Goal: Information Seeking & Learning: Learn about a topic

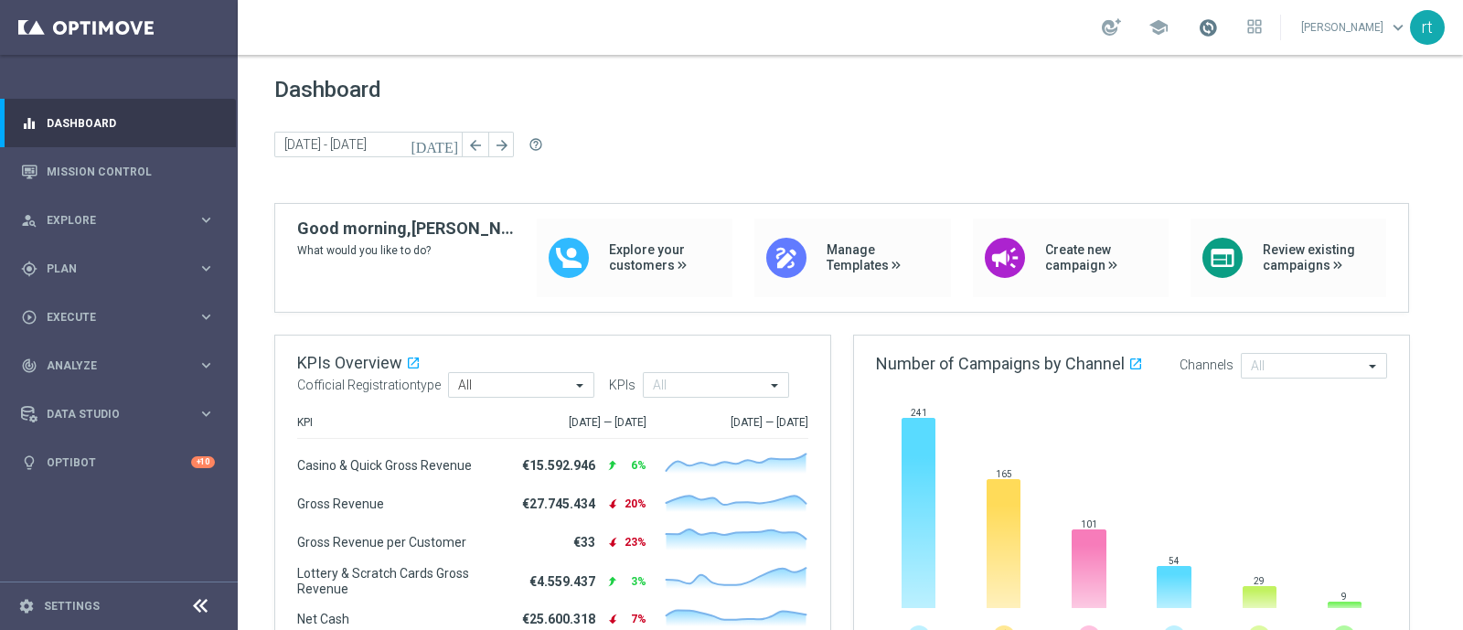
click at [1218, 29] on span at bounding box center [1208, 27] width 20 height 20
click at [771, 150] on div "today 22 Sep 2025 - 26 Sep 2025 arrow_back arrow_forward help_outline" at bounding box center [850, 145] width 1152 height 27
click at [67, 280] on div "gps_fixed Plan keyboard_arrow_right" at bounding box center [118, 268] width 236 height 48
click at [69, 302] on link "Target Groups" at bounding box center [119, 306] width 143 height 15
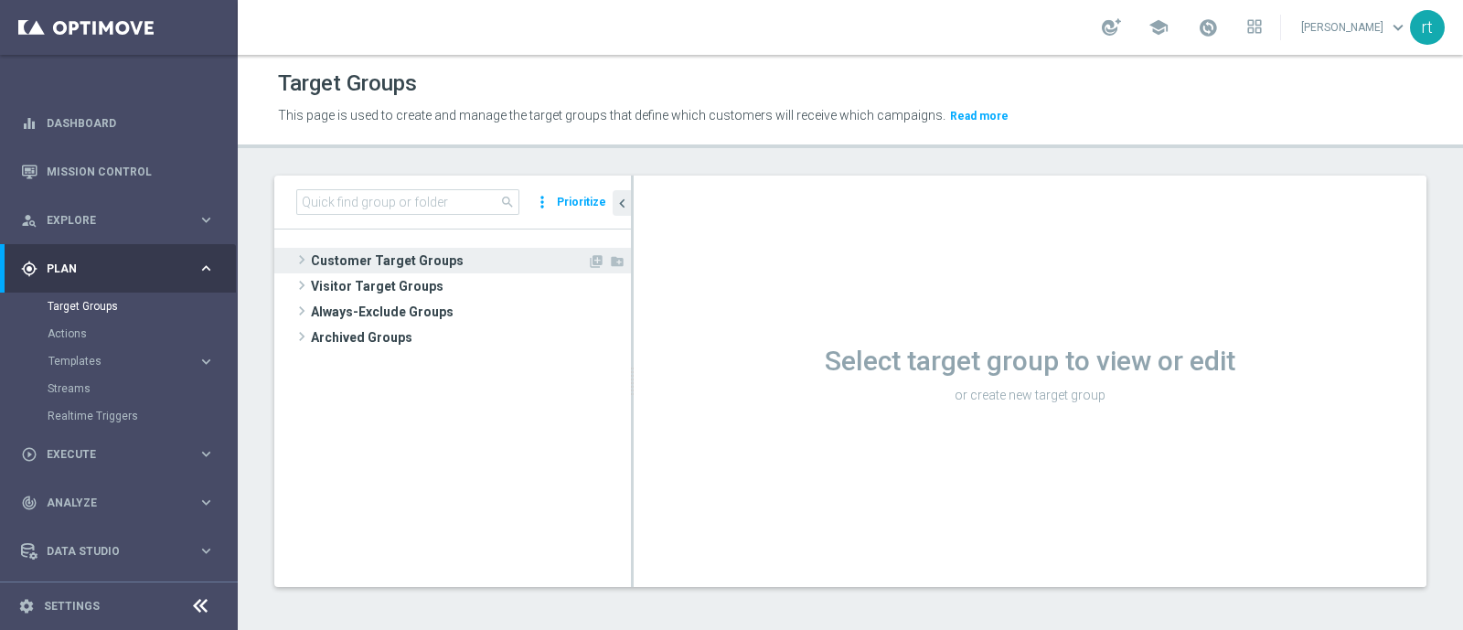
click at [459, 258] on span "Customer Target Groups" at bounding box center [449, 261] width 276 height 26
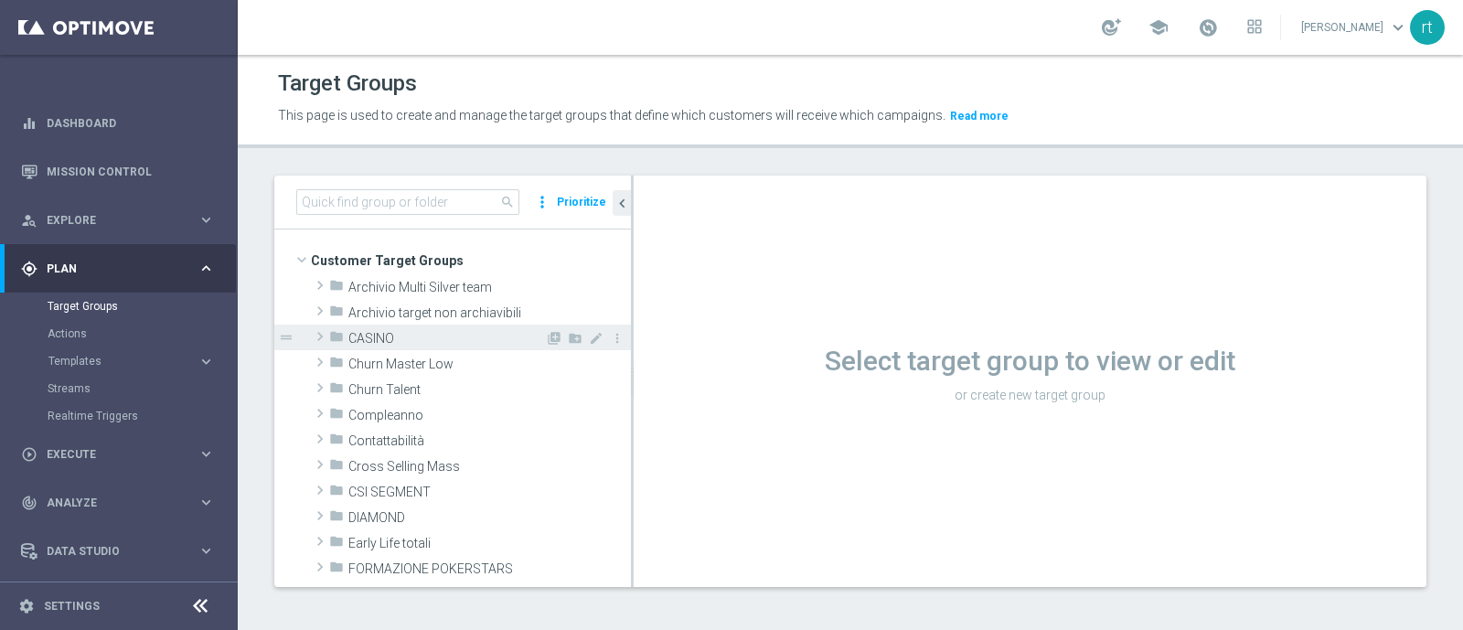
click at [424, 337] on span "CASINO" at bounding box center [446, 339] width 197 height 16
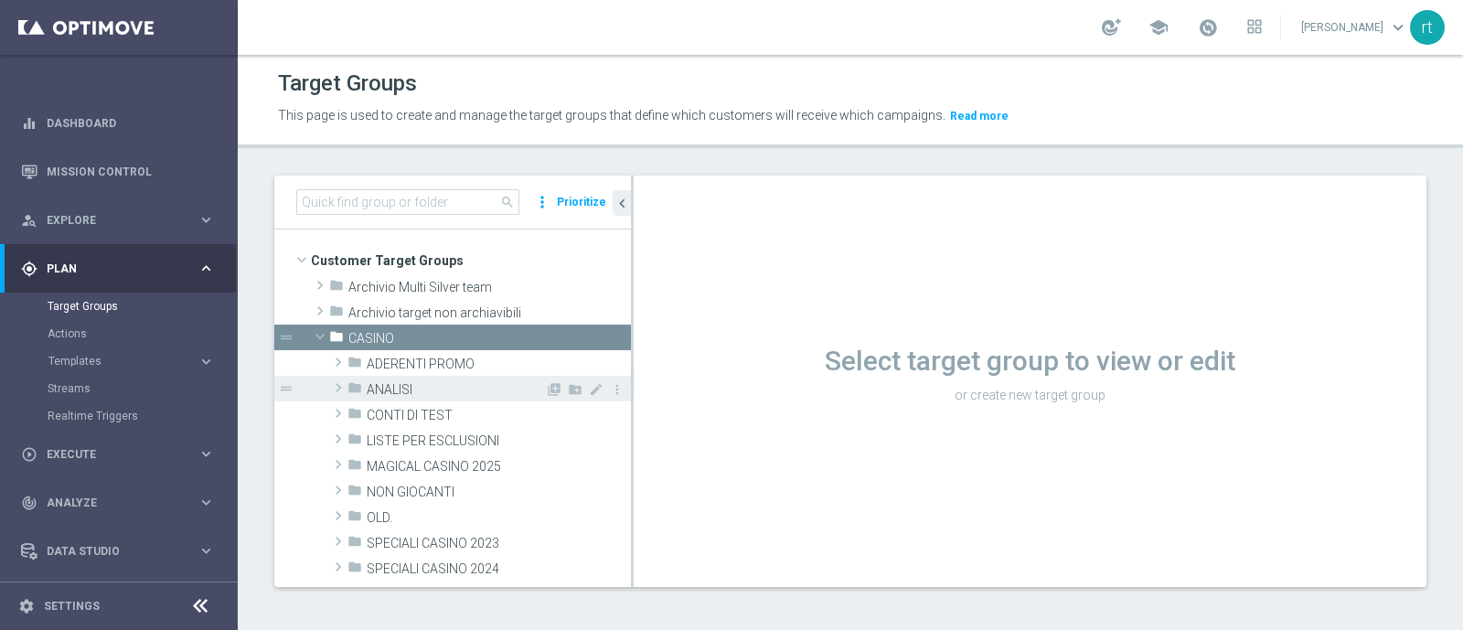
click at [466, 388] on span "ANALISI" at bounding box center [456, 390] width 178 height 16
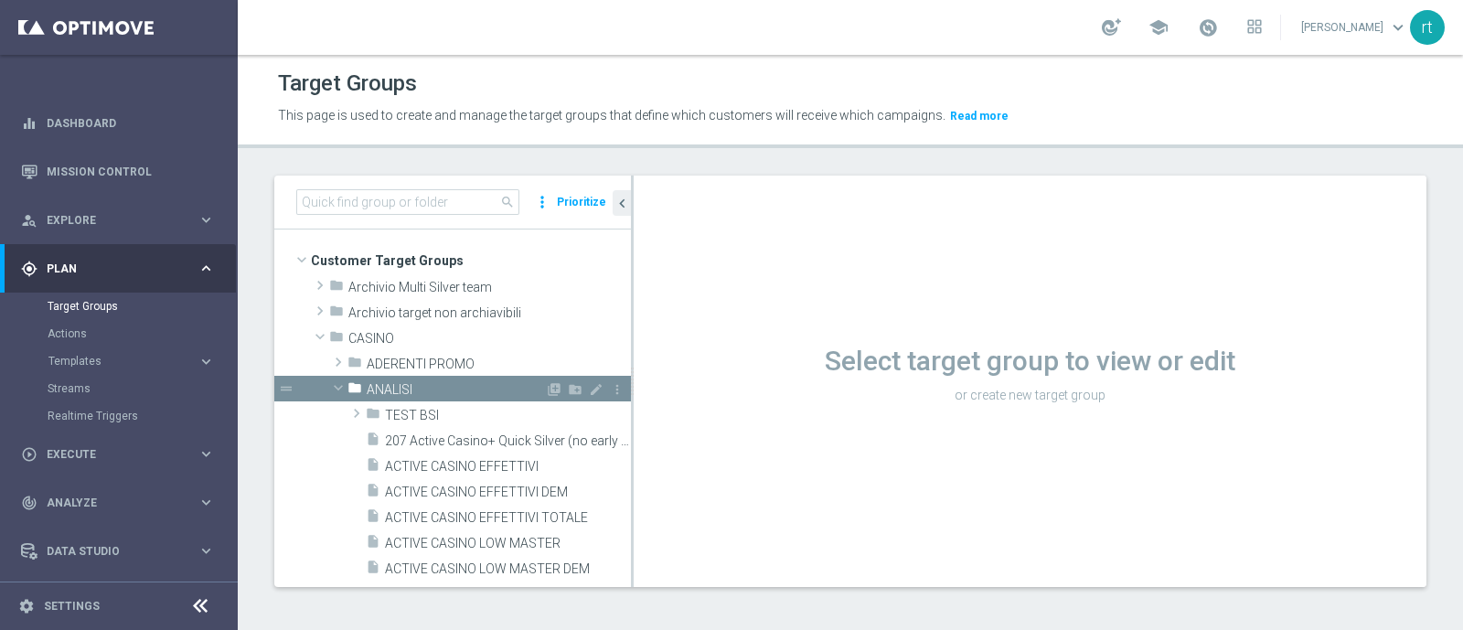
click at [466, 388] on span "ANALISI" at bounding box center [456, 390] width 178 height 16
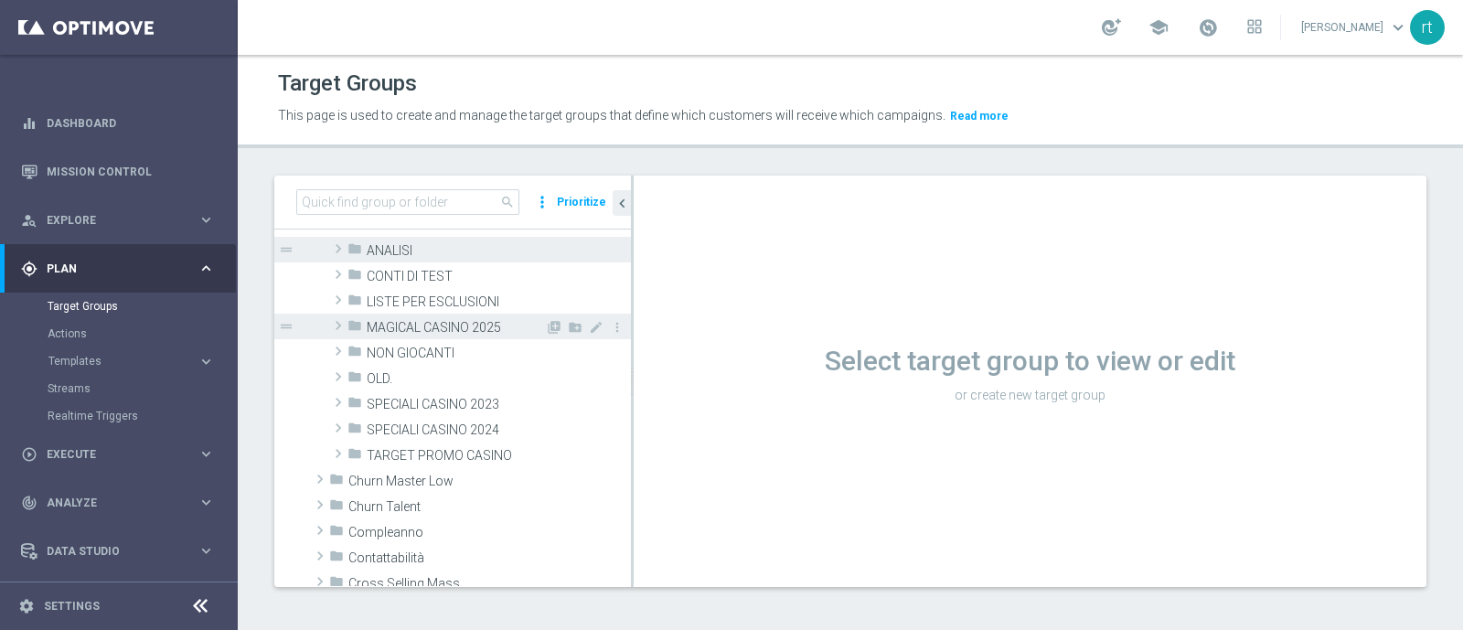
scroll to position [152, 0]
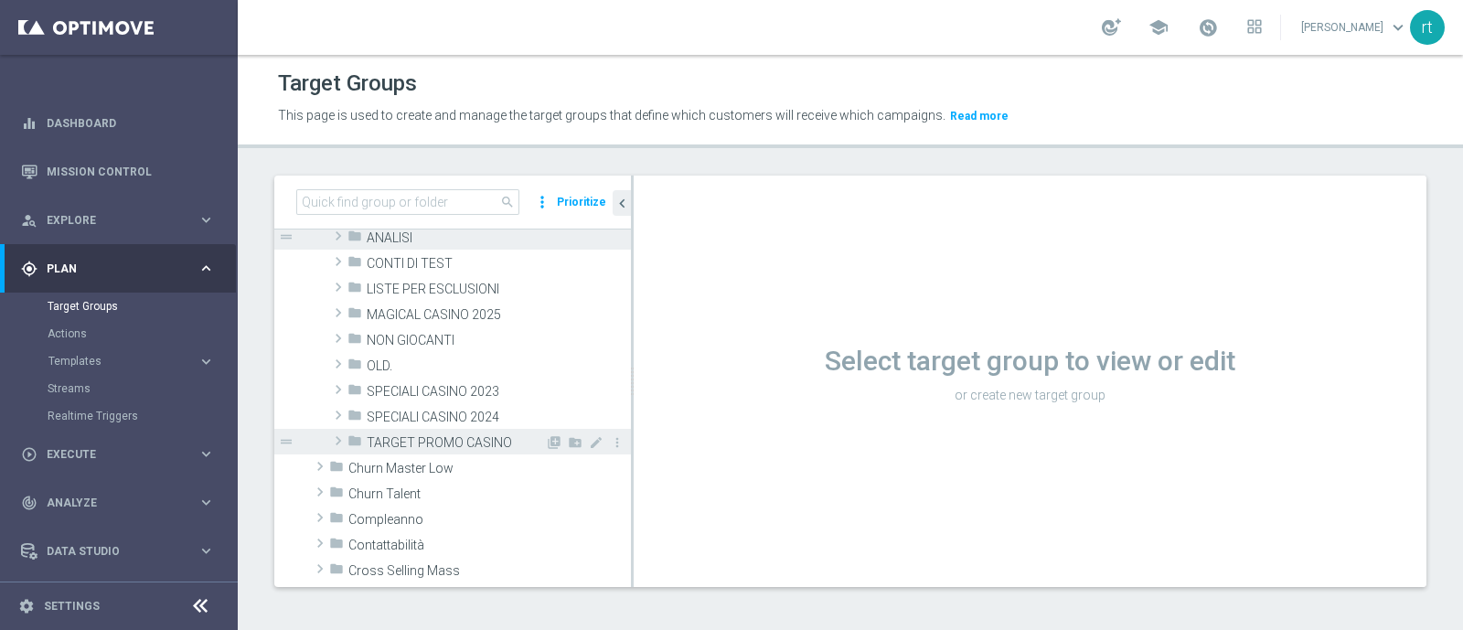
click at [450, 444] on span "TARGET PROMO CASINO" at bounding box center [456, 443] width 178 height 16
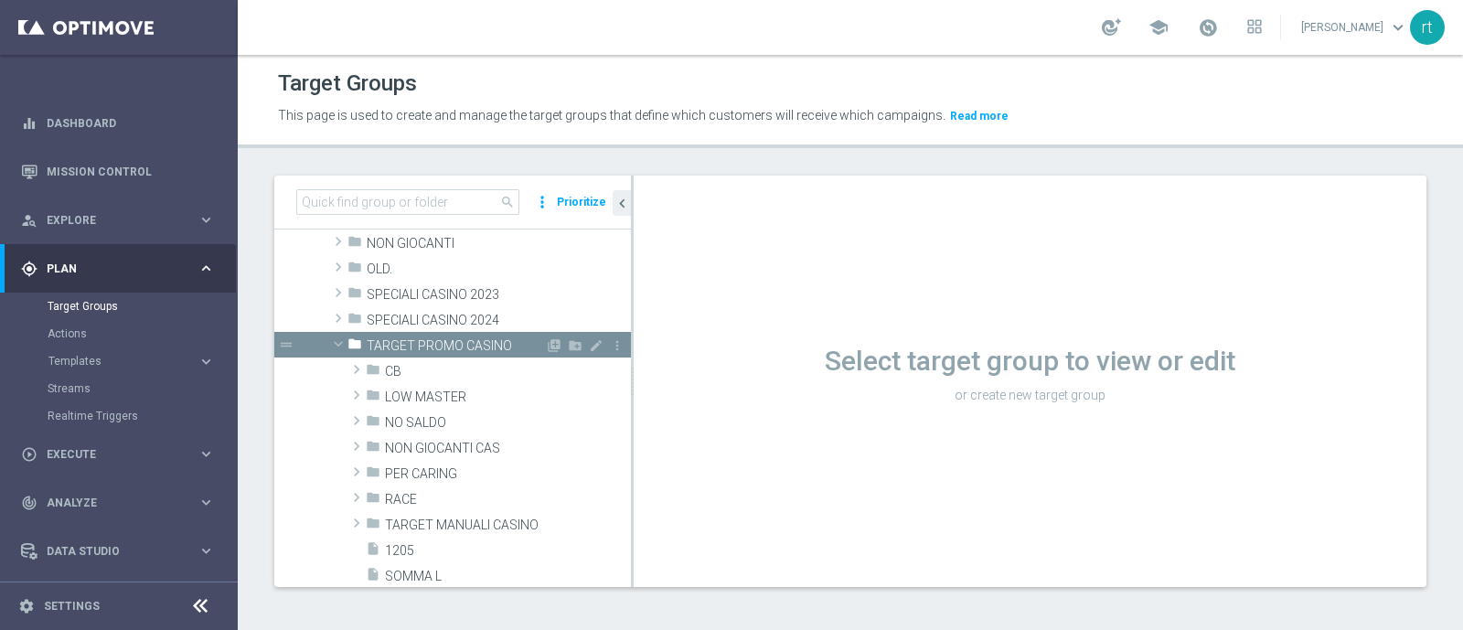
scroll to position [251, 0]
click at [417, 366] on span "CB" at bounding box center [465, 370] width 160 height 16
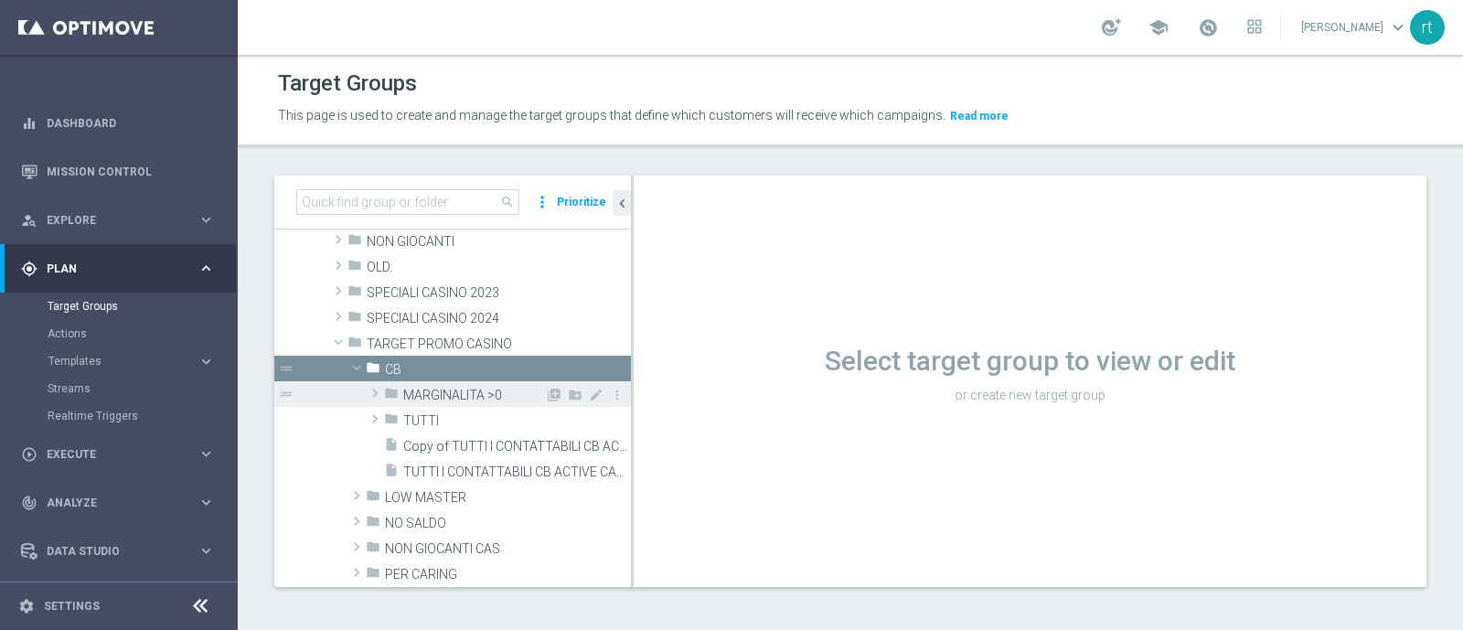
click at [467, 390] on span "MARGINALITA >0" at bounding box center [474, 396] width 142 height 16
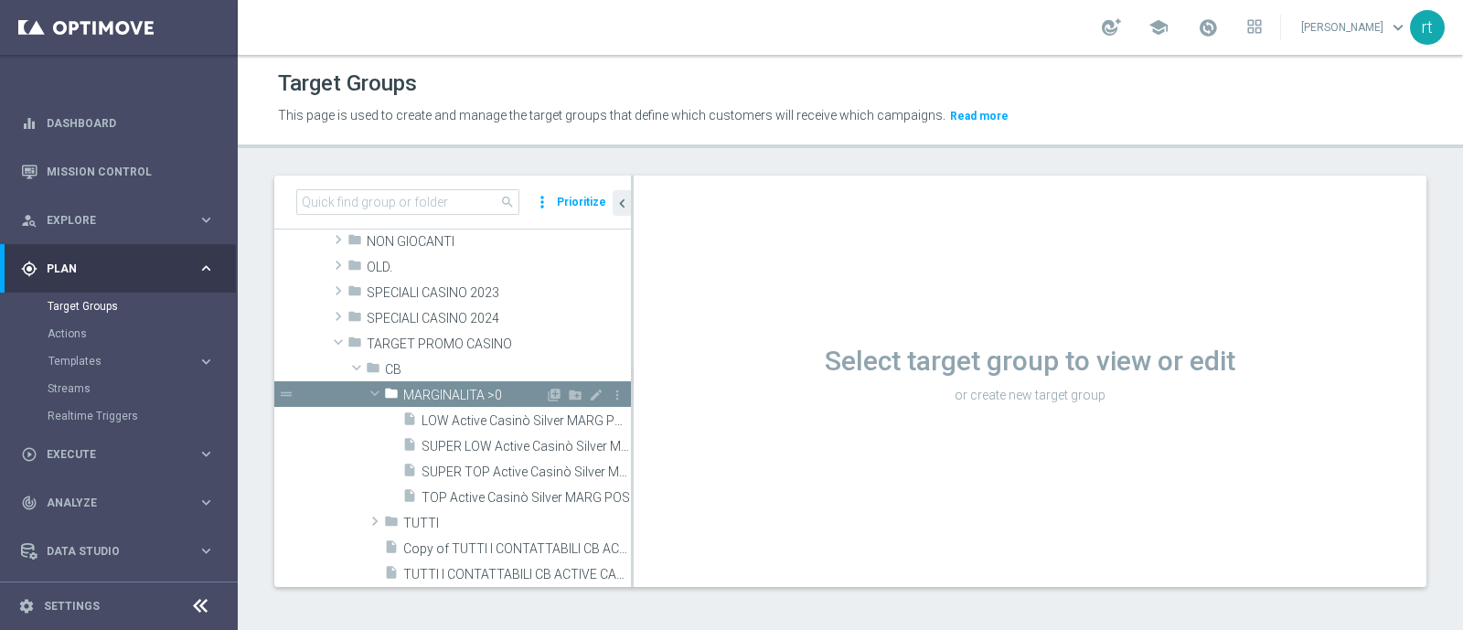
click at [457, 392] on span "MARGINALITA >0" at bounding box center [474, 396] width 142 height 16
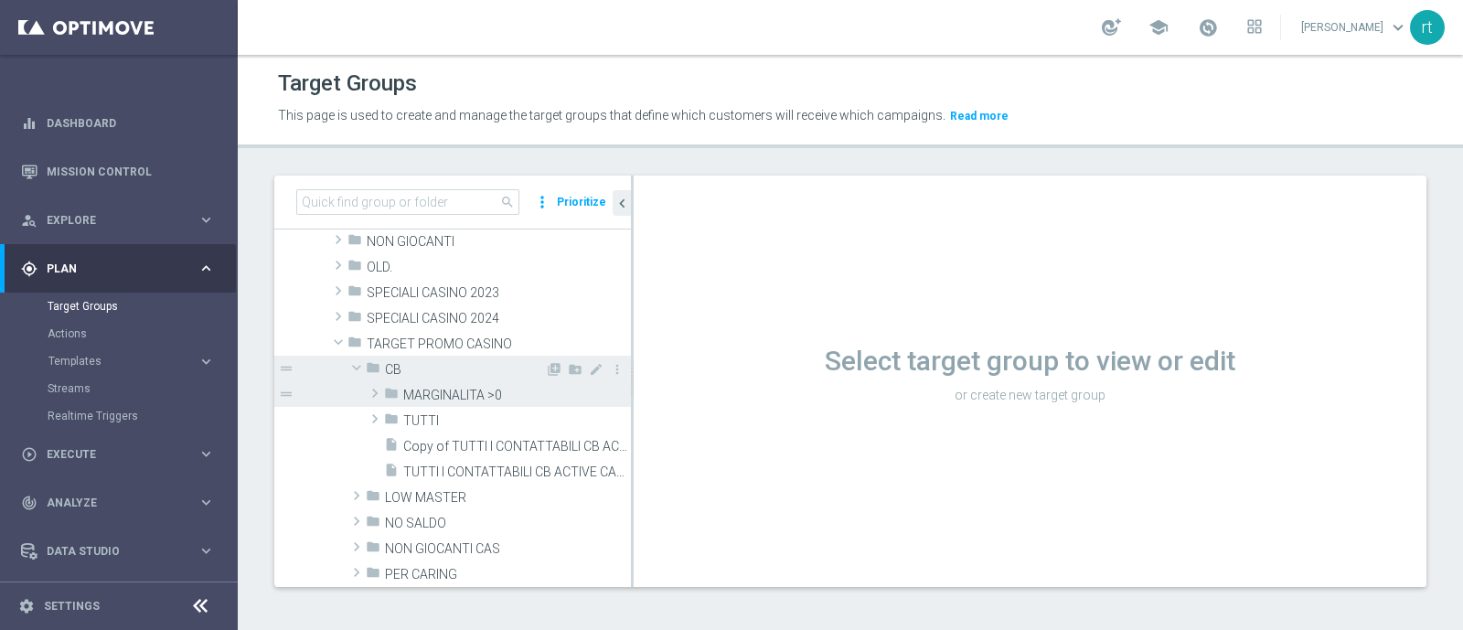
click at [434, 372] on span "CB" at bounding box center [465, 370] width 160 height 16
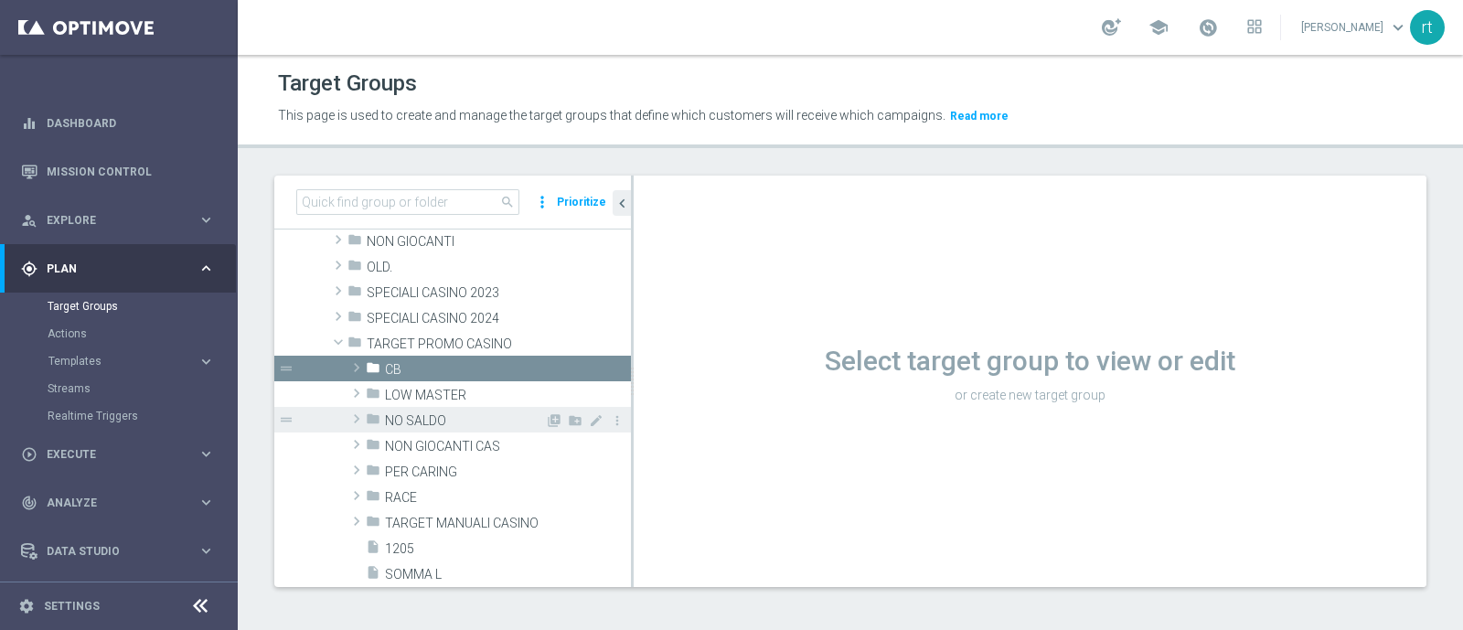
click at [446, 420] on span "NO SALDO" at bounding box center [465, 421] width 160 height 16
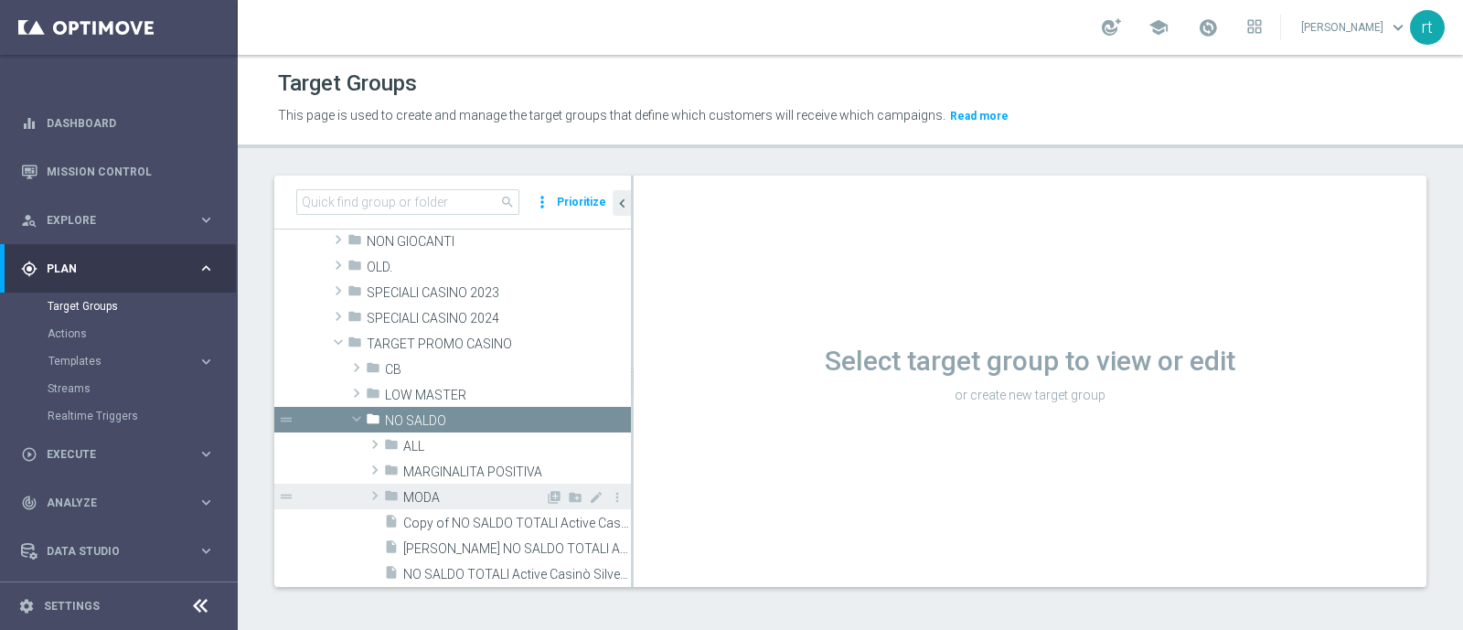
click at [445, 485] on div "folder MODA" at bounding box center [464, 497] width 161 height 26
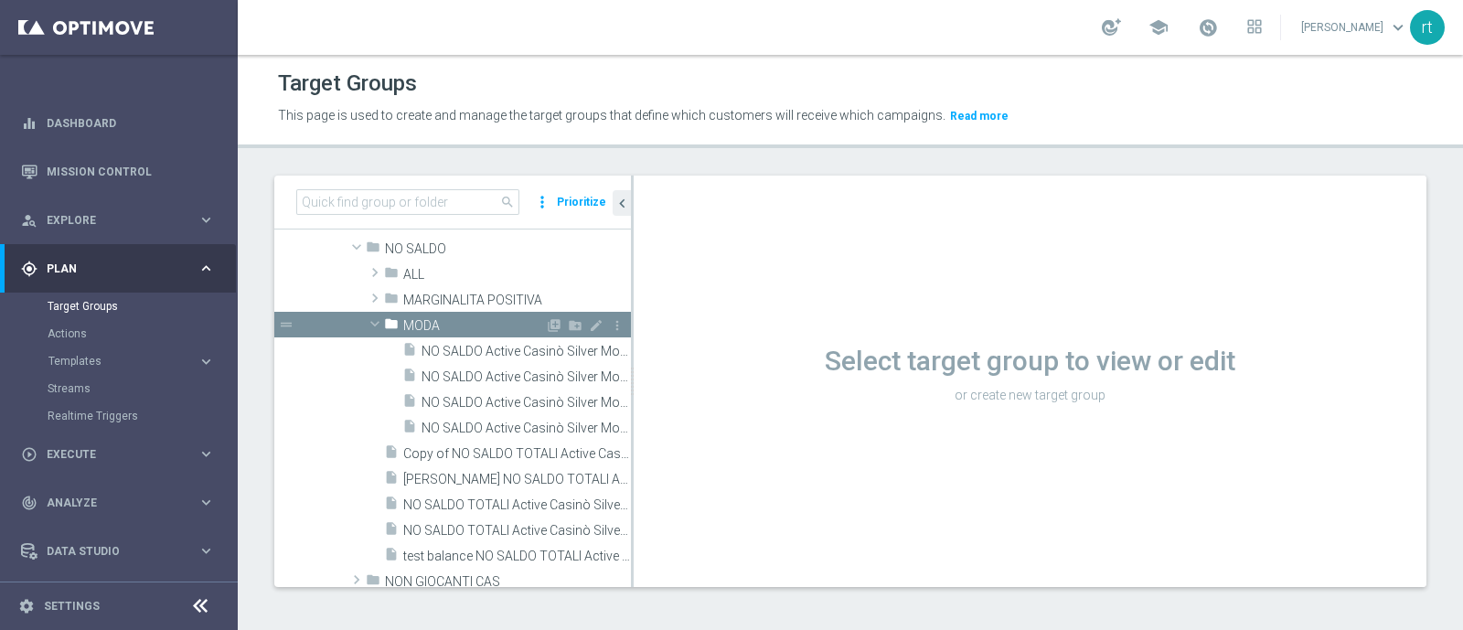
scroll to position [424, 0]
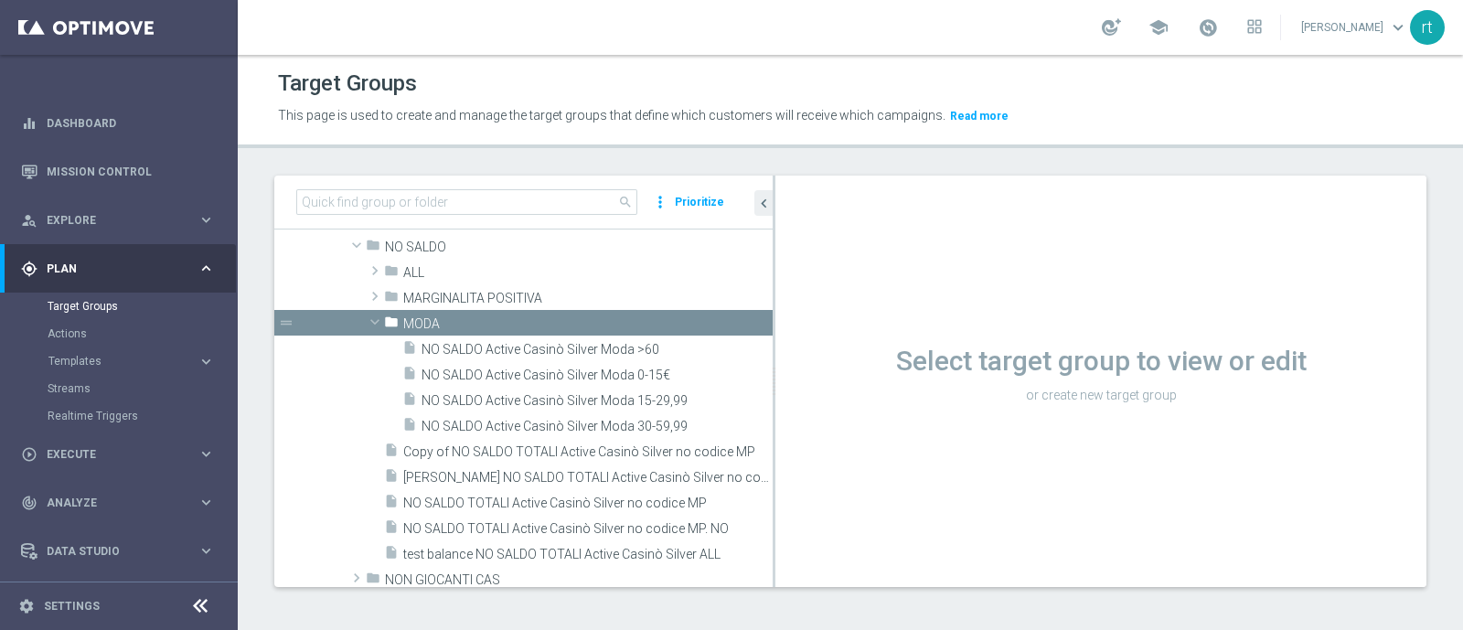
drag, startPoint x: 631, startPoint y: 410, endPoint x: 832, endPoint y: 422, distance: 201.5
click at [832, 422] on as-split "search more_vert Prioritize Customer Target Groups library_add create_new_folder" at bounding box center [850, 381] width 1152 height 411
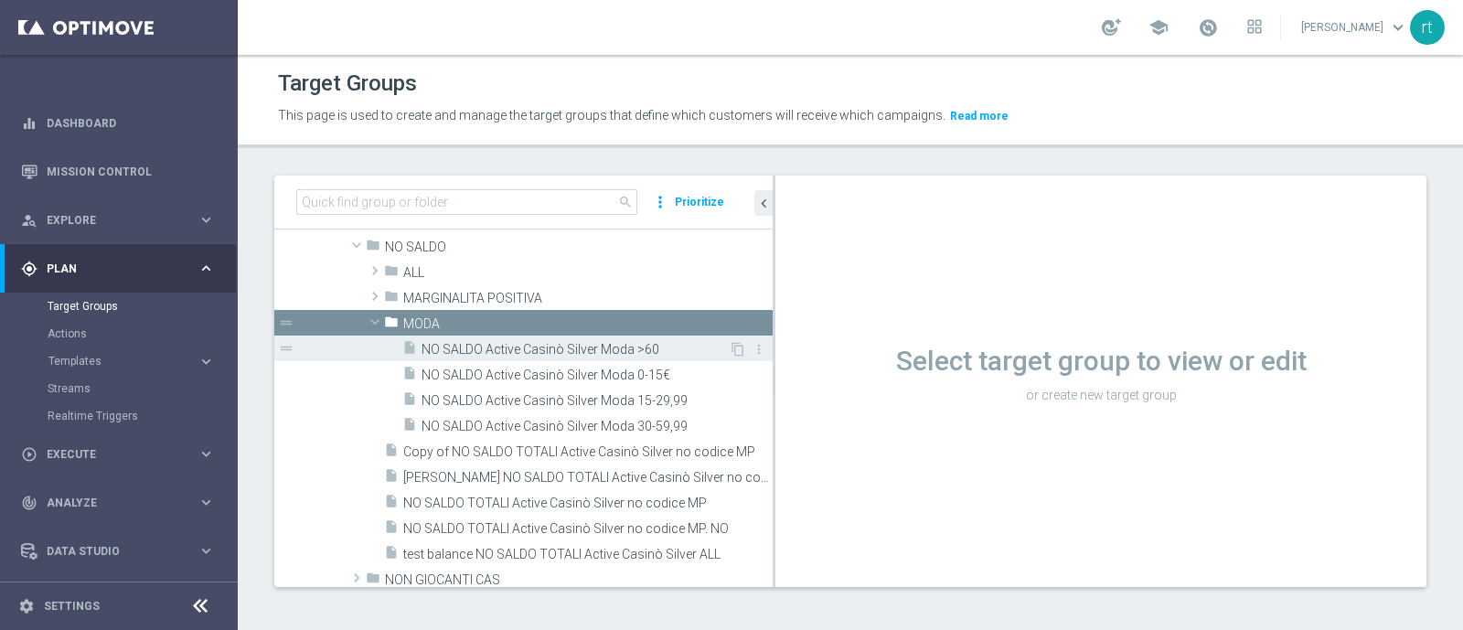
click at [519, 350] on span "NO SALDO Active Casinò Silver Moda >60" at bounding box center [575, 350] width 307 height 16
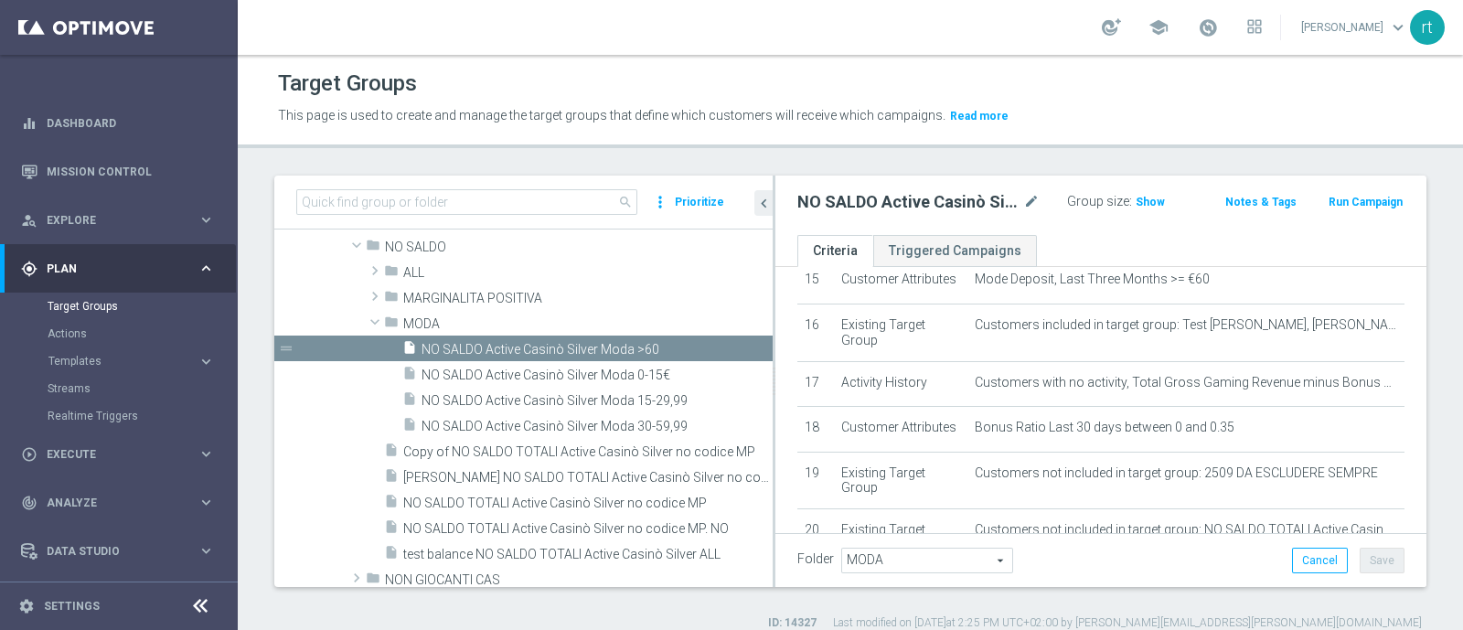
scroll to position [1007, 0]
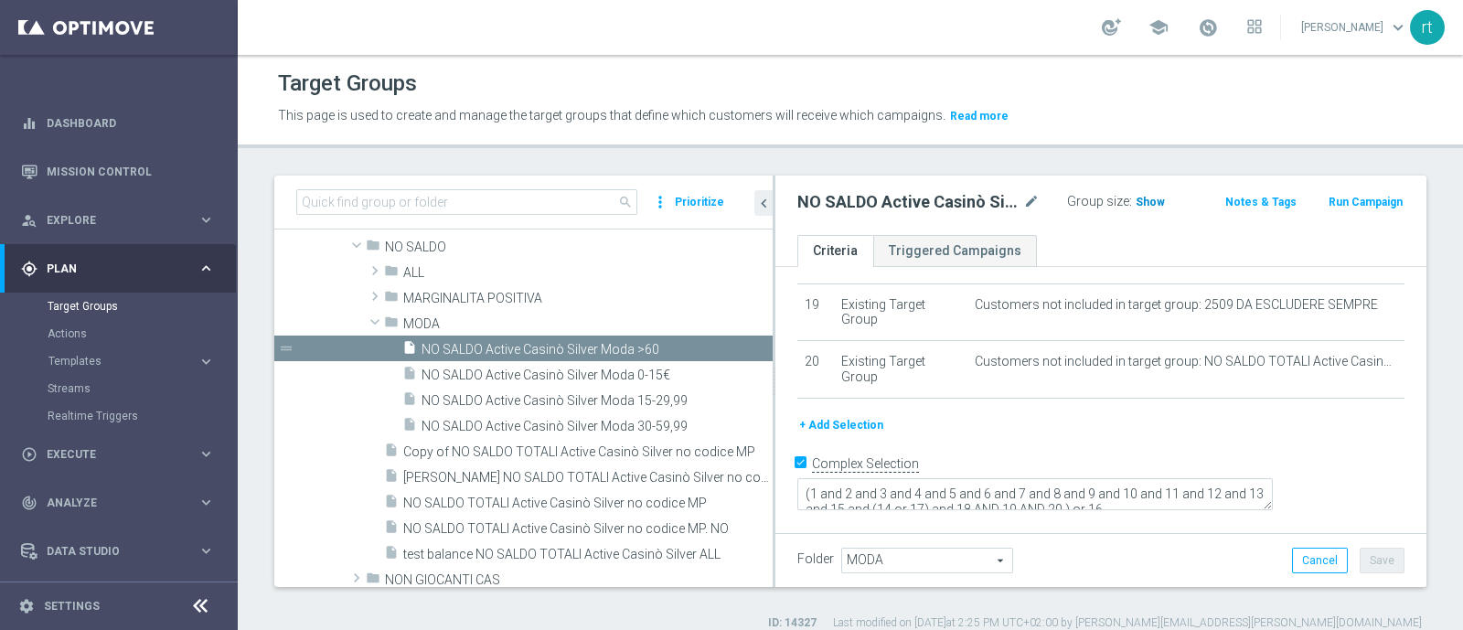
click at [1136, 196] on span "Show" at bounding box center [1150, 202] width 29 height 13
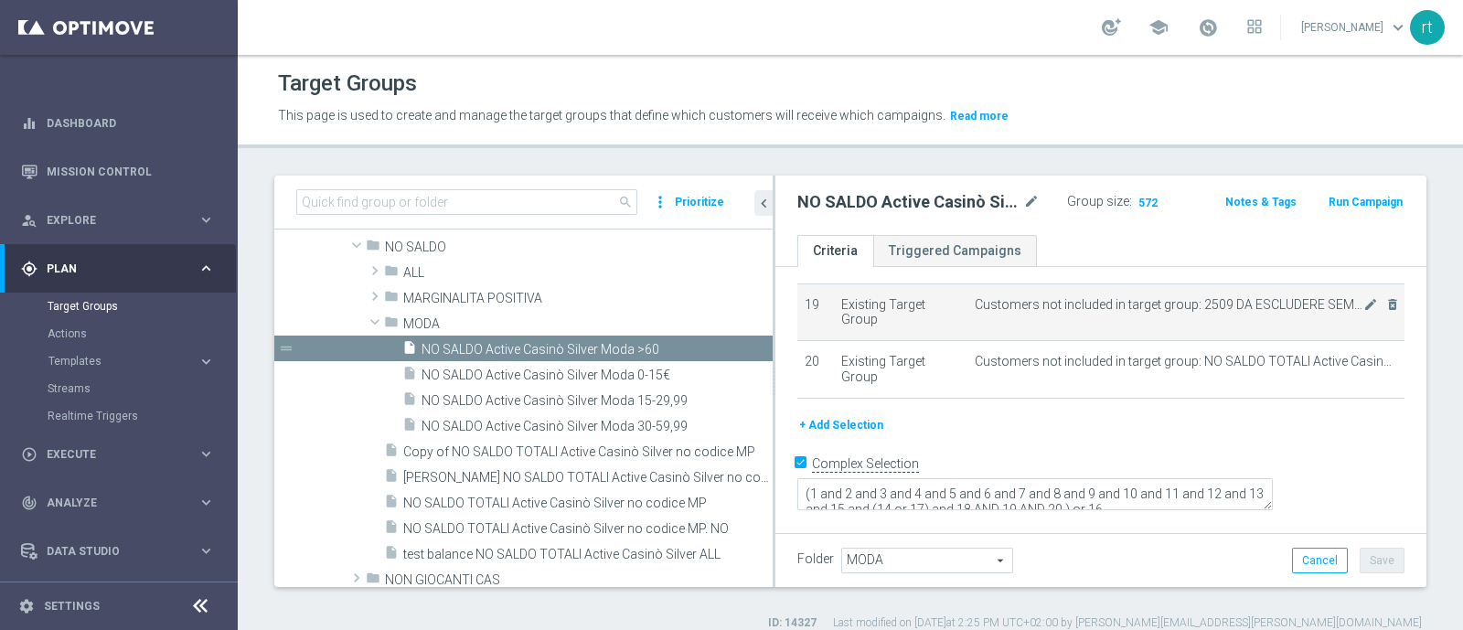
scroll to position [929, 0]
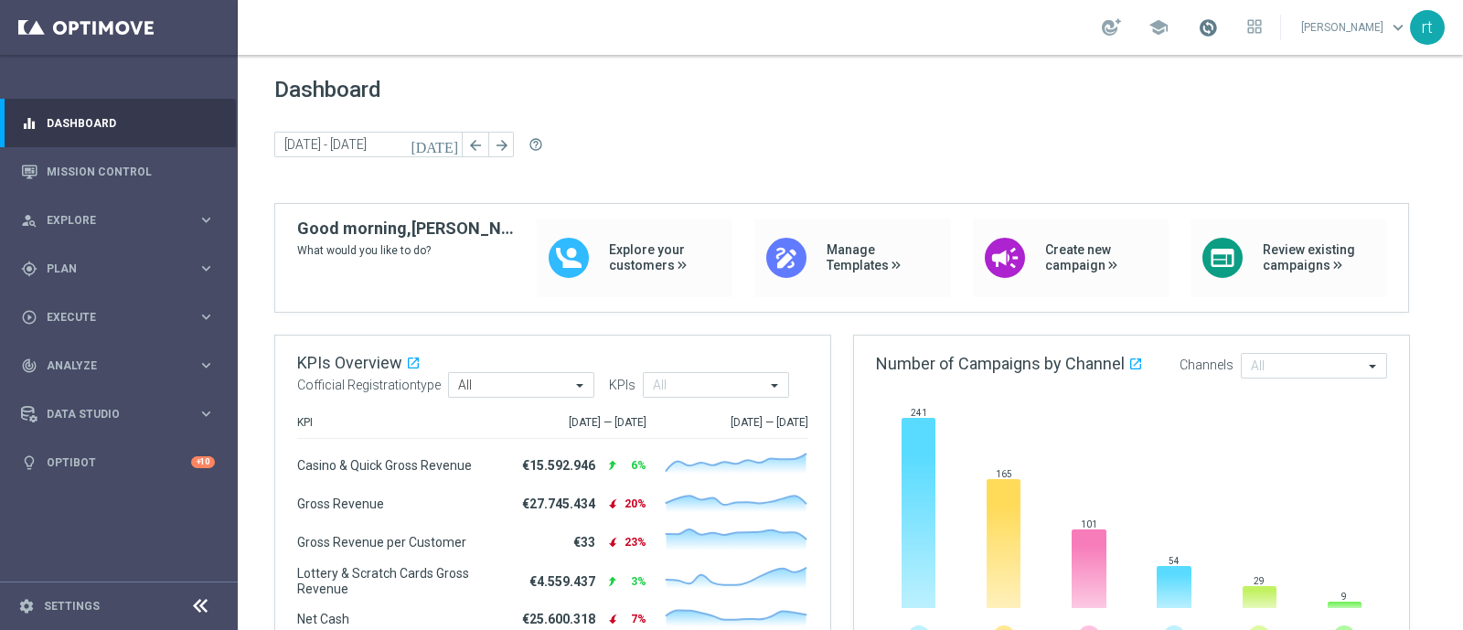
click at [1218, 22] on span at bounding box center [1208, 27] width 20 height 20
click at [764, 166] on div "Dashboard [DATE] [DATE] - [DATE] arrow_back arrow_forward help_outline" at bounding box center [850, 140] width 1152 height 126
click at [62, 261] on div "gps_fixed Plan" at bounding box center [109, 269] width 176 height 16
click at [123, 173] on link "Mission Control" at bounding box center [131, 171] width 168 height 48
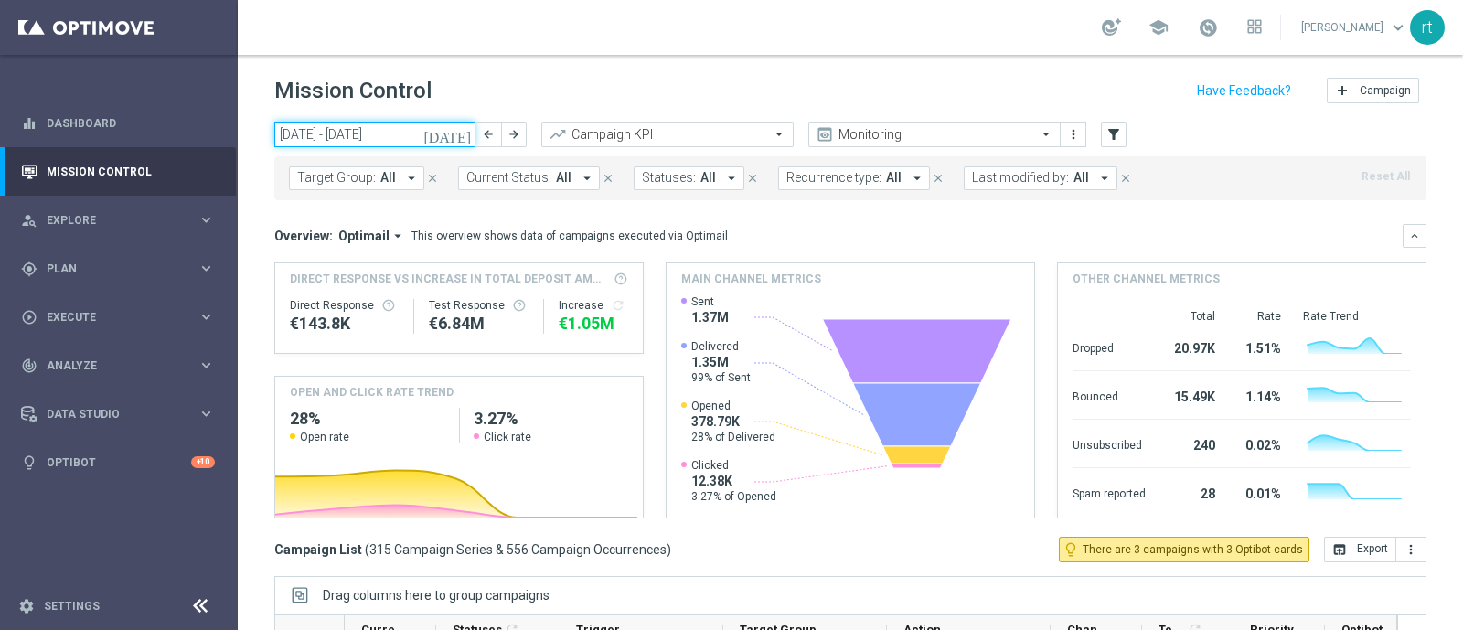
click at [353, 127] on input "22 Sep 2025 - 28 Sep 2025" at bounding box center [374, 135] width 201 height 26
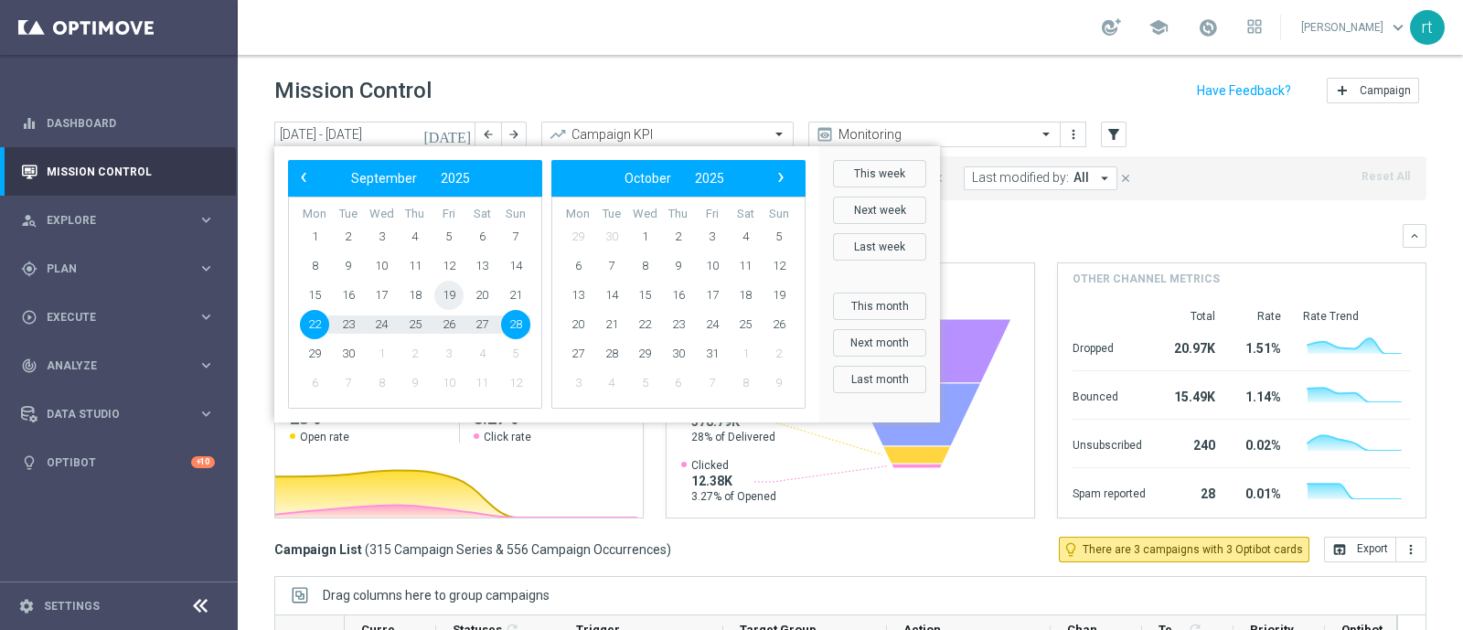
click at [453, 300] on span "19" at bounding box center [448, 295] width 29 height 29
type input "19 Sep 2025 - 19 Sep 2025"
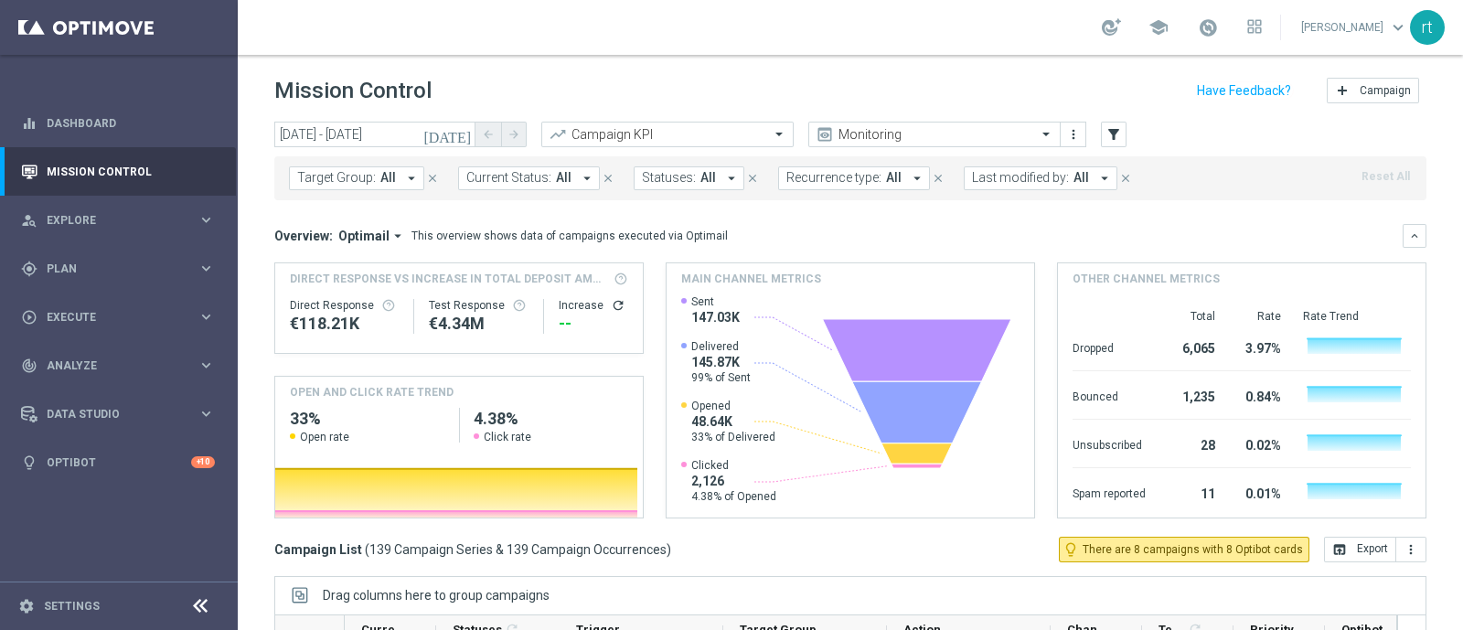
click at [665, 48] on div "school roberto tucci keyboard_arrow_down rt" at bounding box center [850, 27] width 1225 height 55
click at [976, 176] on span "Last modified by:" at bounding box center [1020, 178] width 97 height 16
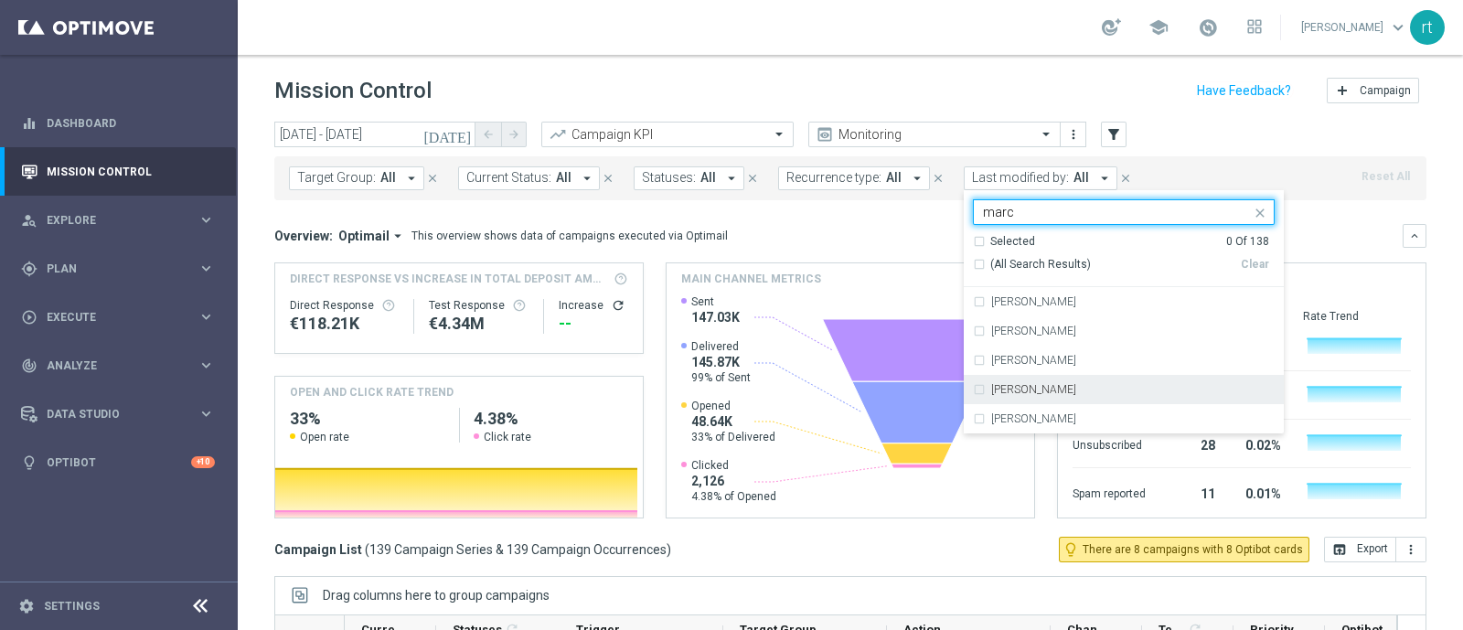
click at [1021, 396] on div "marco Maccarrone" at bounding box center [1124, 389] width 302 height 29
type input "marc"
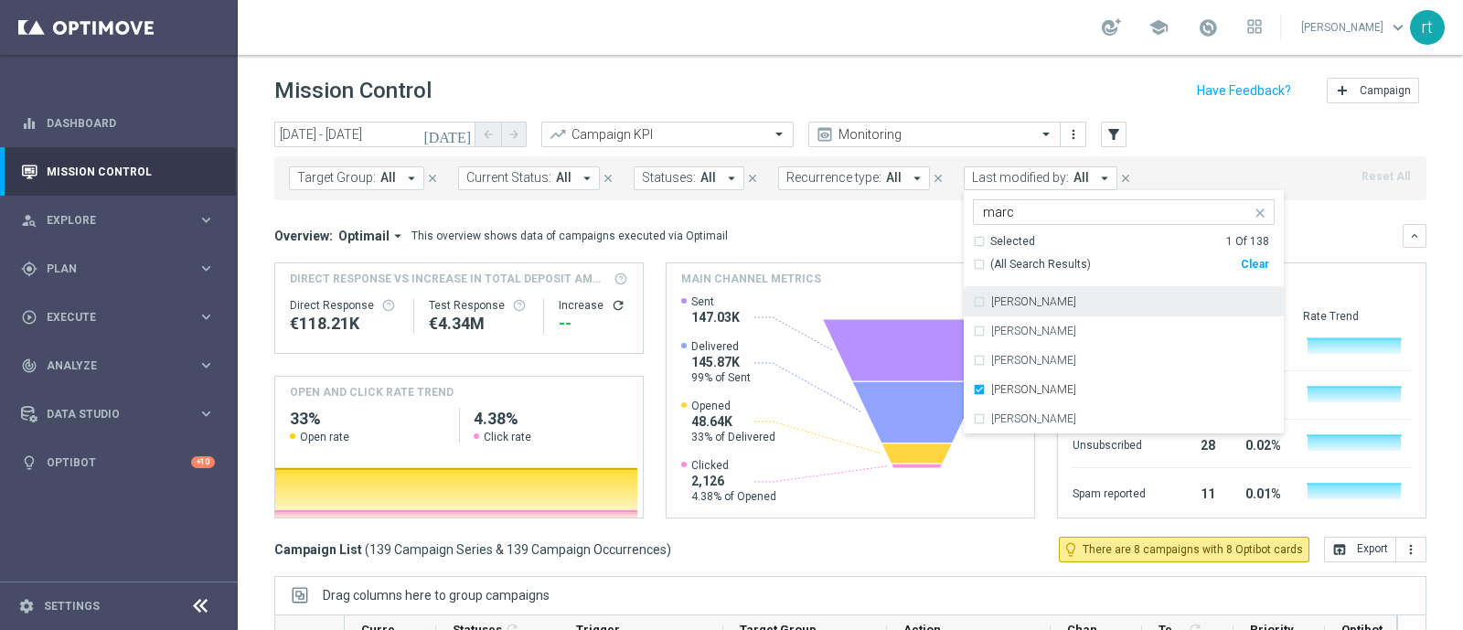
click at [818, 57] on header "Mission Control add Campaign" at bounding box center [850, 88] width 1225 height 67
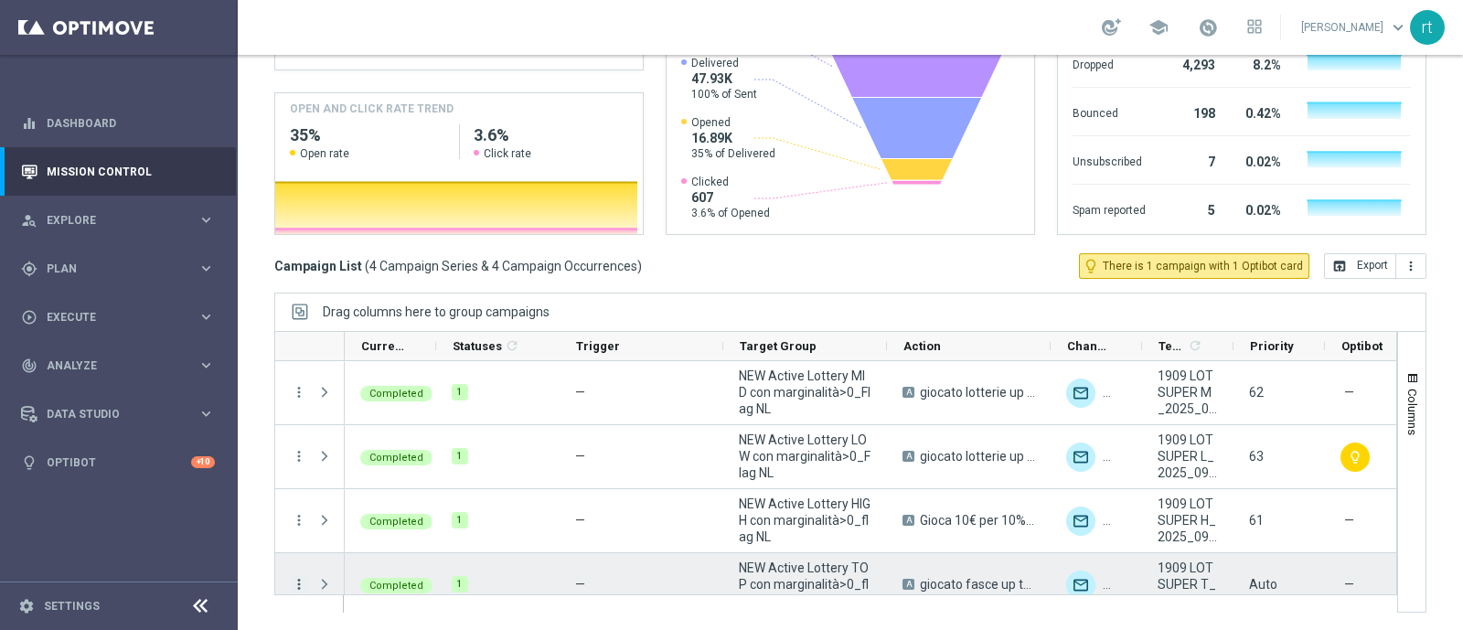
scroll to position [22, 0]
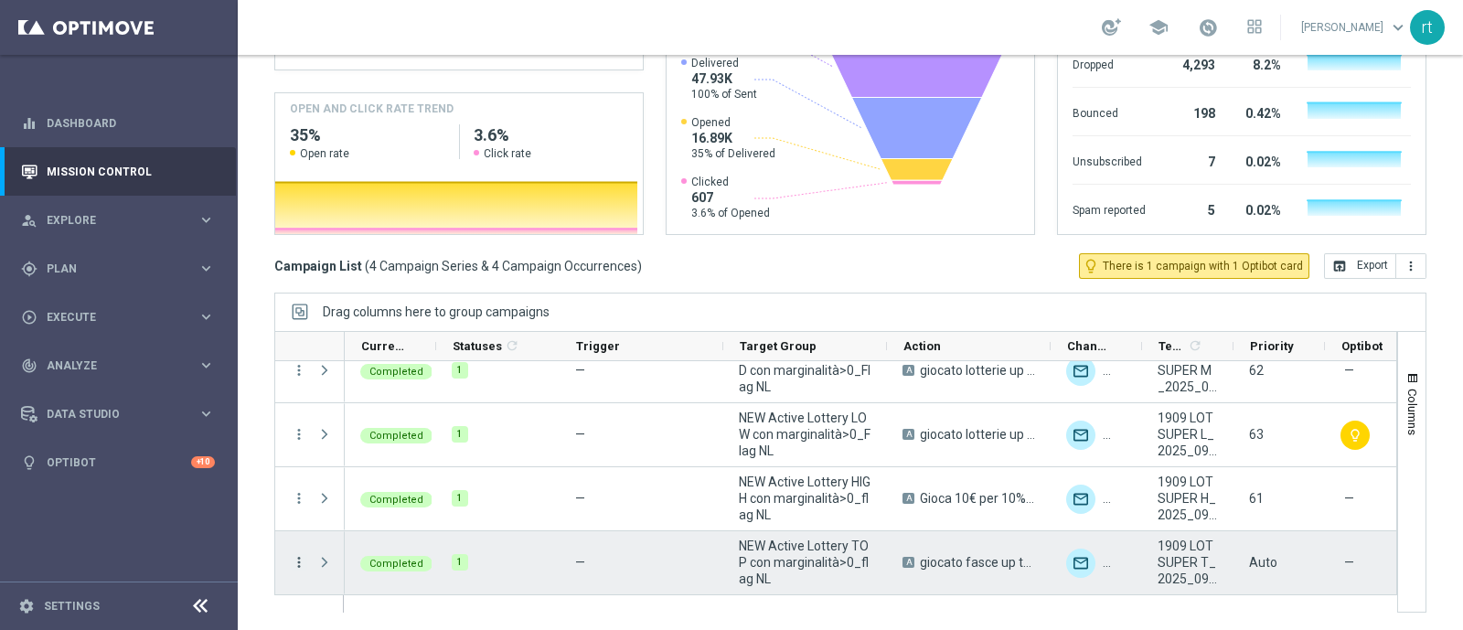
click at [304, 560] on icon "more_vert" at bounding box center [299, 562] width 16 height 16
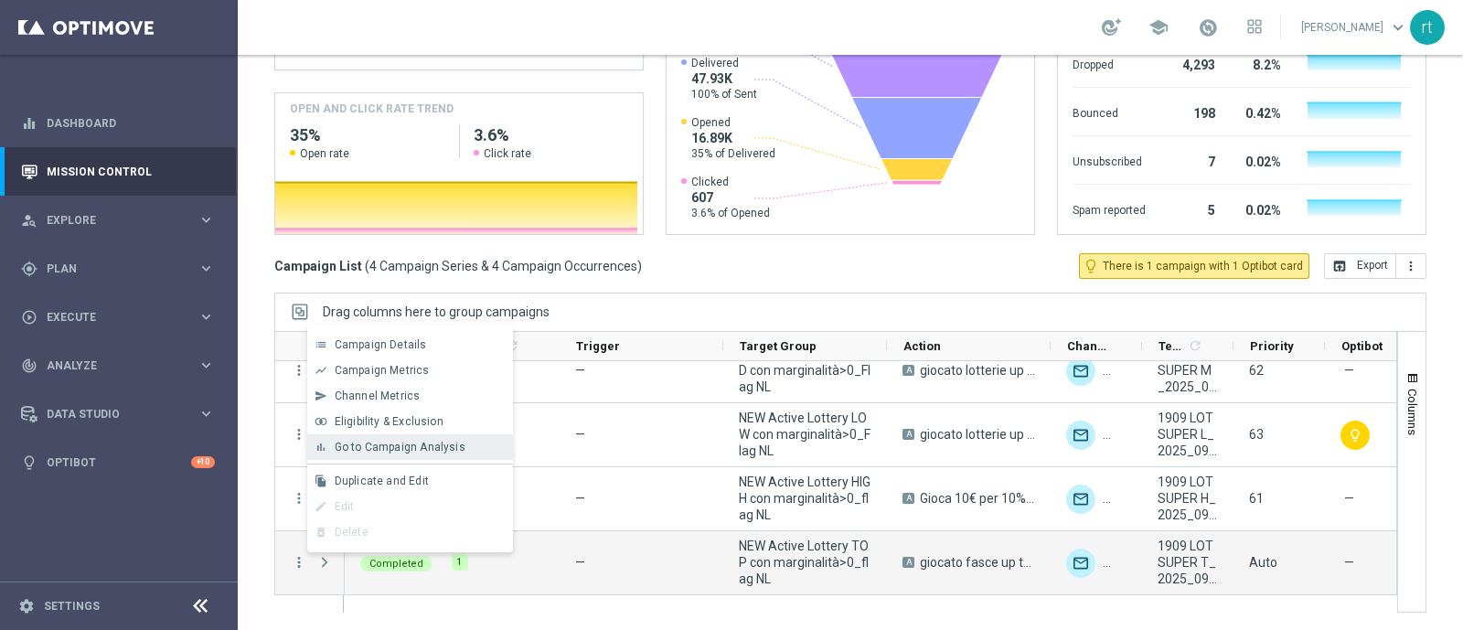
click at [439, 451] on span "Go to Campaign Analysis" at bounding box center [400, 447] width 131 height 13
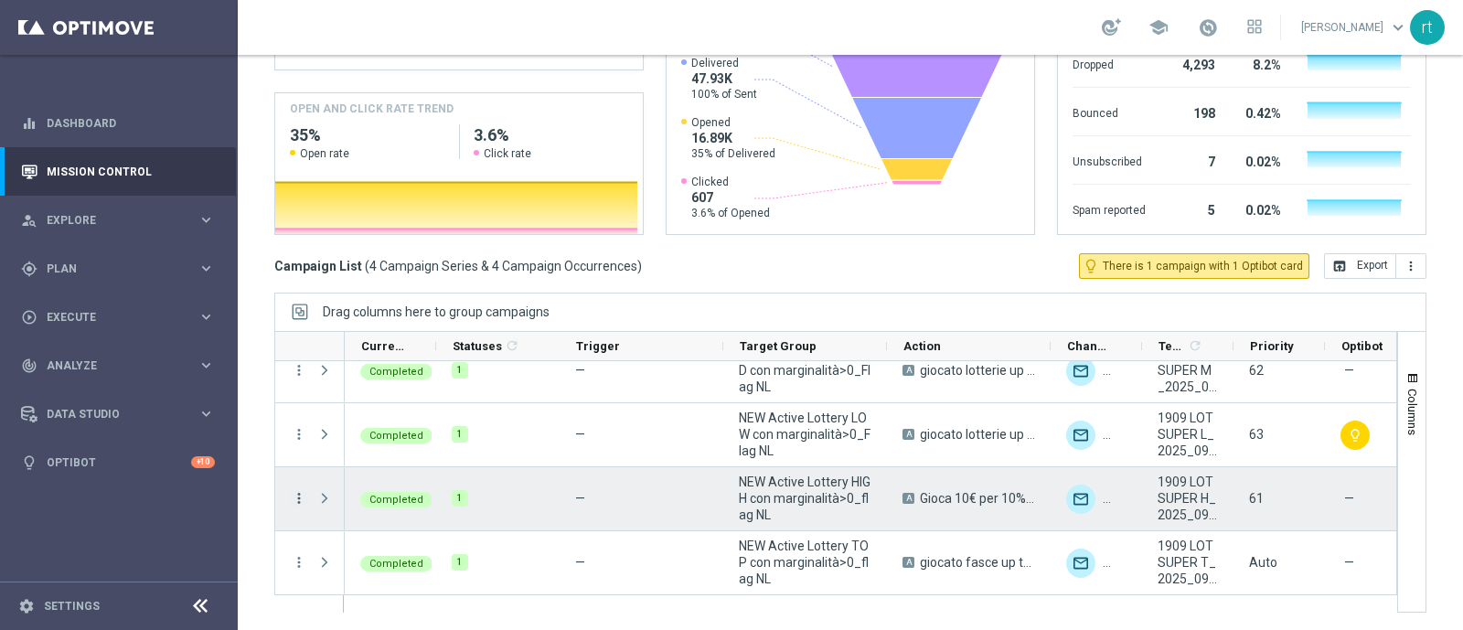
click at [294, 497] on icon "more_vert" at bounding box center [299, 498] width 16 height 16
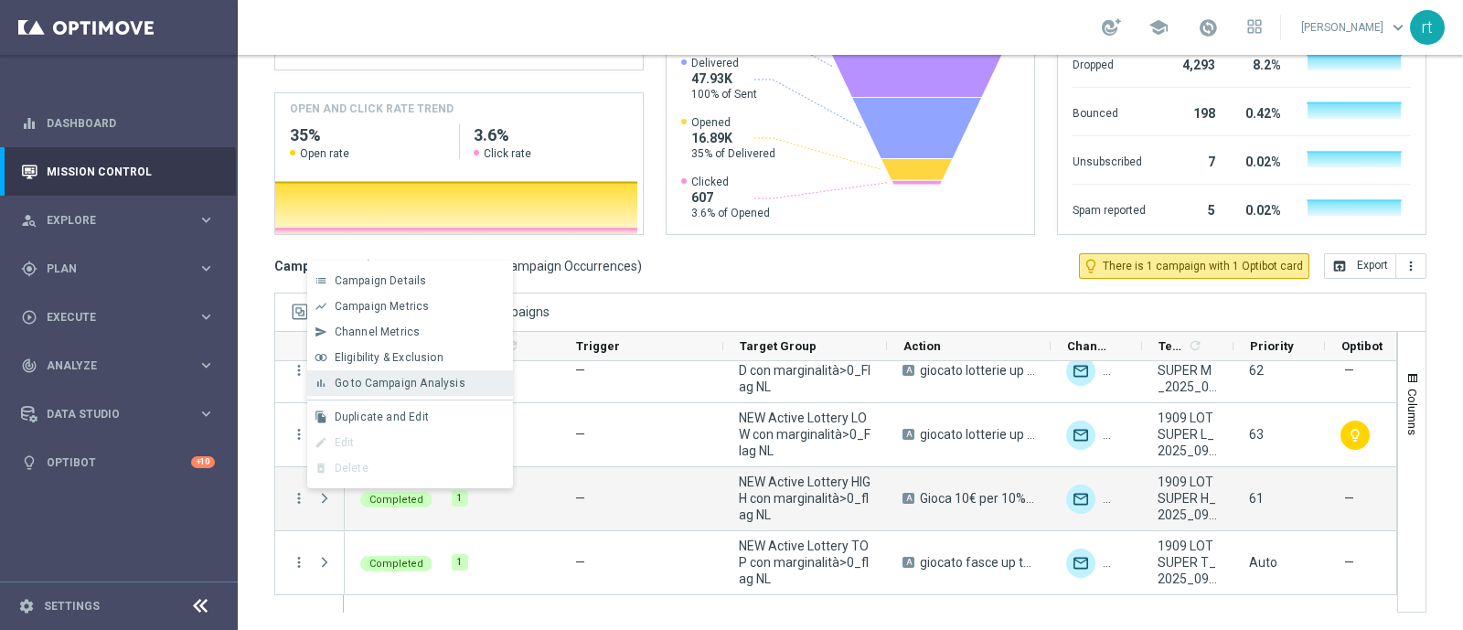
click at [433, 385] on span "Go to Campaign Analysis" at bounding box center [400, 383] width 131 height 13
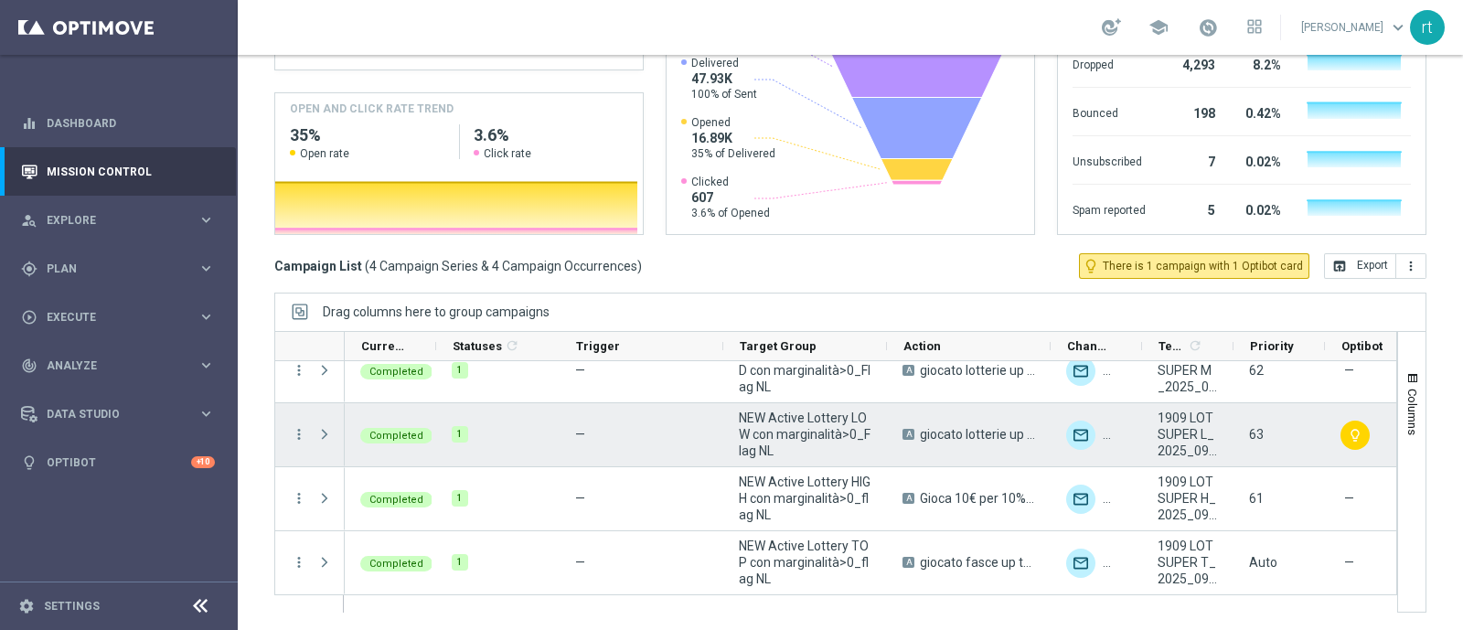
scroll to position [0, 0]
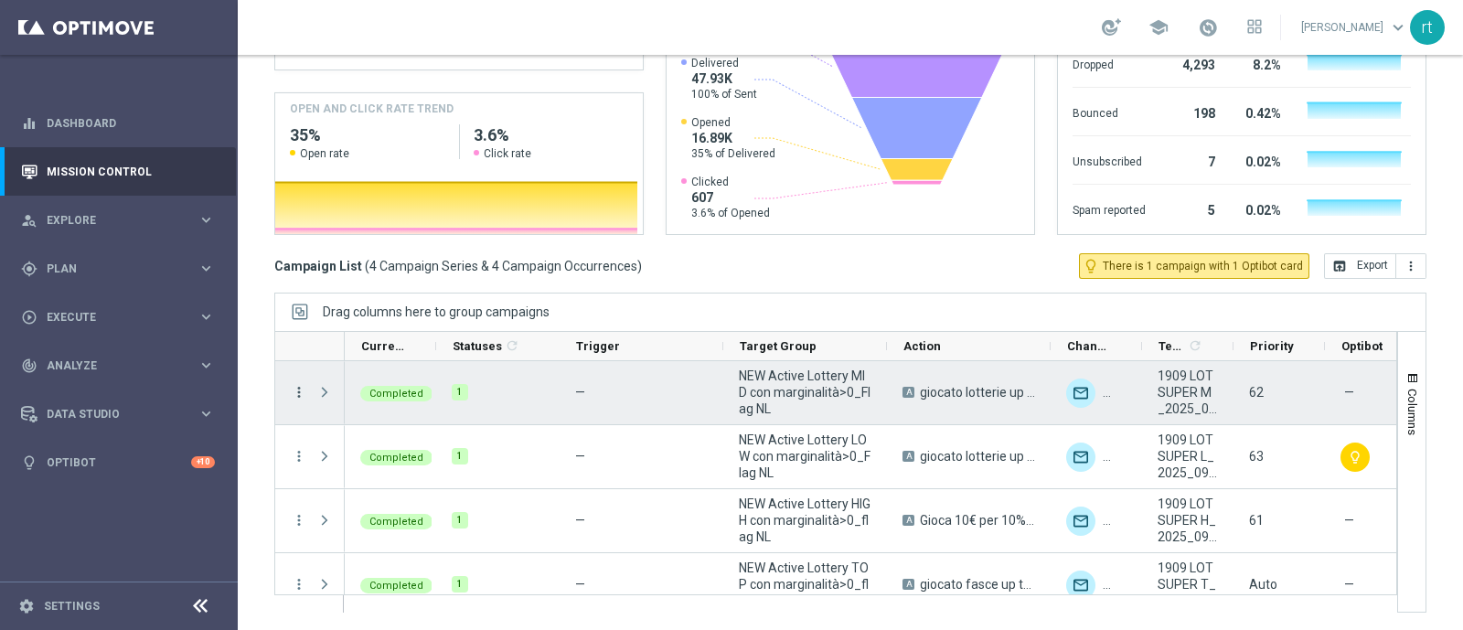
click at [297, 395] on icon "more_vert" at bounding box center [299, 392] width 16 height 16
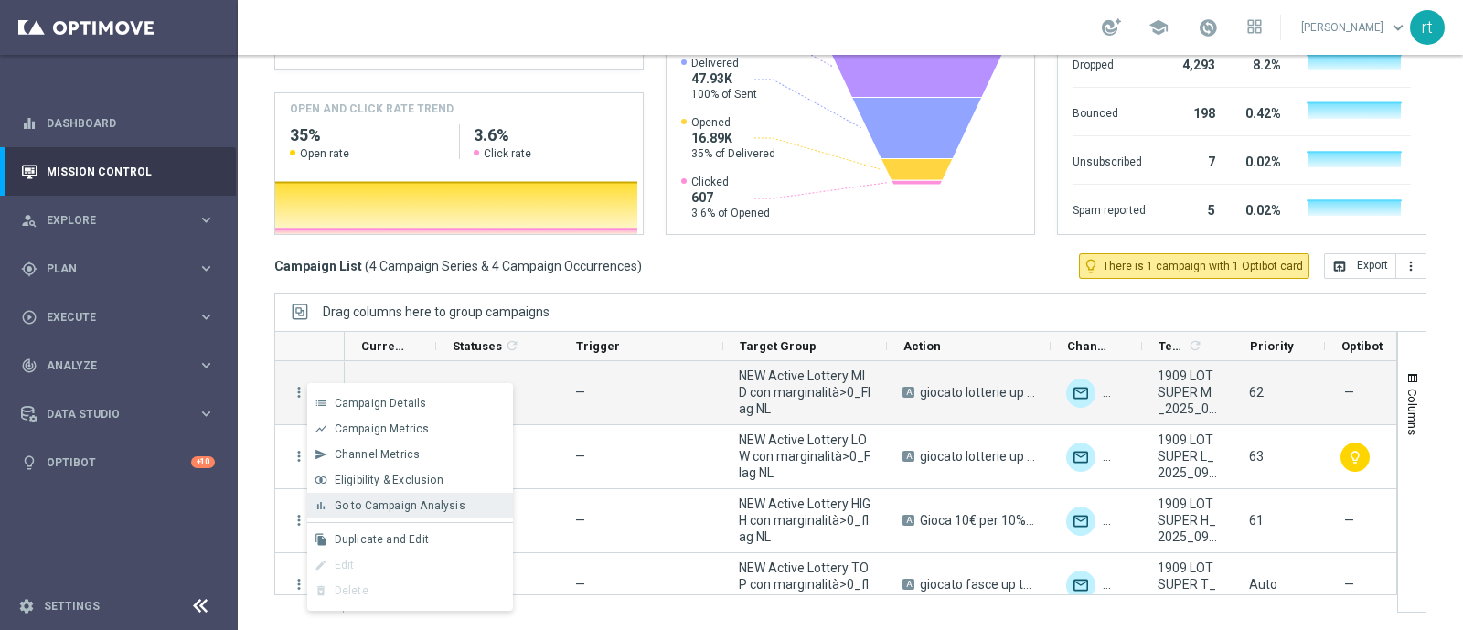
click at [360, 514] on div "bar_chart Go to Campaign Analysis" at bounding box center [410, 506] width 206 height 26
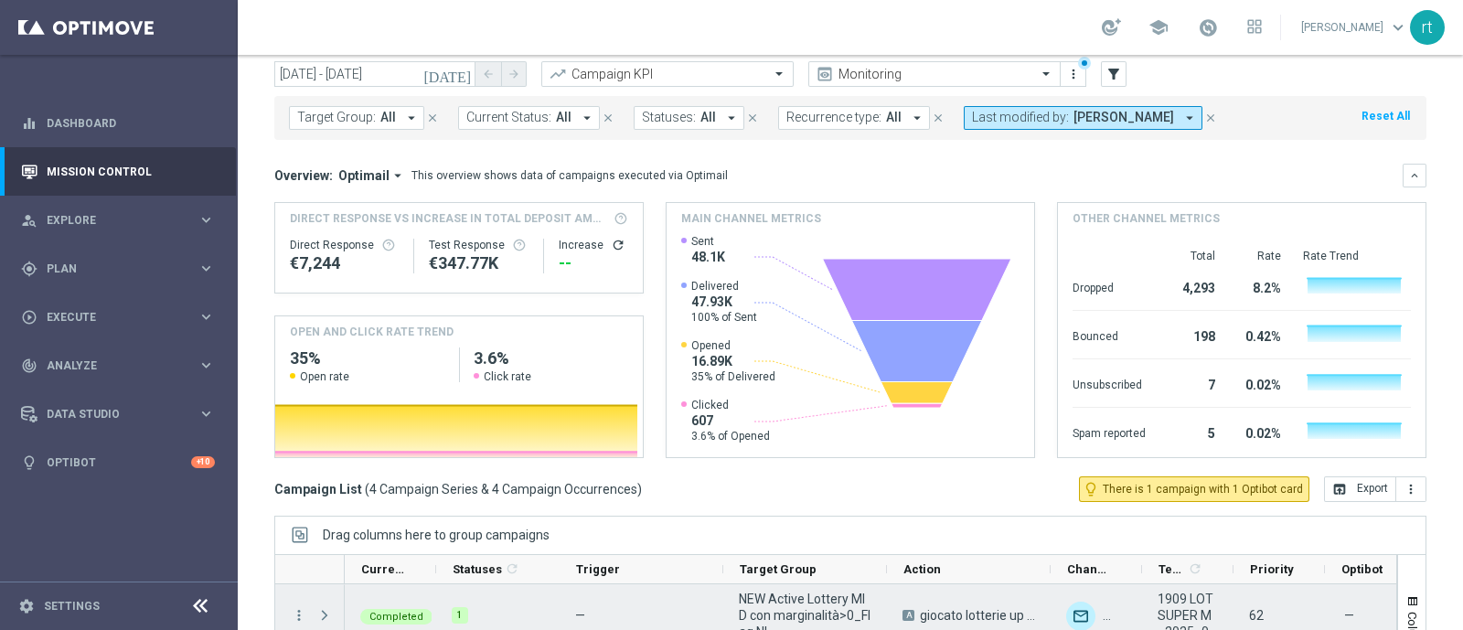
scroll to position [283, 0]
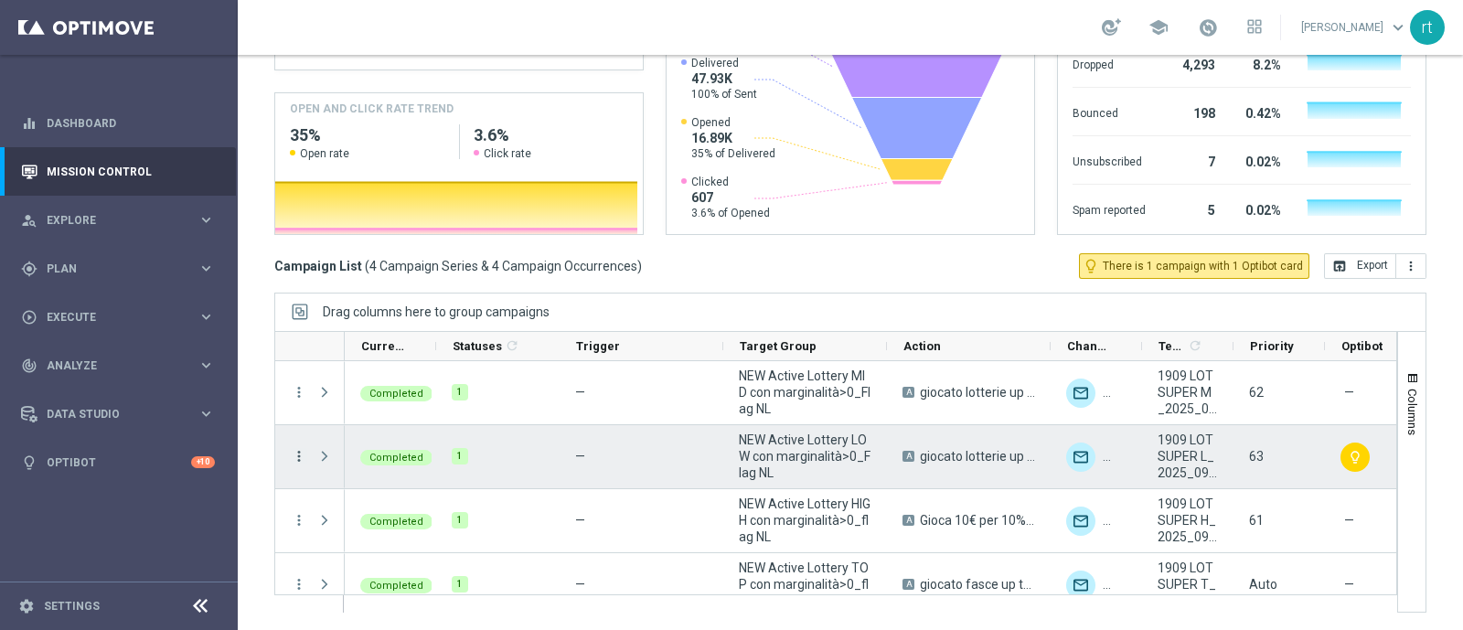
click at [303, 455] on icon "more_vert" at bounding box center [299, 456] width 16 height 16
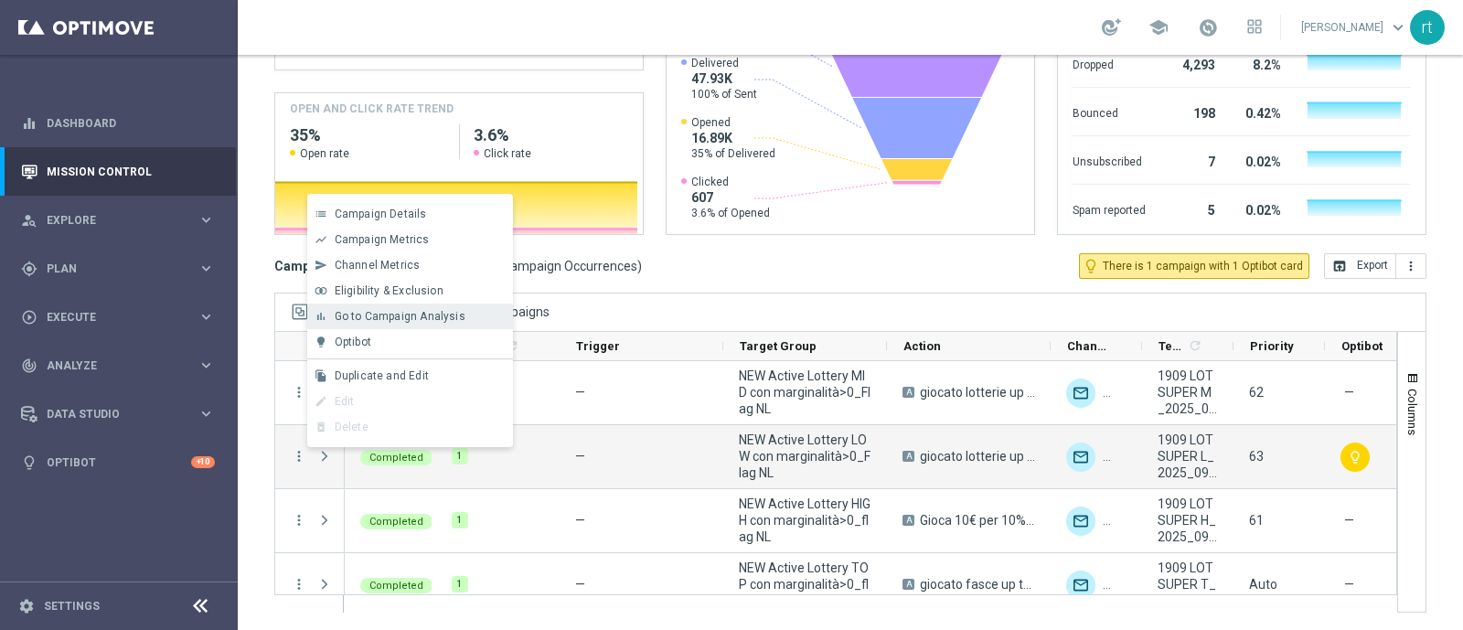
click at [473, 320] on div "Go to Campaign Analysis" at bounding box center [420, 316] width 170 height 13
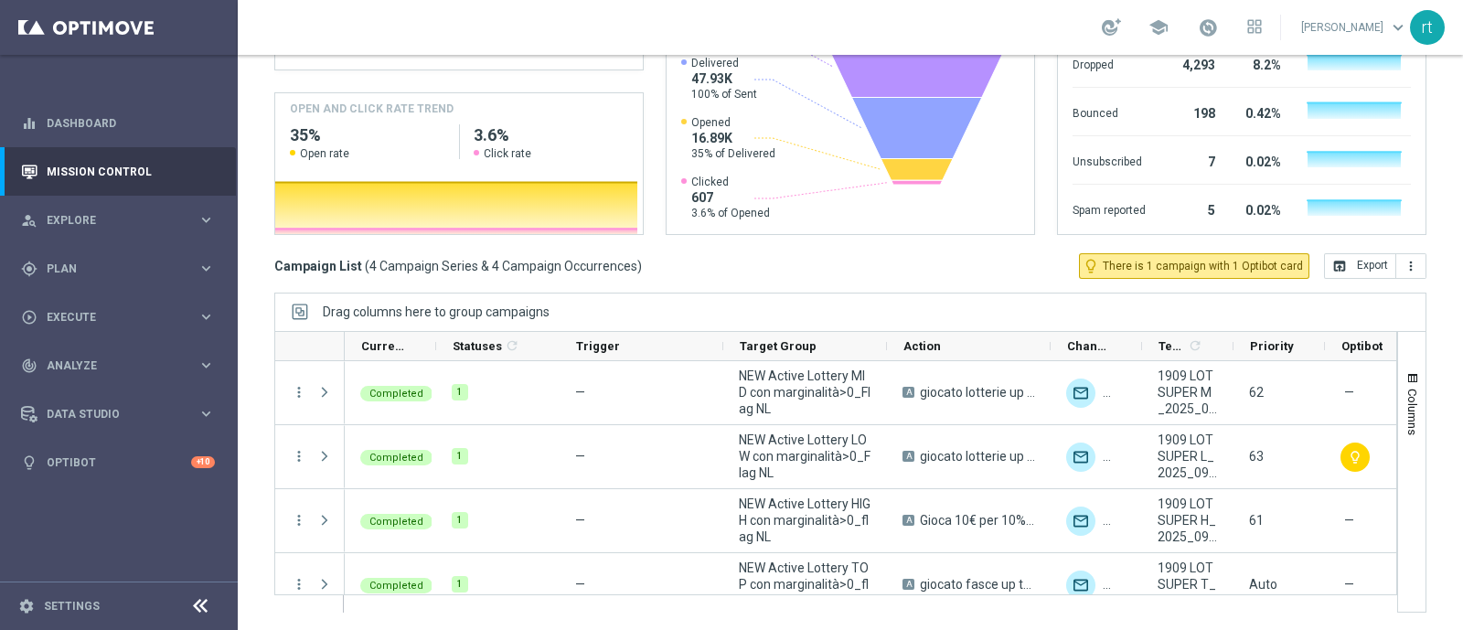
scroll to position [0, 0]
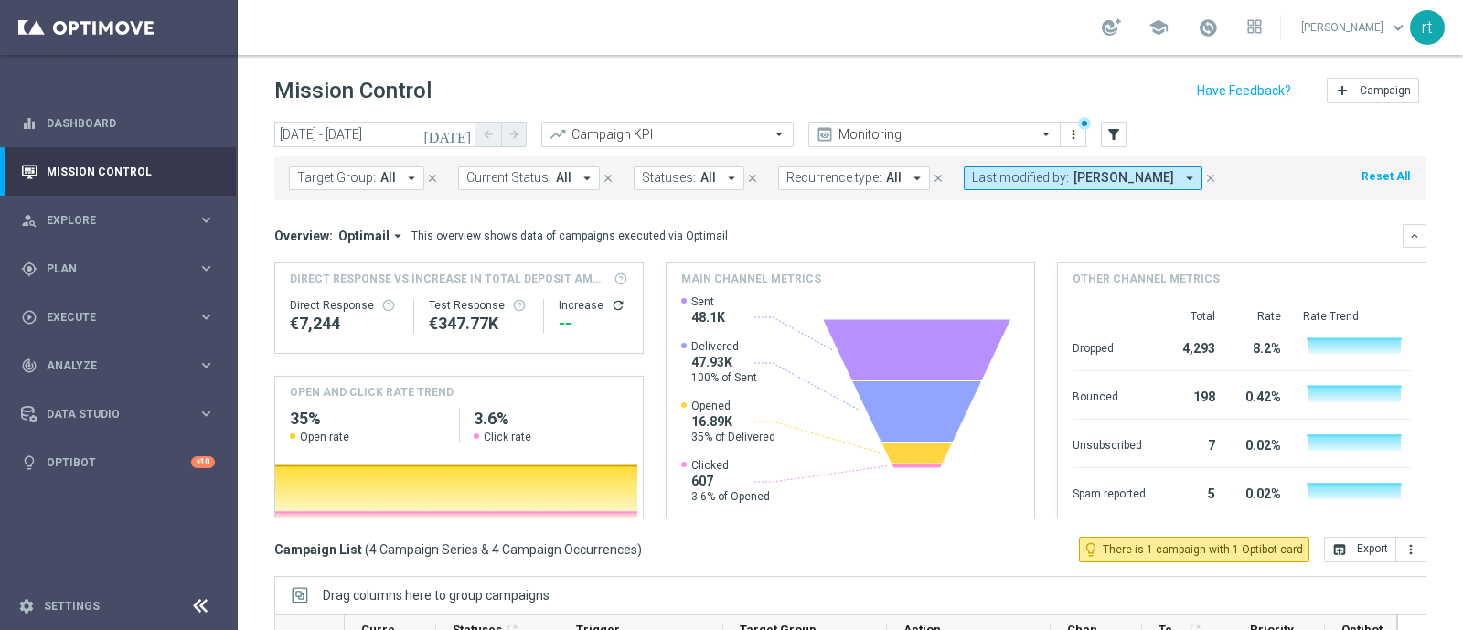
click at [1034, 184] on span "Last modified by:" at bounding box center [1020, 178] width 97 height 16
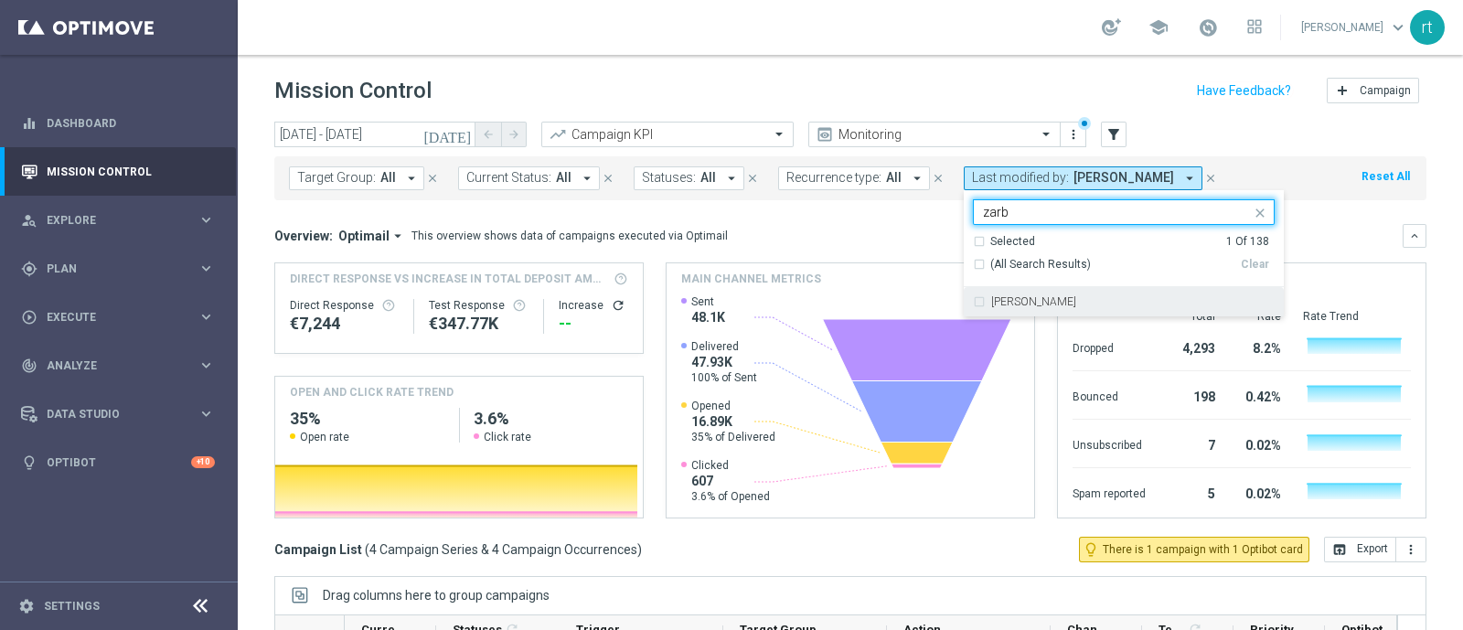
click at [1029, 300] on label "Elena Zarbin" at bounding box center [1033, 301] width 85 height 11
type input "zarb"
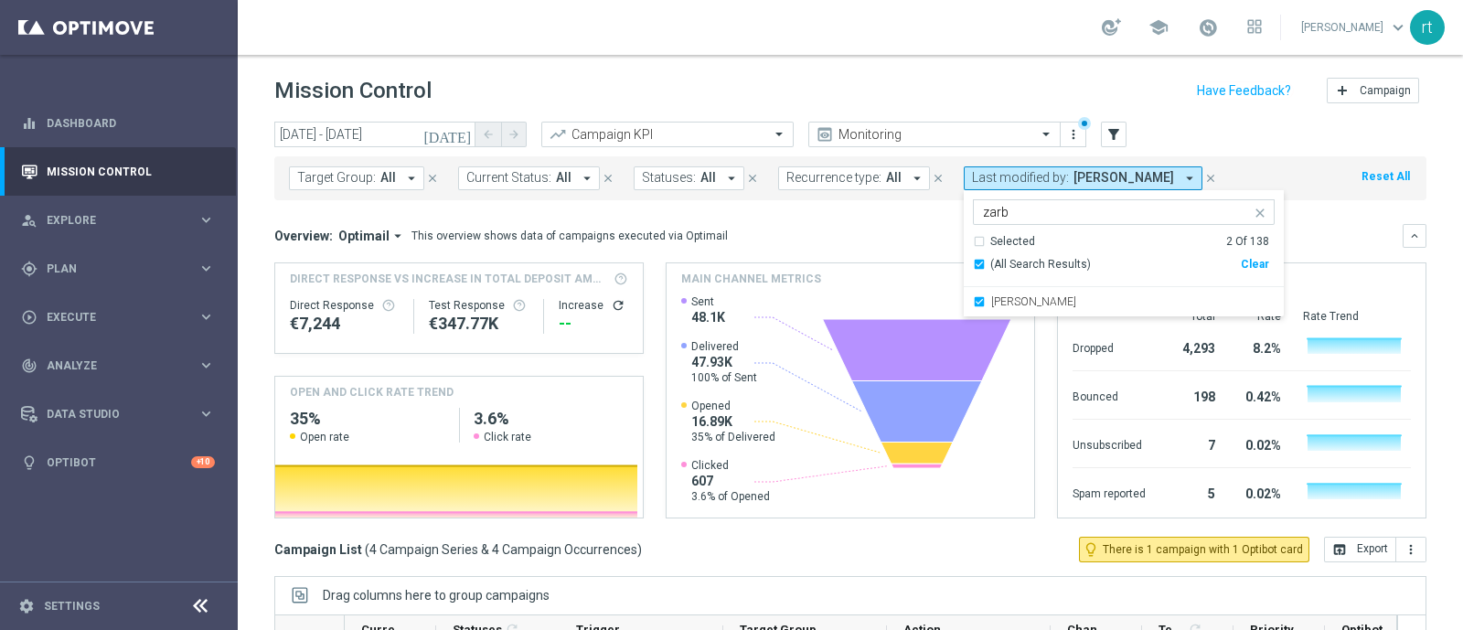
click at [860, 66] on header "Mission Control add Campaign" at bounding box center [850, 88] width 1225 height 67
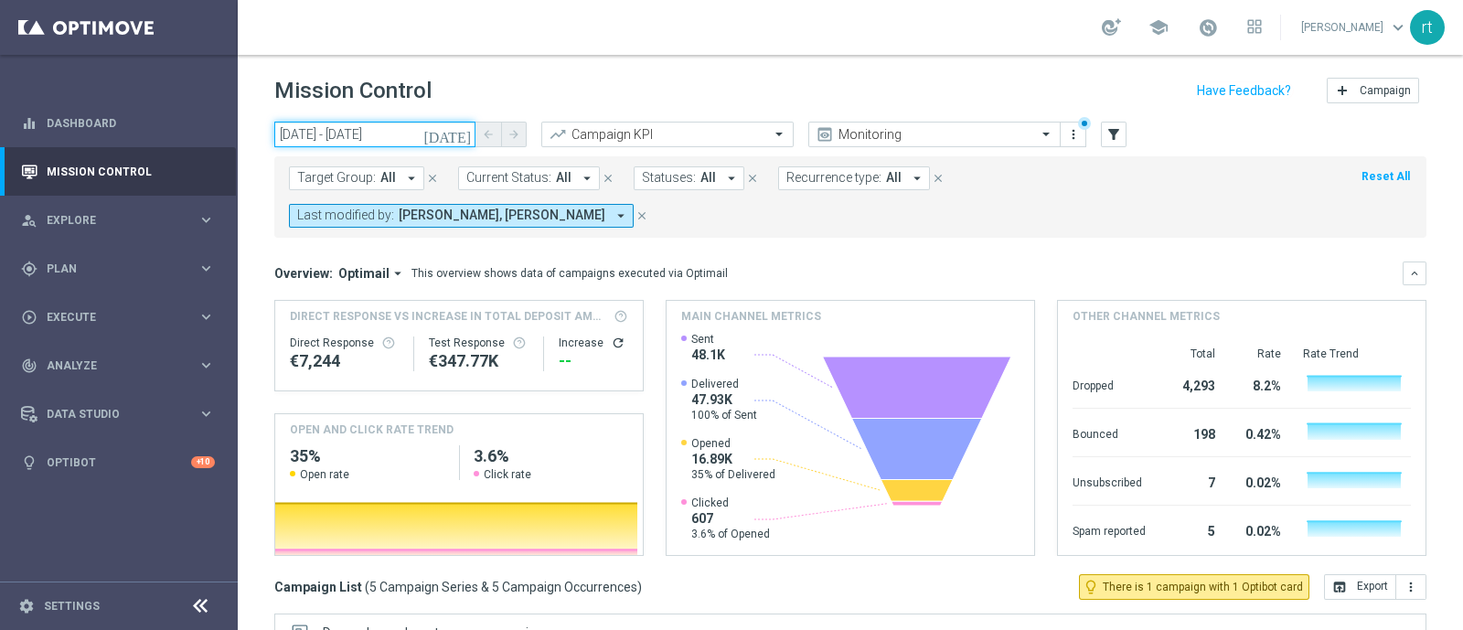
click at [363, 125] on input "19 Sep 2025 - 19 Sep 2025" at bounding box center [374, 135] width 201 height 26
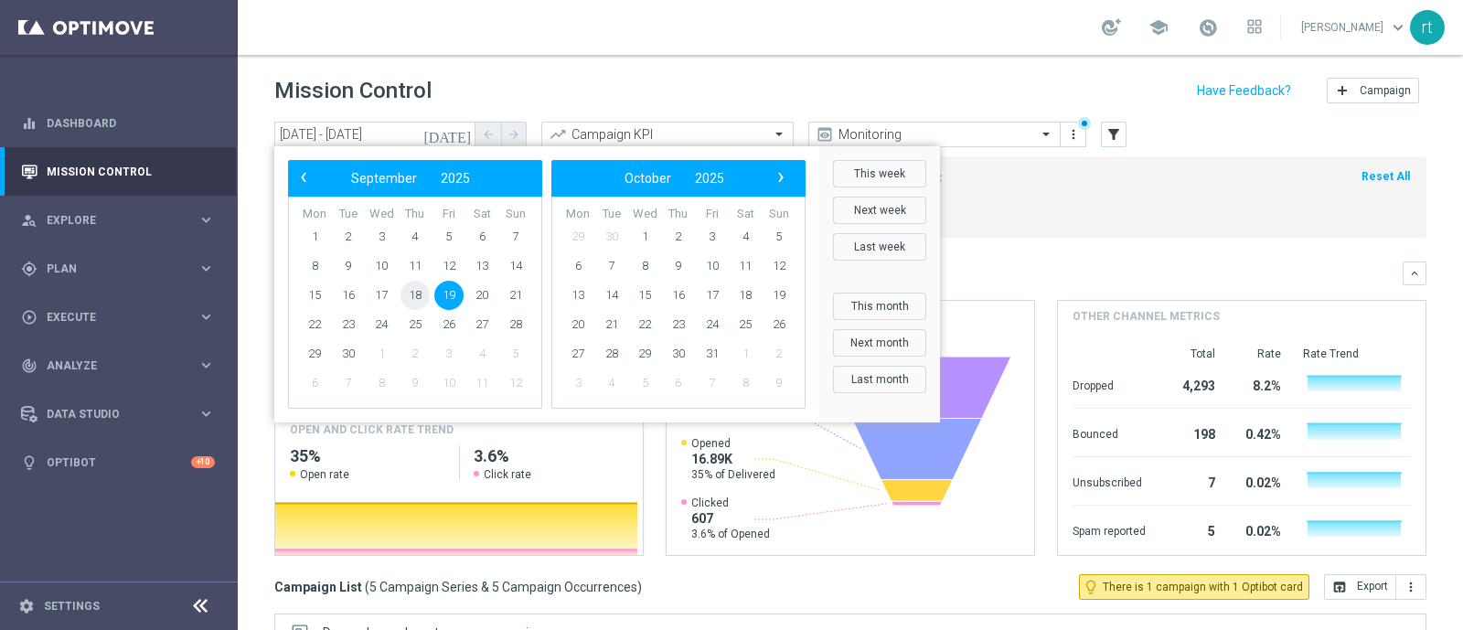
click at [413, 294] on span "18" at bounding box center [415, 295] width 29 height 29
type input "18 Sep 2025 - 18 Sep 2025"
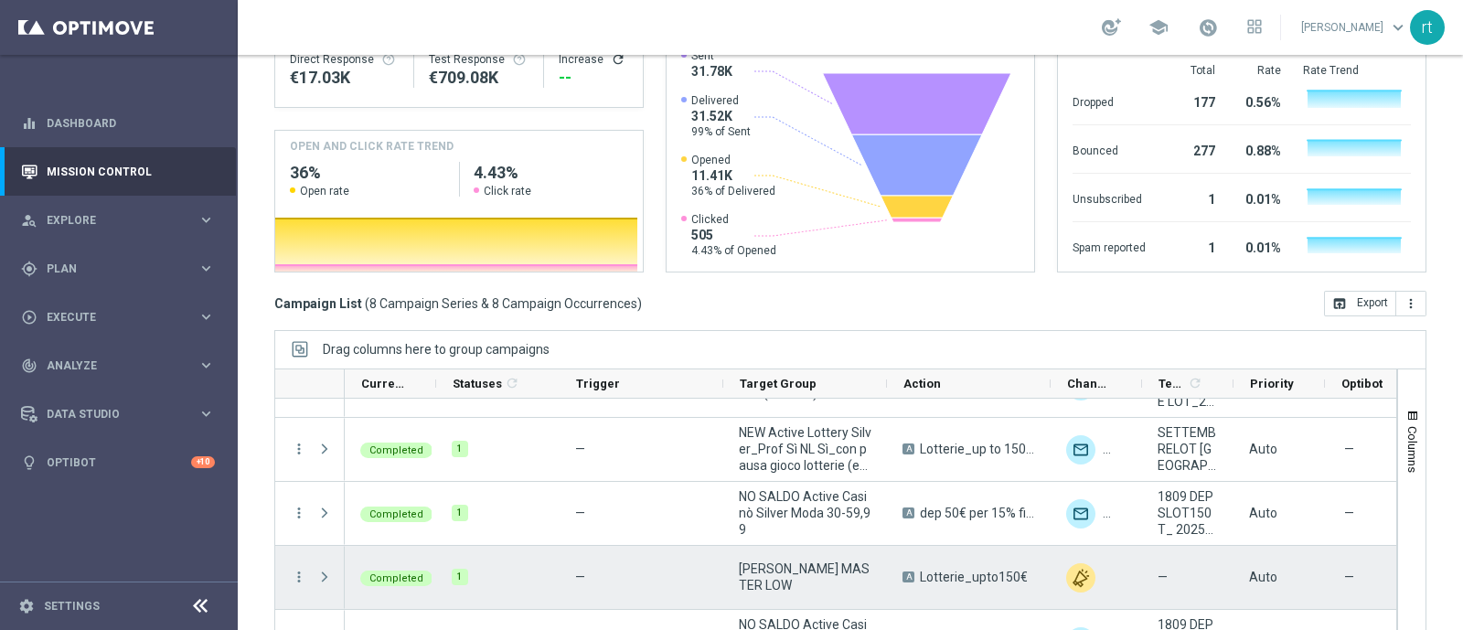
scroll to position [161, 0]
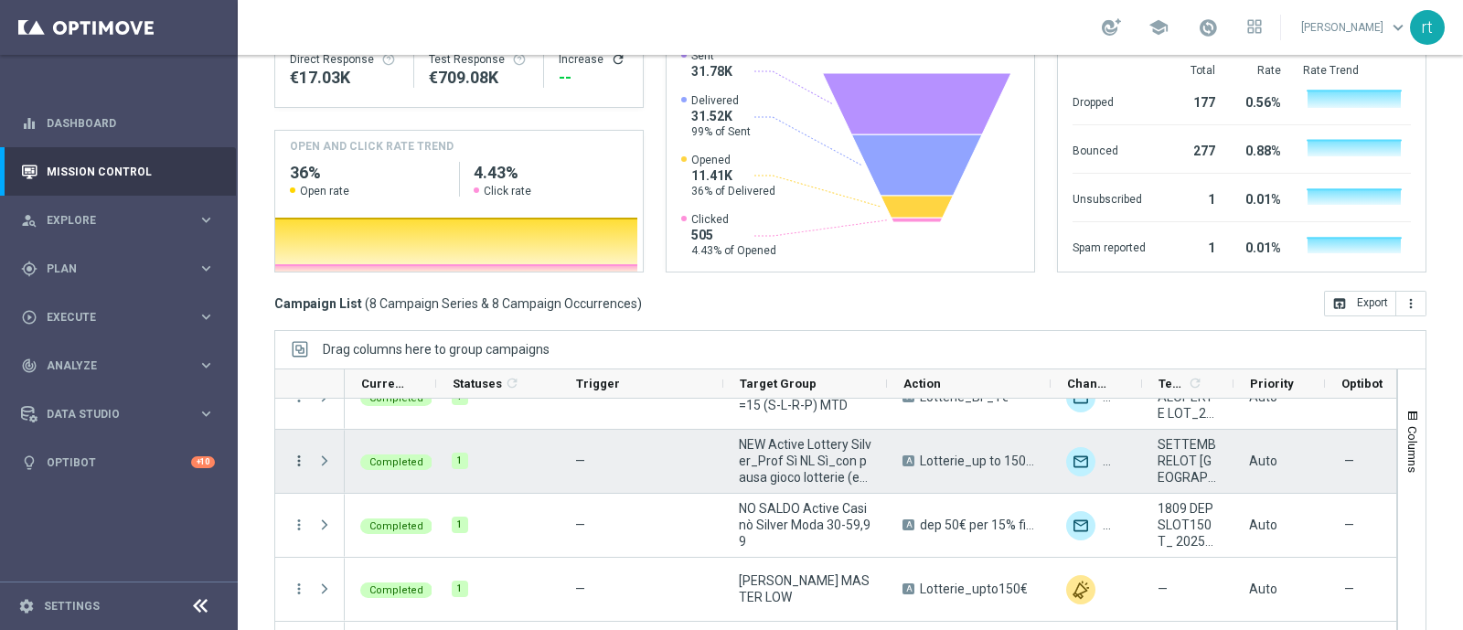
click at [298, 453] on icon "more_vert" at bounding box center [299, 461] width 16 height 16
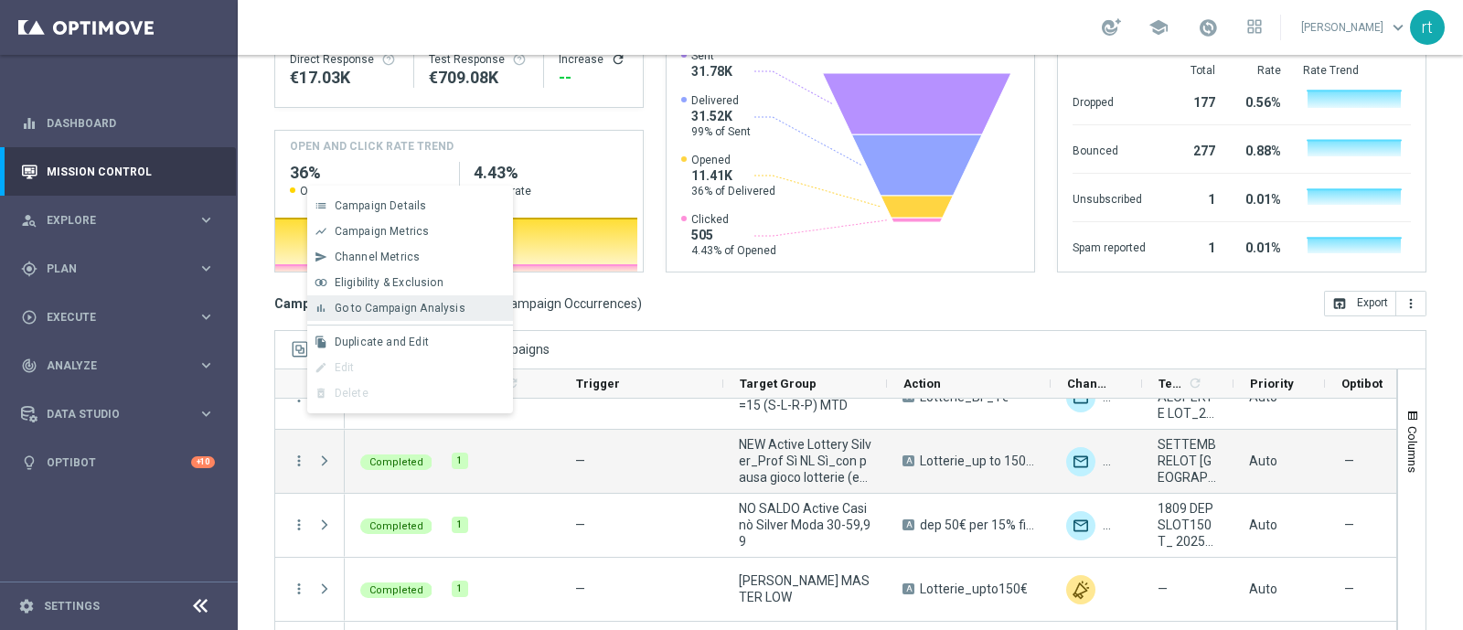
click at [454, 317] on div "bar_chart Go to Campaign Analysis" at bounding box center [410, 308] width 206 height 26
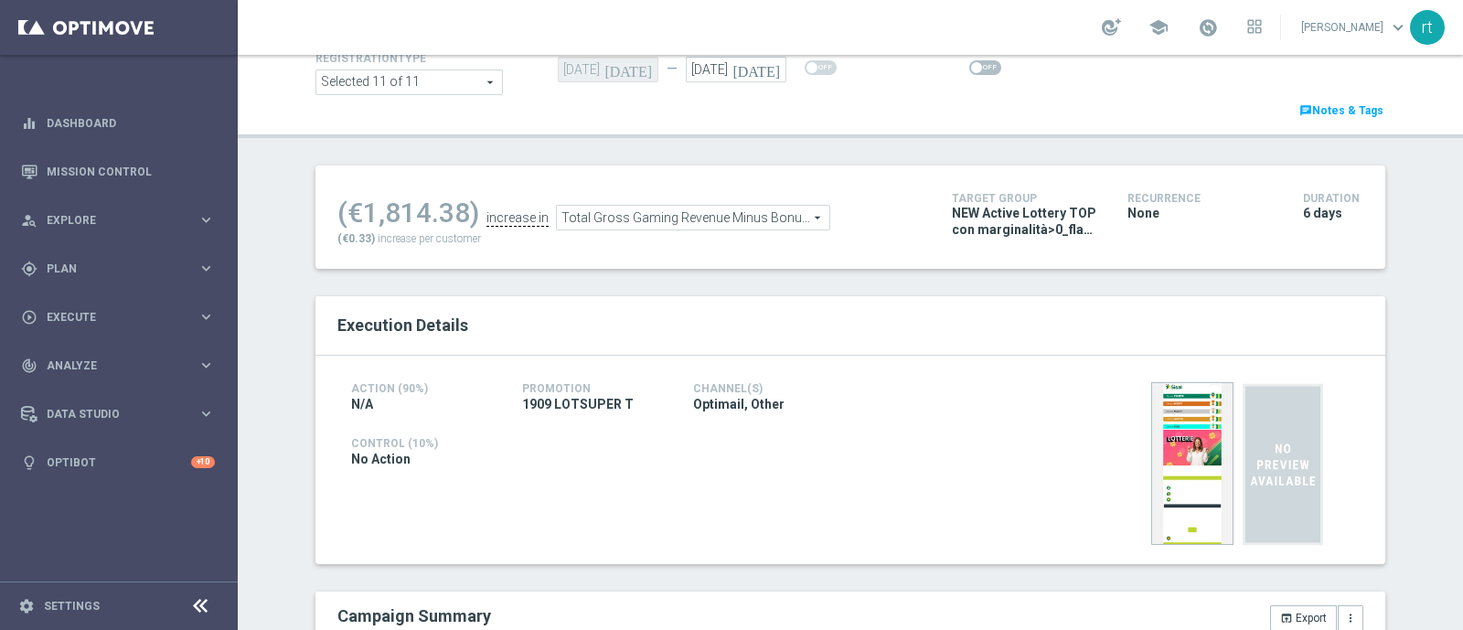
scroll to position [13, 0]
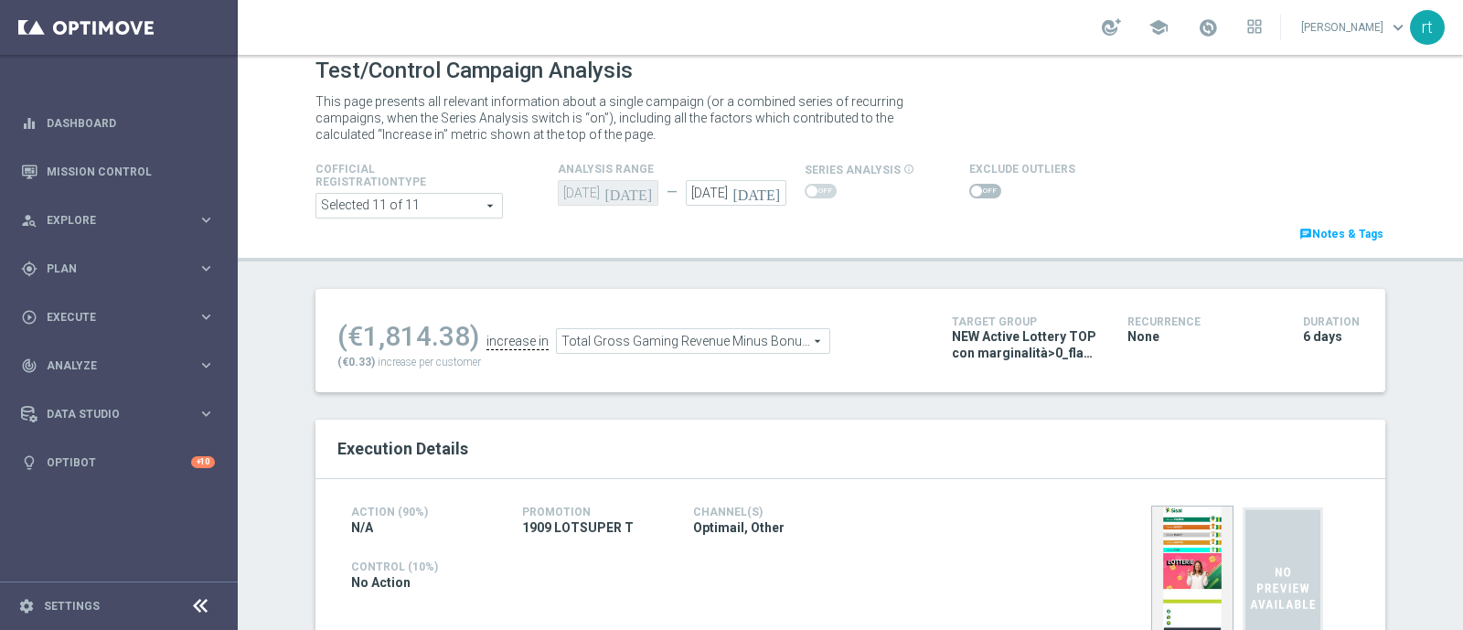
click at [981, 192] on span at bounding box center [985, 191] width 32 height 15
click at [981, 192] on input "checkbox" at bounding box center [985, 191] width 32 height 15
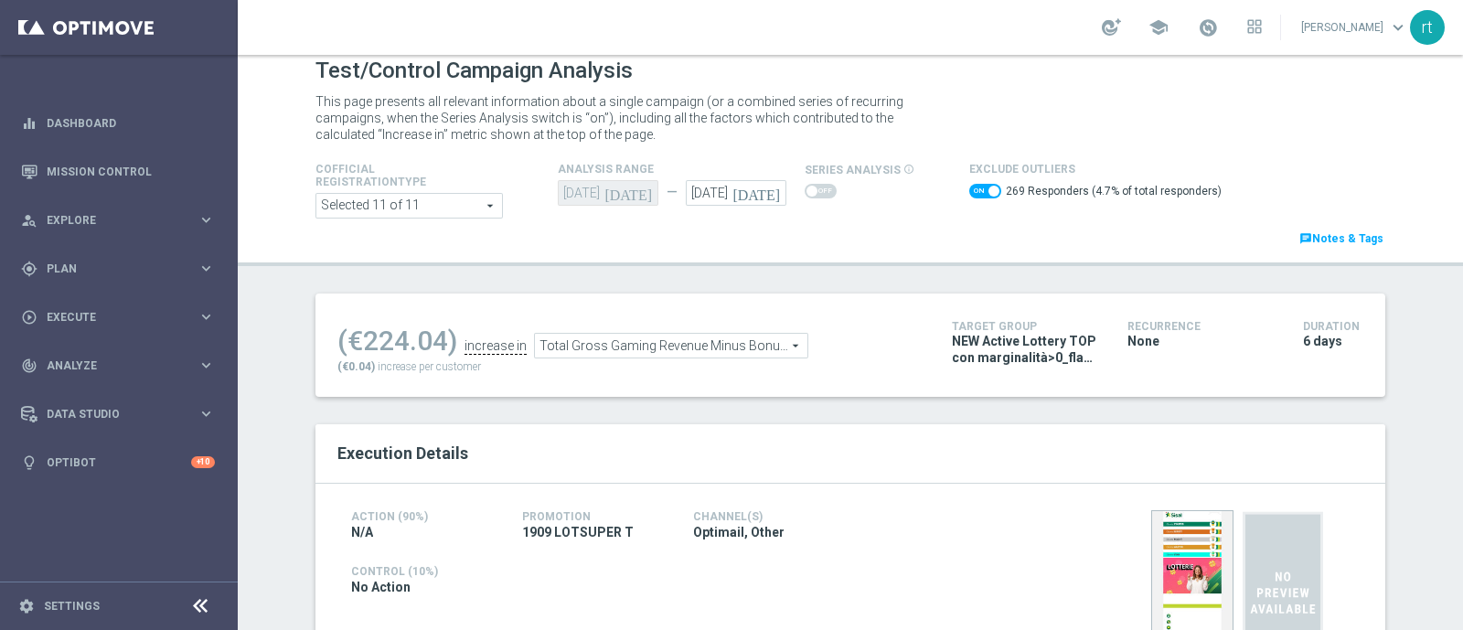
click at [635, 337] on span "Total Gross Gaming Revenue Minus Bonus Wagared" at bounding box center [671, 346] width 272 height 24
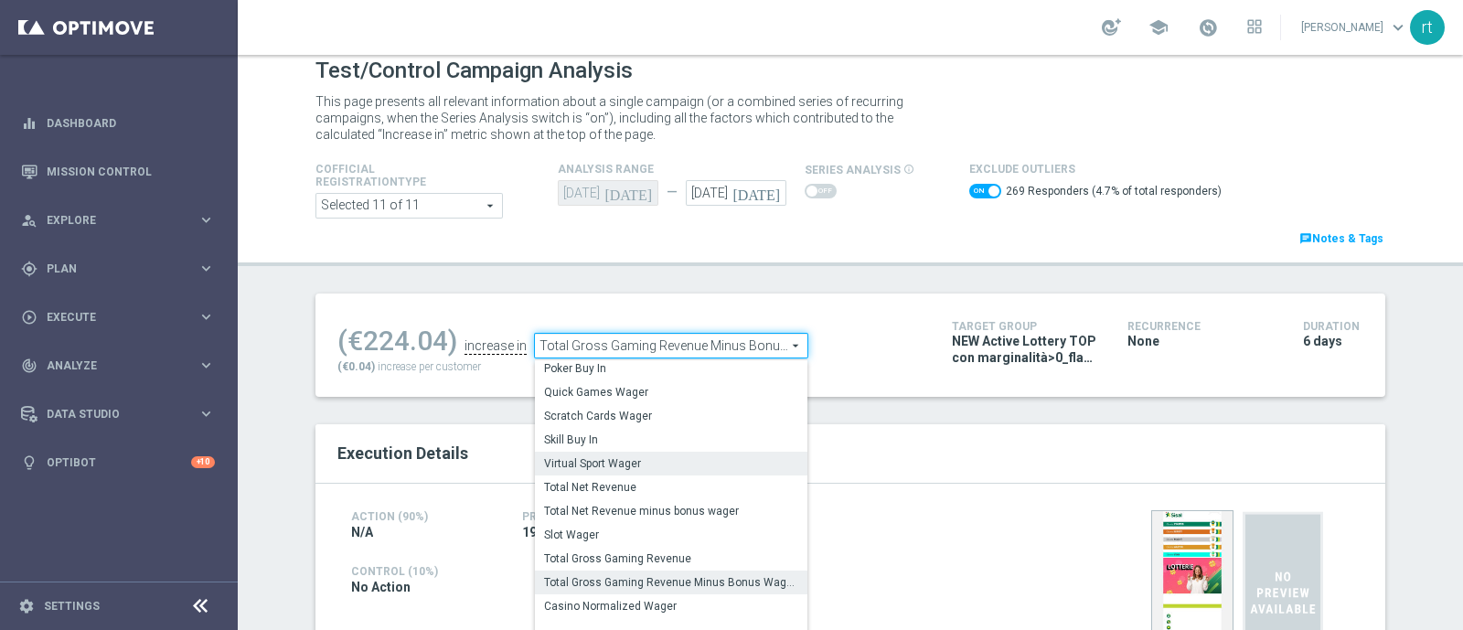
scroll to position [0, 0]
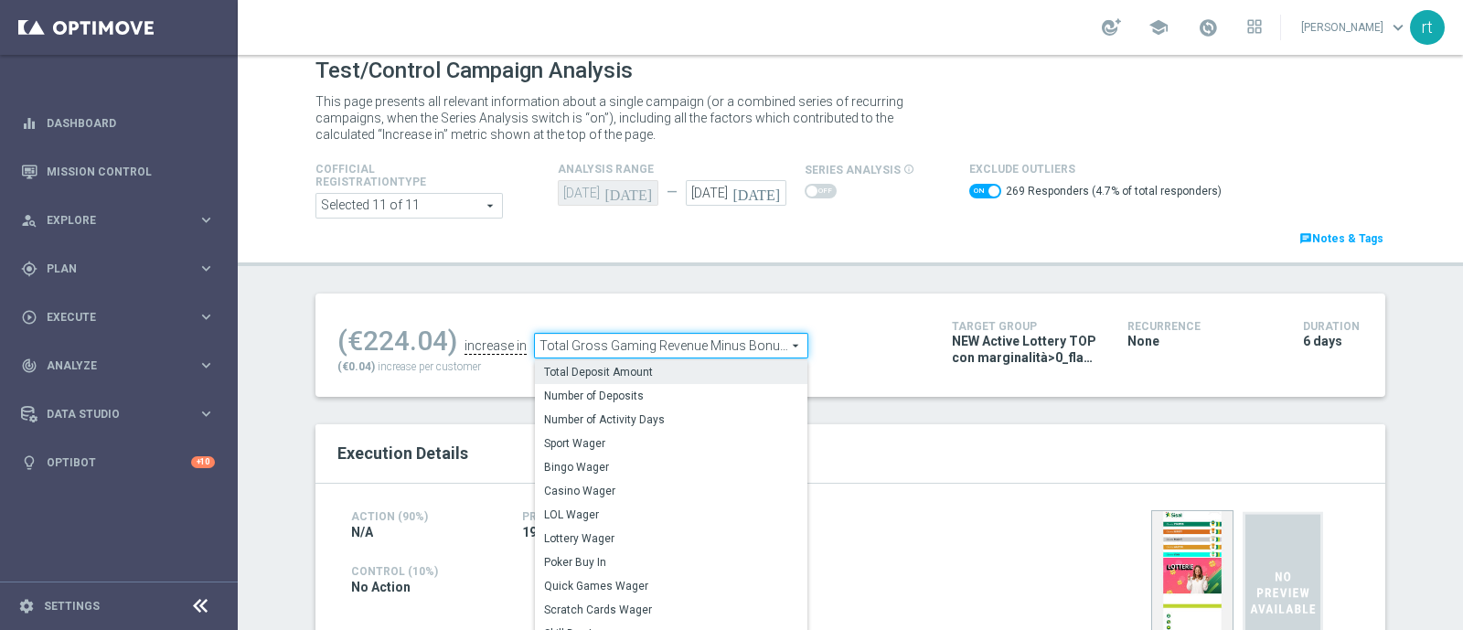
click at [611, 372] on span "Total Deposit Amount" at bounding box center [671, 372] width 254 height 15
checkbox input "false"
type input "Total Deposit Amount"
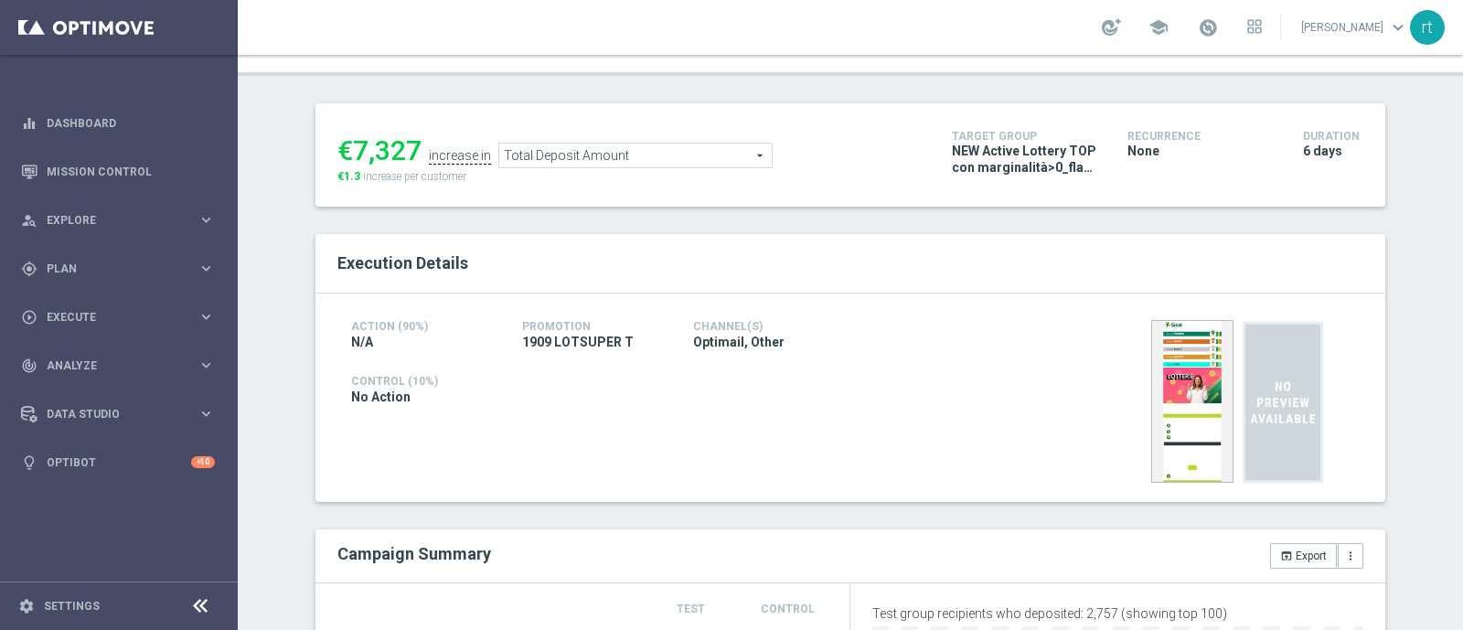
click at [971, 13] on span at bounding box center [985, 5] width 32 height 15
click at [971, 13] on input "checkbox" at bounding box center [985, 5] width 32 height 15
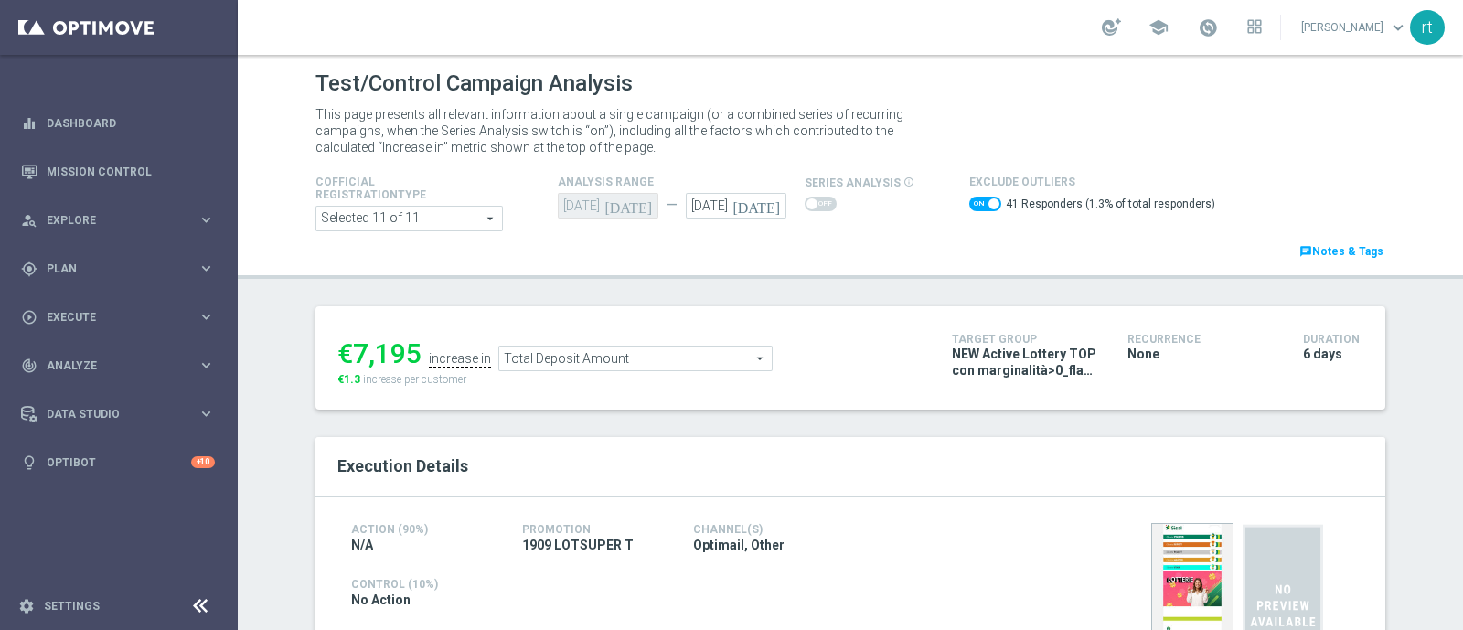
click at [969, 203] on span at bounding box center [985, 204] width 32 height 15
click at [969, 203] on input "checkbox" at bounding box center [985, 204] width 32 height 15
checkbox input "false"
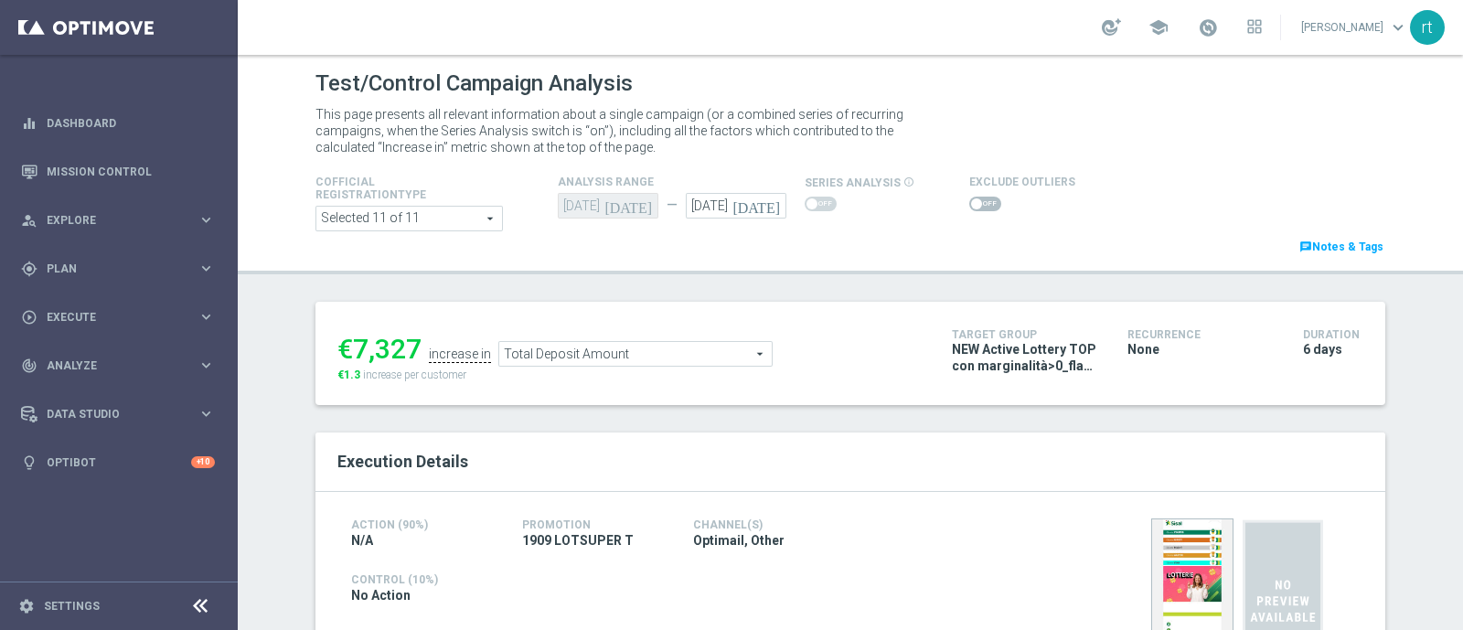
click at [550, 350] on span "Total Deposit Amount" at bounding box center [635, 354] width 272 height 24
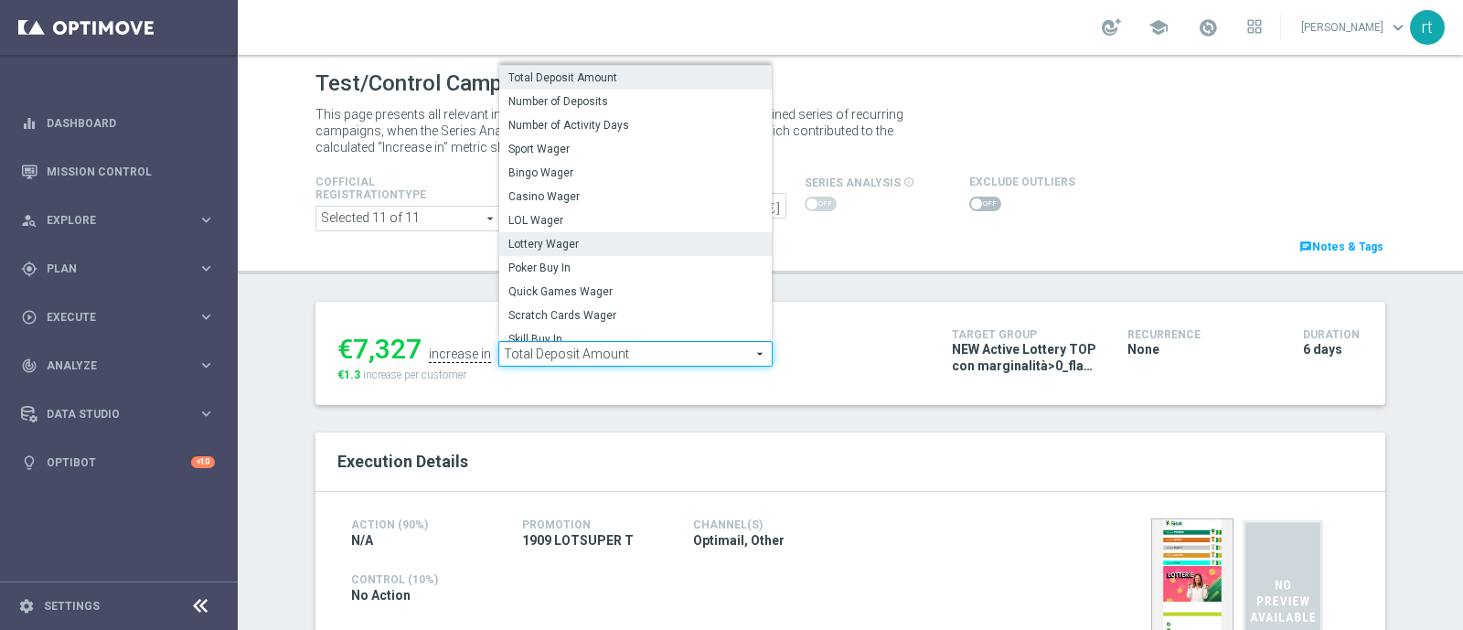
click at [548, 239] on span "Lottery Wager" at bounding box center [635, 244] width 254 height 15
type input "Lottery Wager"
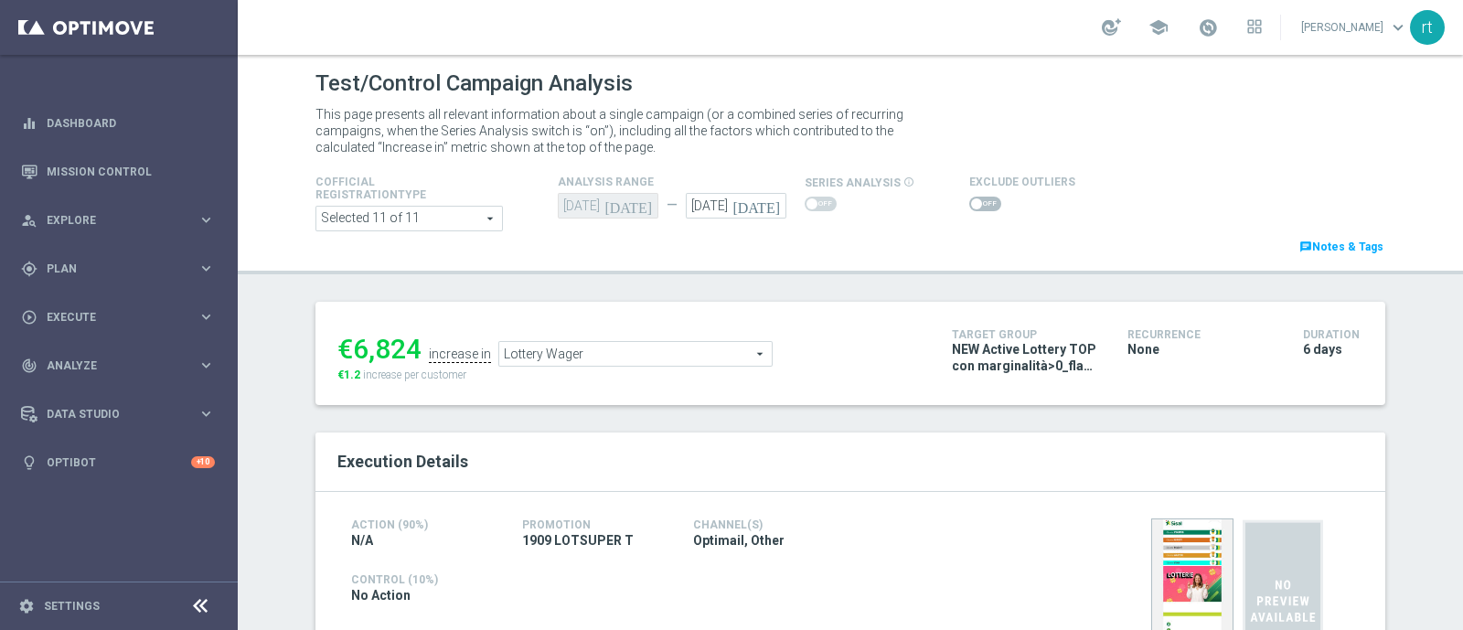
click at [976, 207] on span at bounding box center [985, 204] width 32 height 15
click at [976, 207] on input "checkbox" at bounding box center [985, 204] width 32 height 15
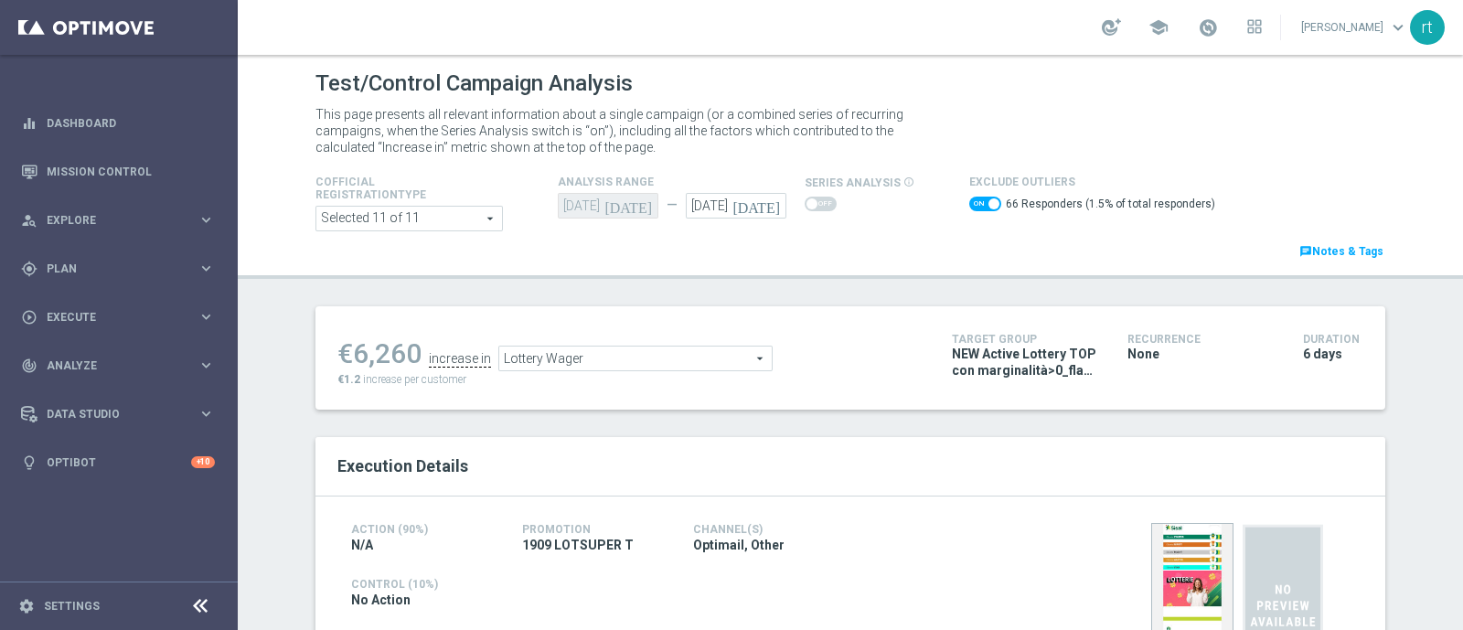
click at [969, 205] on span at bounding box center [985, 204] width 32 height 15
click at [969, 205] on input "checkbox" at bounding box center [985, 204] width 32 height 15
checkbox input "false"
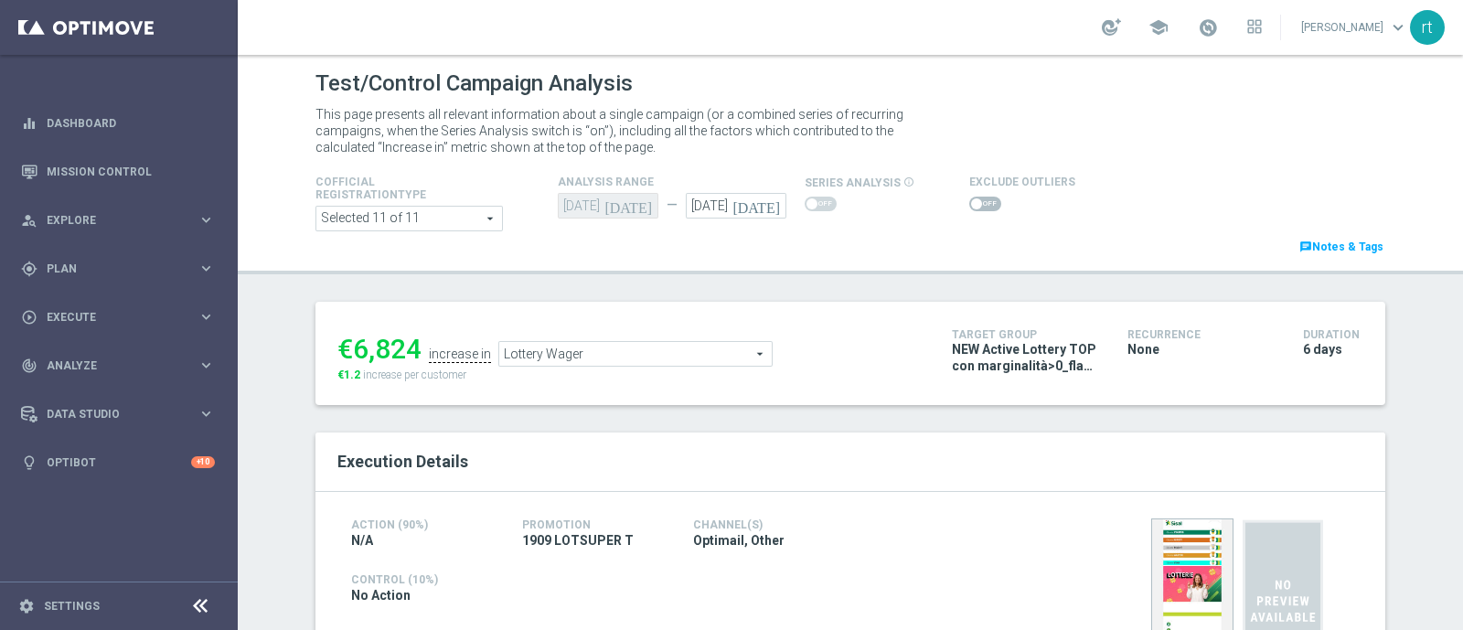
click at [518, 354] on span "Lottery Wager" at bounding box center [635, 354] width 272 height 24
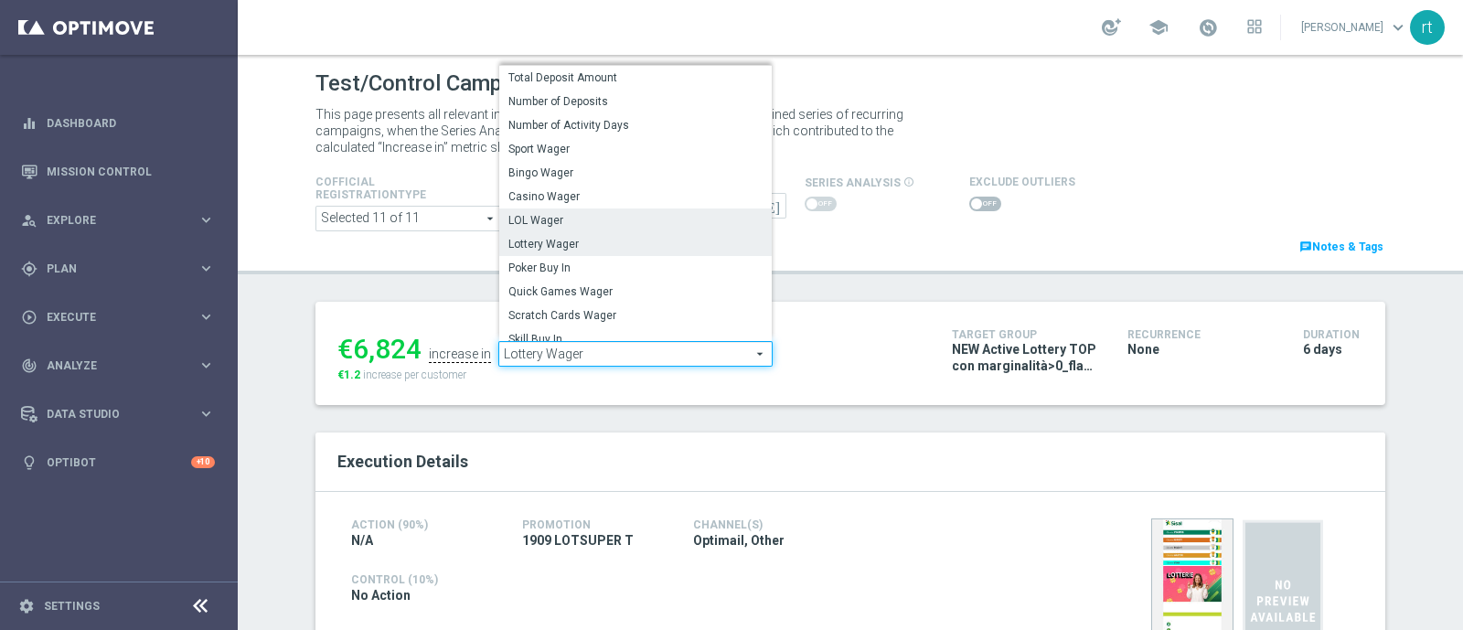
click at [536, 219] on span "LOL Wager" at bounding box center [635, 220] width 254 height 15
type input "LOL Wager"
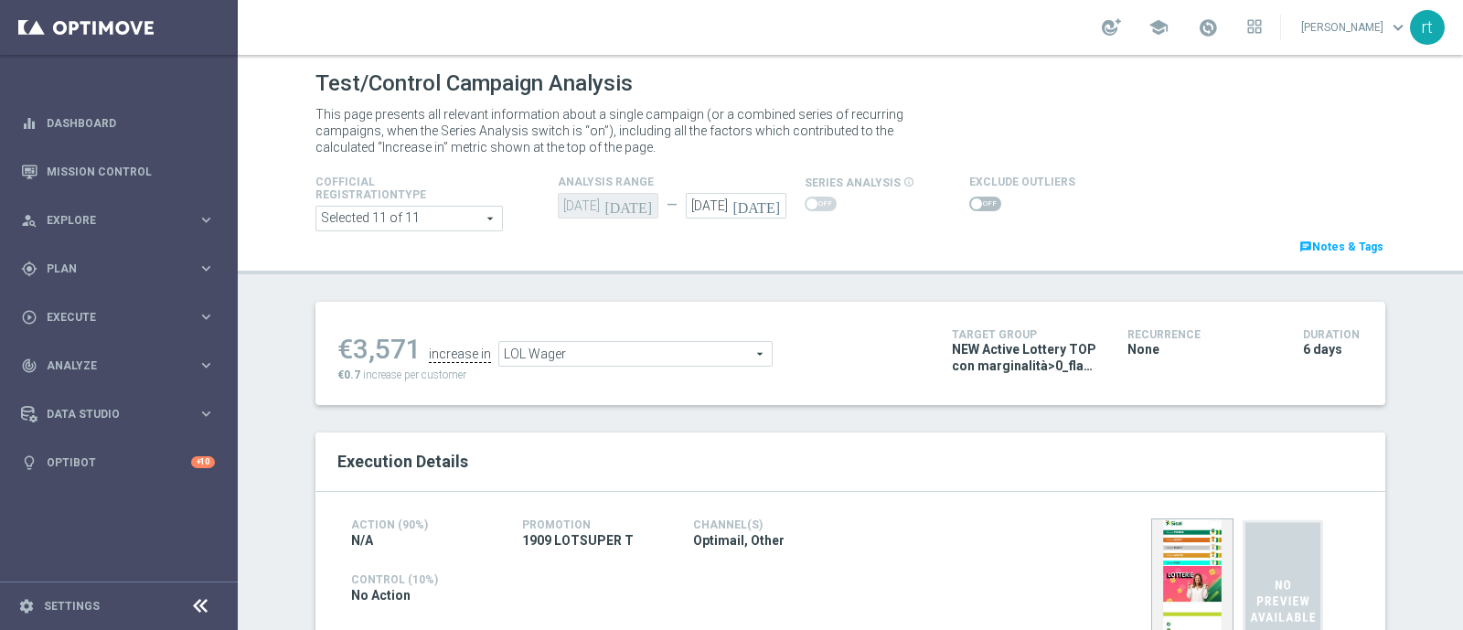
click at [974, 203] on span at bounding box center [985, 204] width 32 height 15
click at [974, 203] on input "checkbox" at bounding box center [985, 204] width 32 height 15
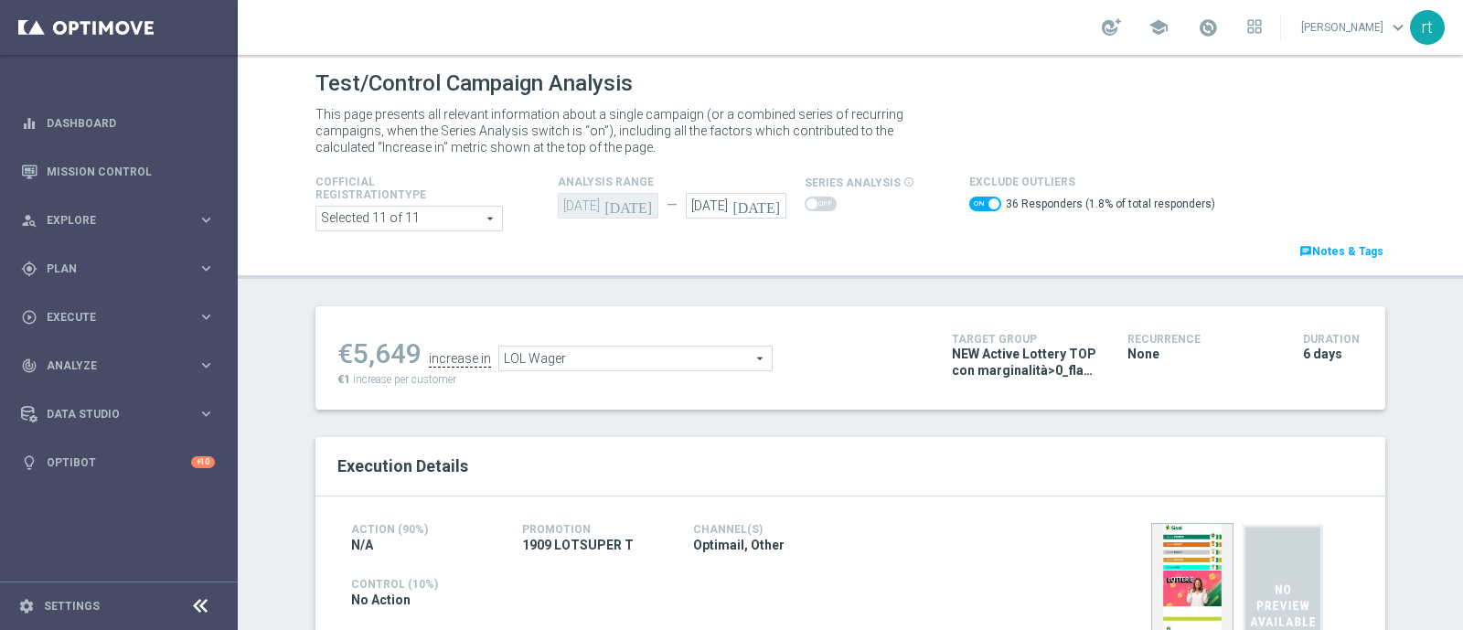
click at [969, 202] on span at bounding box center [985, 204] width 32 height 15
click at [969, 202] on input "checkbox" at bounding box center [985, 204] width 32 height 15
checkbox input "false"
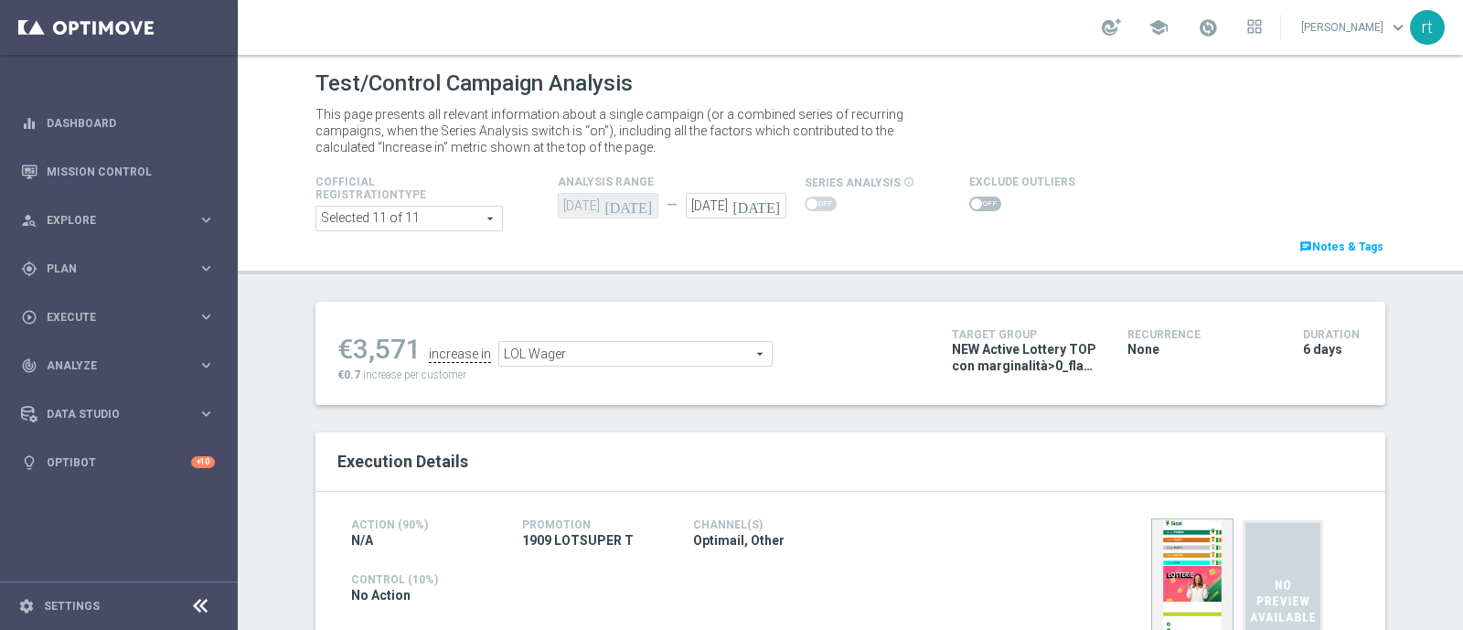
click at [632, 368] on div "€3,571 increase in LOL Wager LOL Wager arrow_drop_down search €0.7 increase per…" at bounding box center [630, 353] width 587 height 59
click at [607, 357] on span "LOL Wager" at bounding box center [635, 354] width 272 height 24
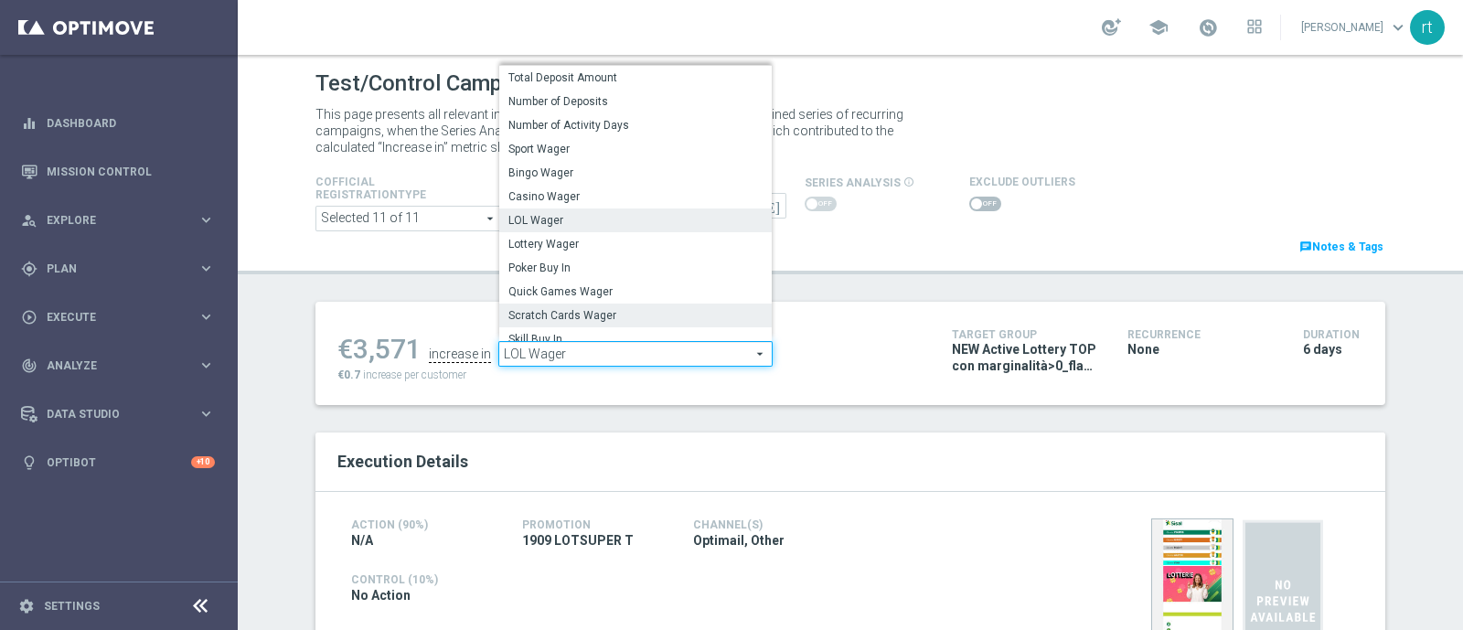
click at [579, 322] on label "Scratch Cards Wager" at bounding box center [635, 316] width 272 height 24
type input "Scratch Cards Wager"
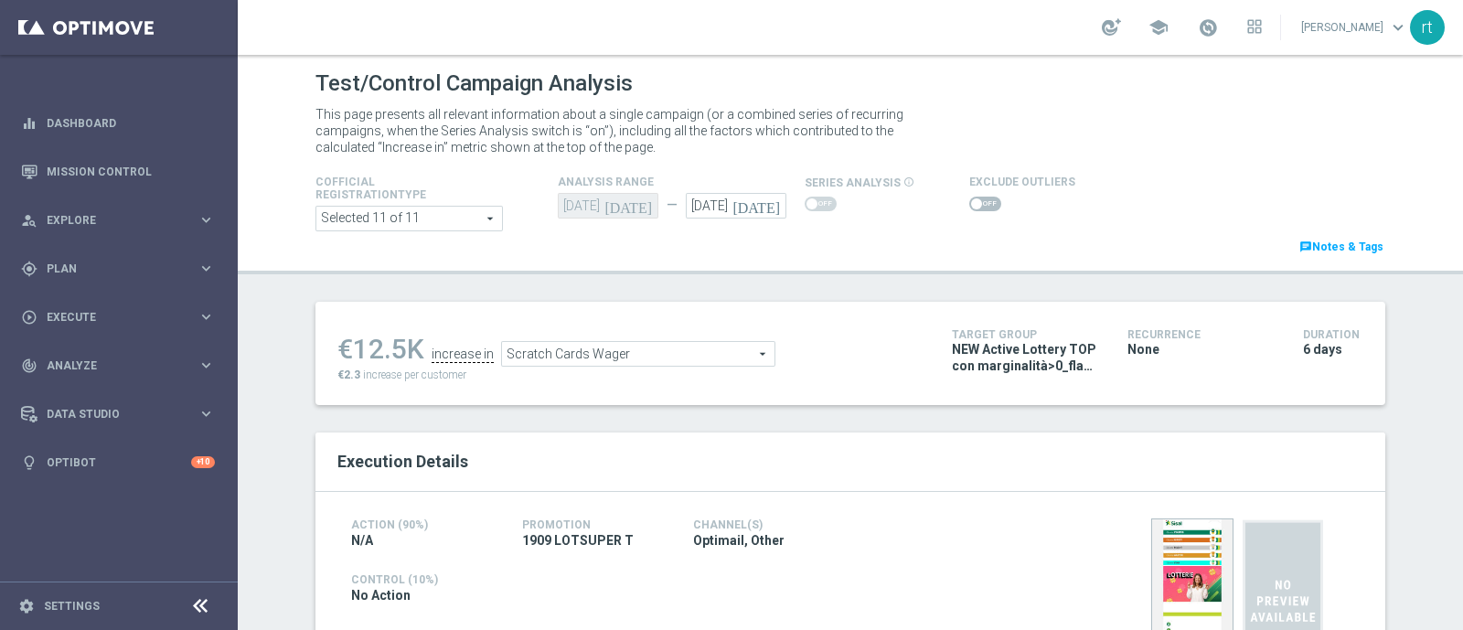
click at [978, 206] on span at bounding box center [985, 204] width 32 height 15
click at [978, 206] on input "checkbox" at bounding box center [985, 204] width 32 height 15
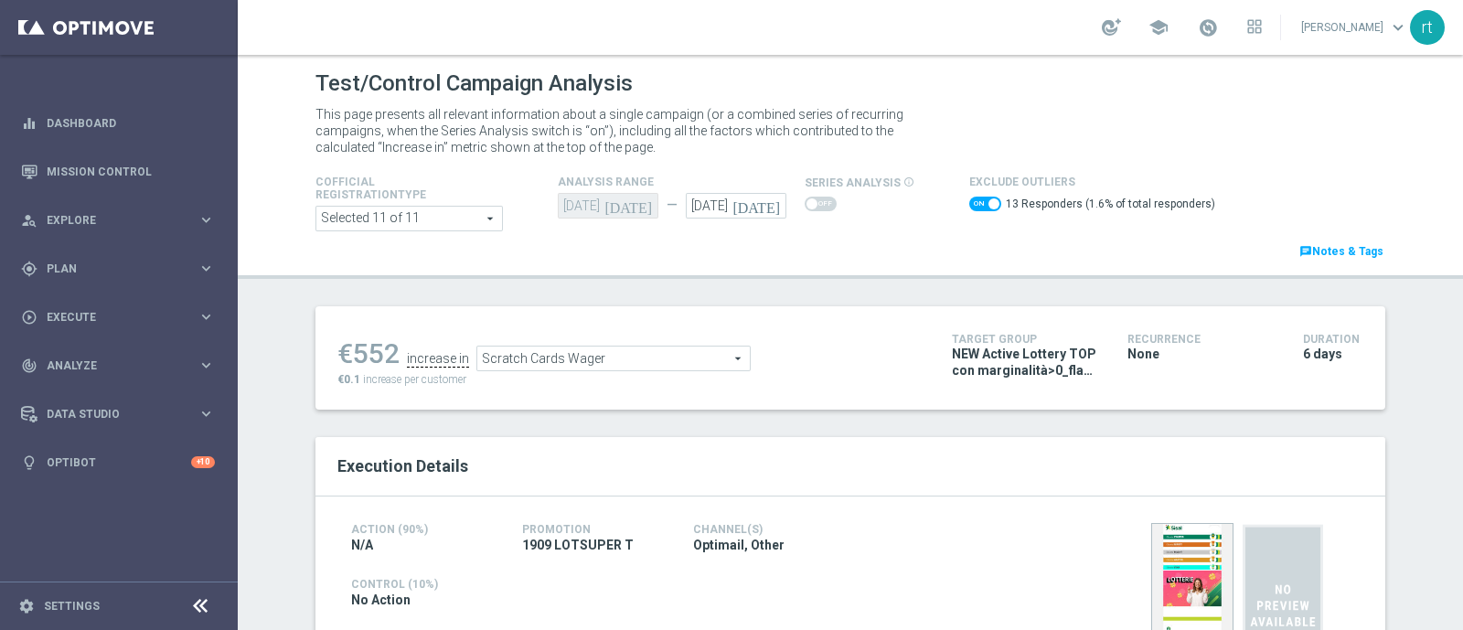
click at [512, 363] on span "Scratch Cards Wager" at bounding box center [613, 359] width 272 height 24
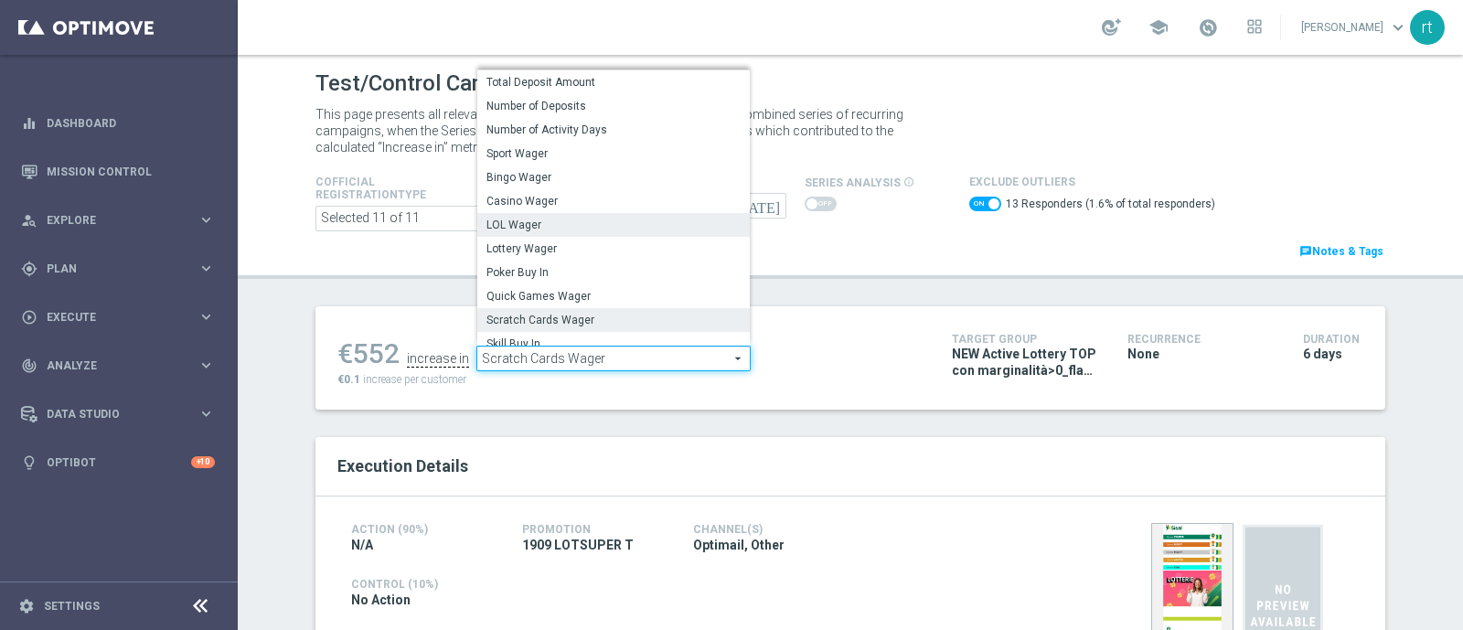
click at [522, 222] on span "LOL Wager" at bounding box center [613, 225] width 254 height 15
checkbox input "false"
type input "LOL Wager"
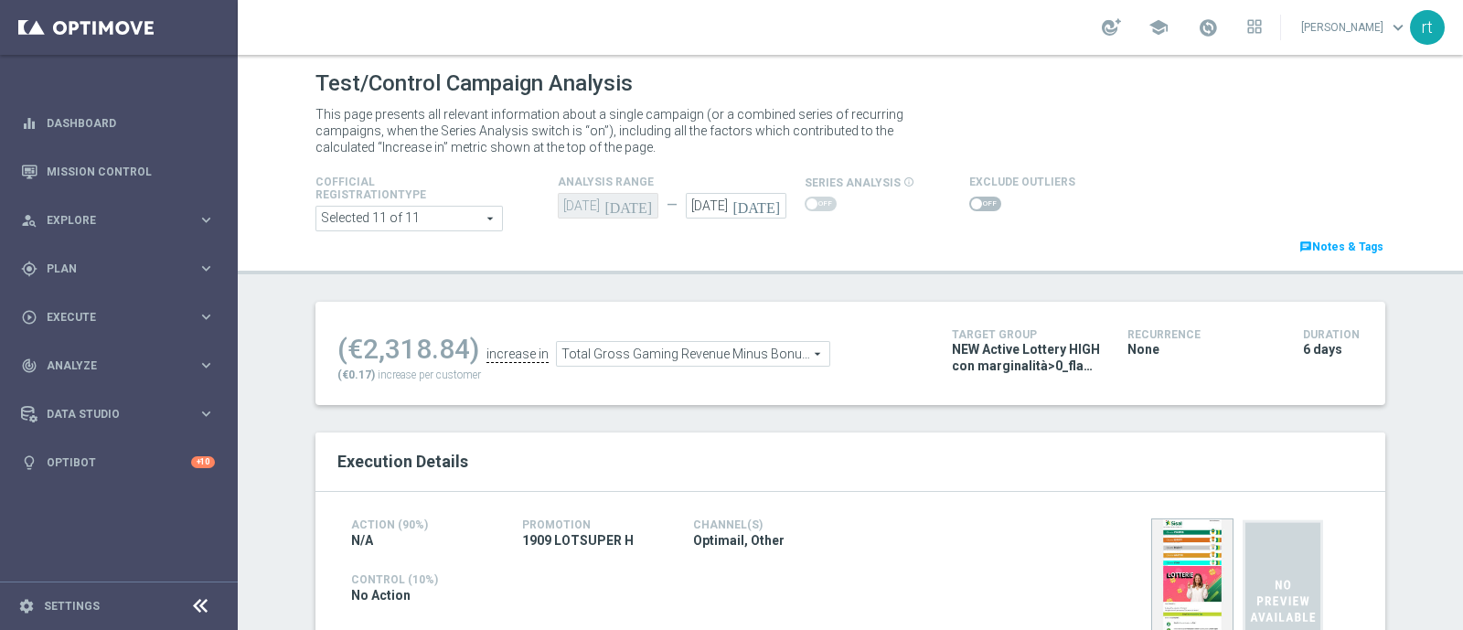
click at [971, 203] on span at bounding box center [976, 203] width 11 height 11
click at [969, 203] on input "checkbox" at bounding box center [985, 204] width 32 height 15
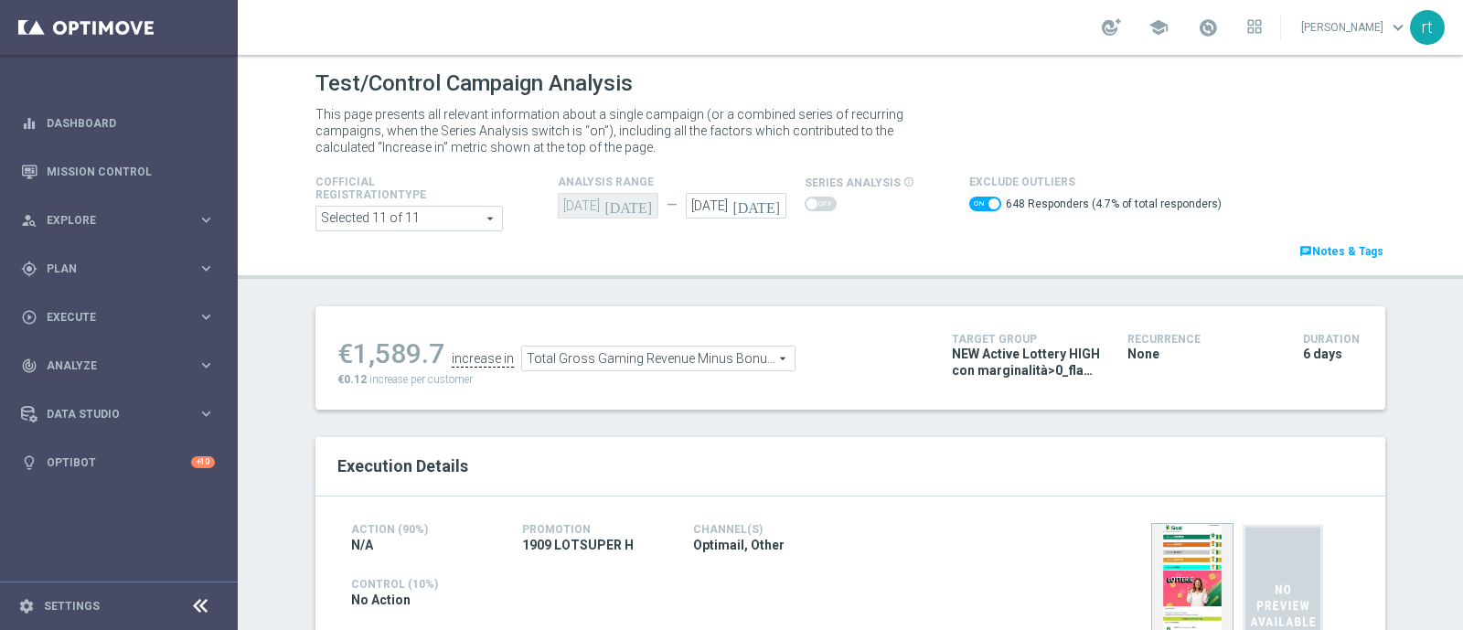
click at [988, 202] on span at bounding box center [993, 203] width 11 height 11
click at [976, 202] on input "checkbox" at bounding box center [985, 204] width 32 height 15
checkbox input "false"
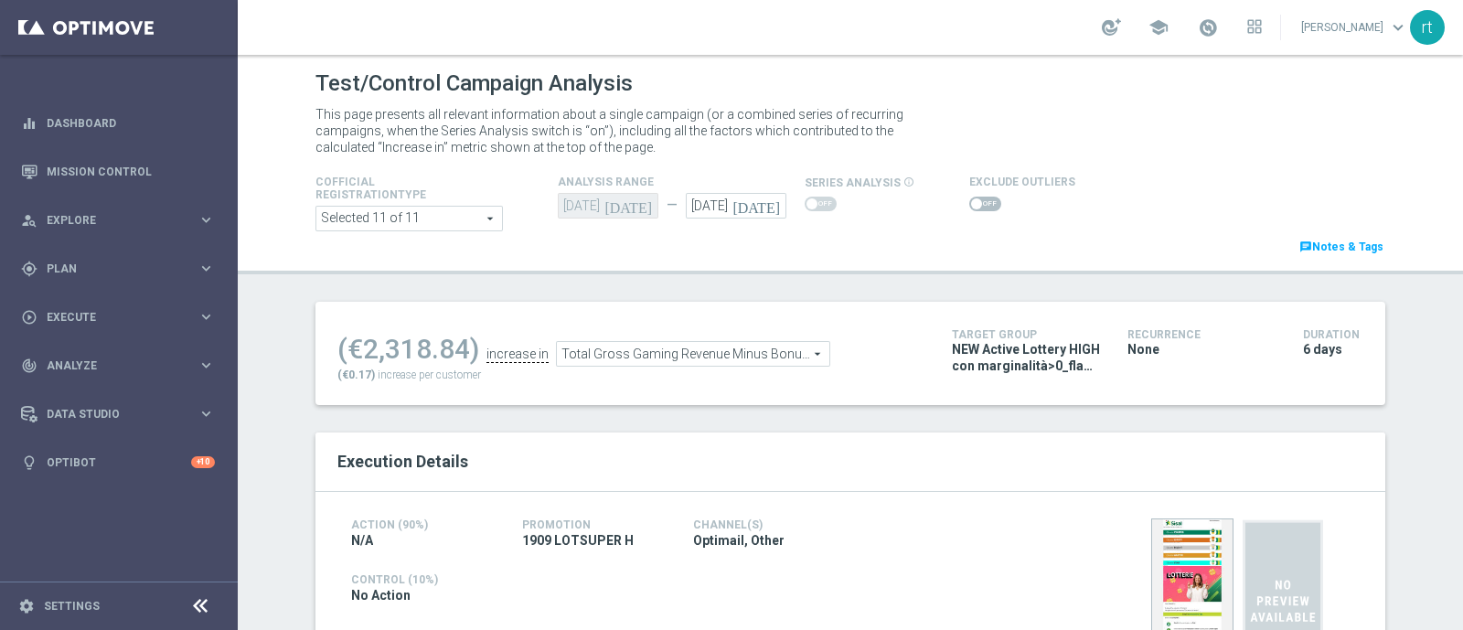
click at [577, 354] on span "Total Gross Gaming Revenue Minus Bonus Wagared" at bounding box center [693, 354] width 272 height 24
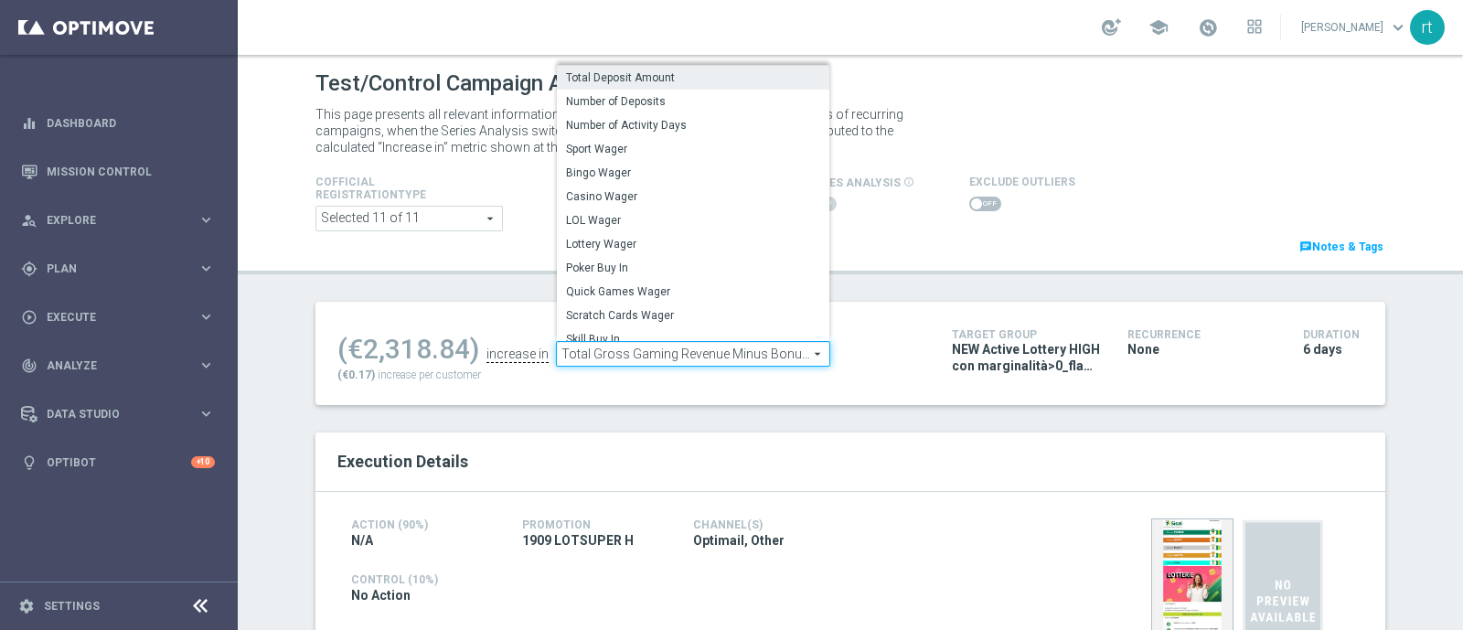
click at [626, 78] on span "Total Deposit Amount" at bounding box center [693, 77] width 254 height 15
type input "Total Deposit Amount"
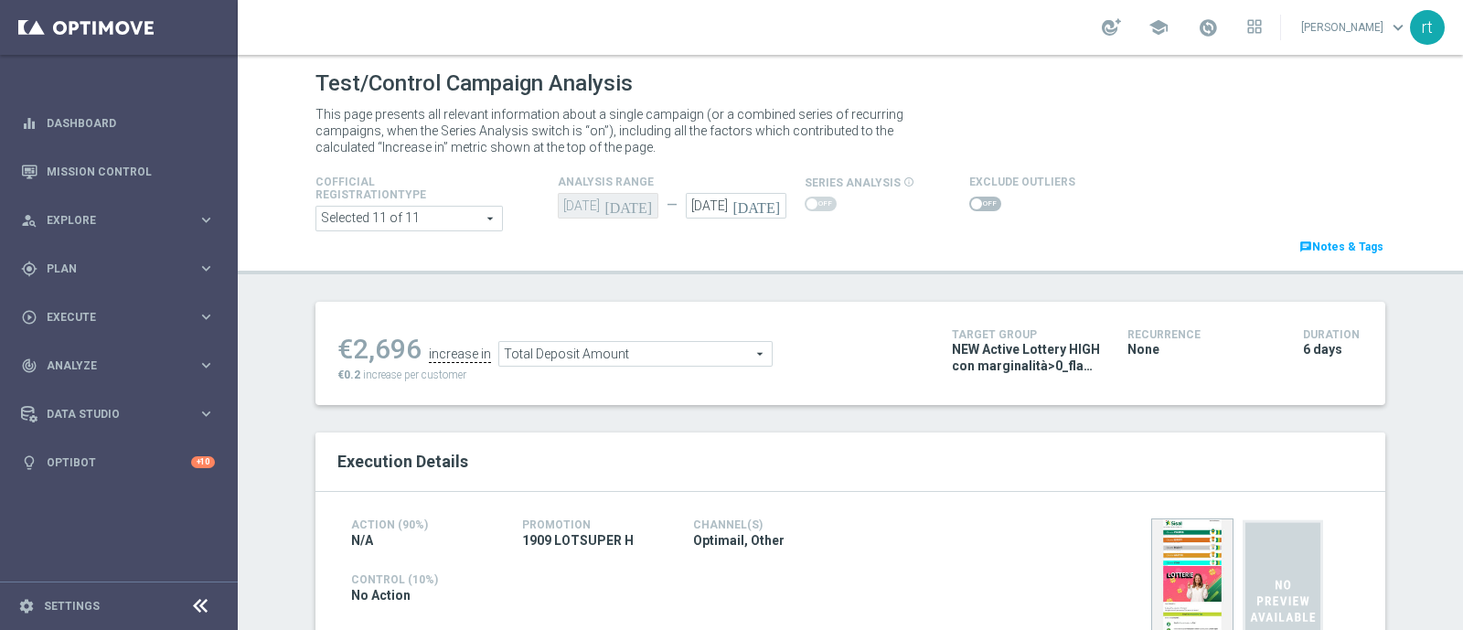
click at [978, 197] on span at bounding box center [985, 204] width 32 height 15
click at [978, 197] on input "checkbox" at bounding box center [985, 204] width 32 height 15
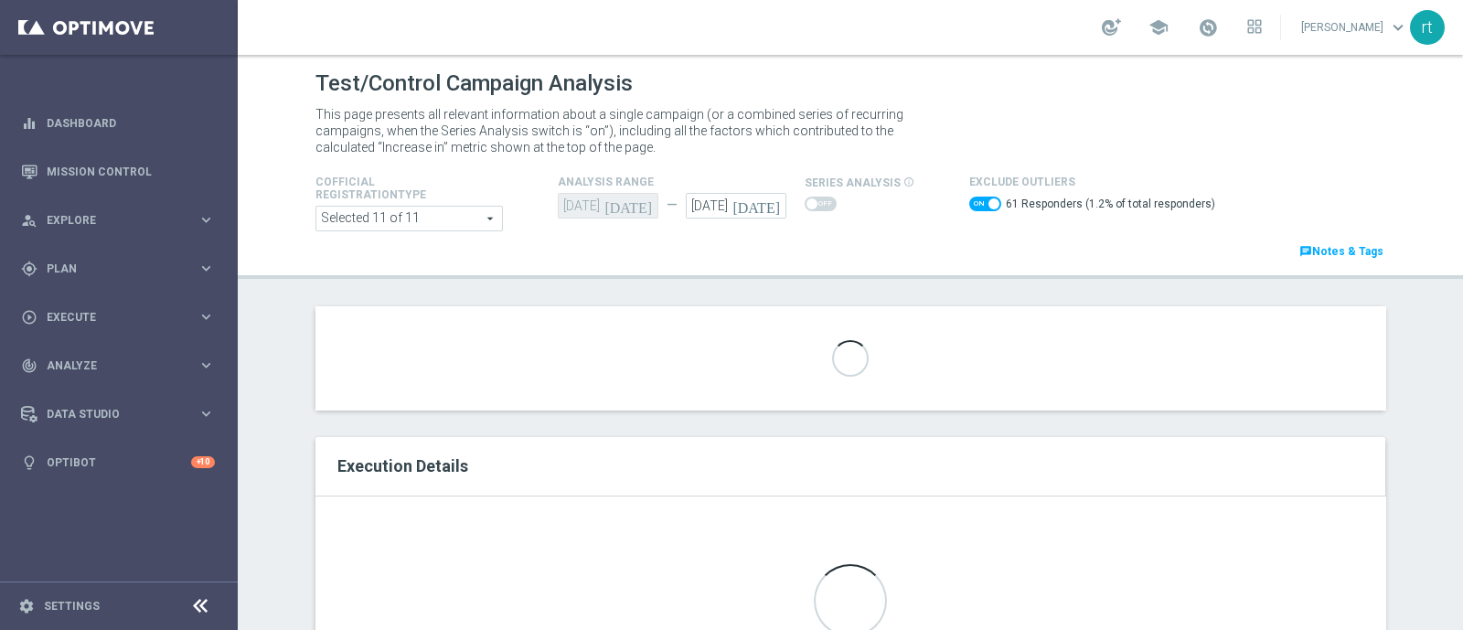
click at [978, 197] on span at bounding box center [985, 204] width 32 height 15
click at [978, 197] on input "checkbox" at bounding box center [985, 204] width 32 height 15
click at [978, 197] on span at bounding box center [985, 204] width 32 height 15
click at [978, 197] on input "checkbox" at bounding box center [985, 204] width 32 height 15
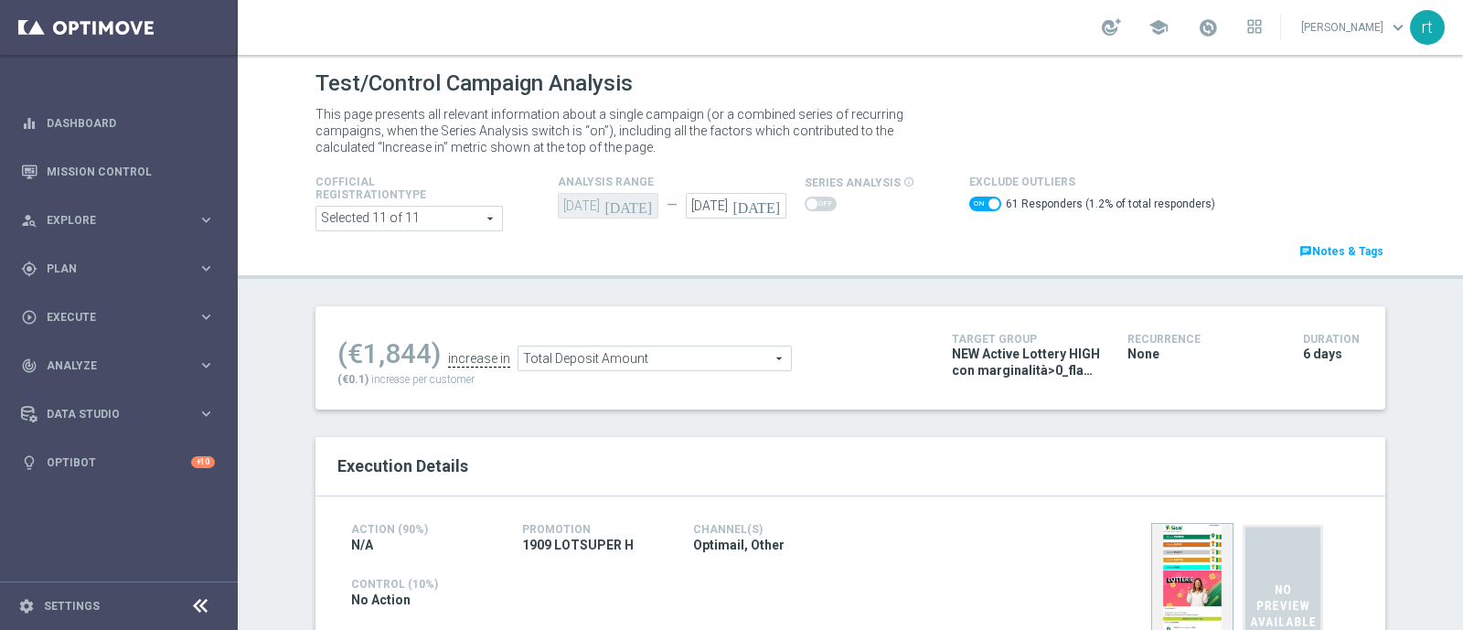
click at [649, 351] on span "Total Deposit Amount" at bounding box center [654, 359] width 272 height 24
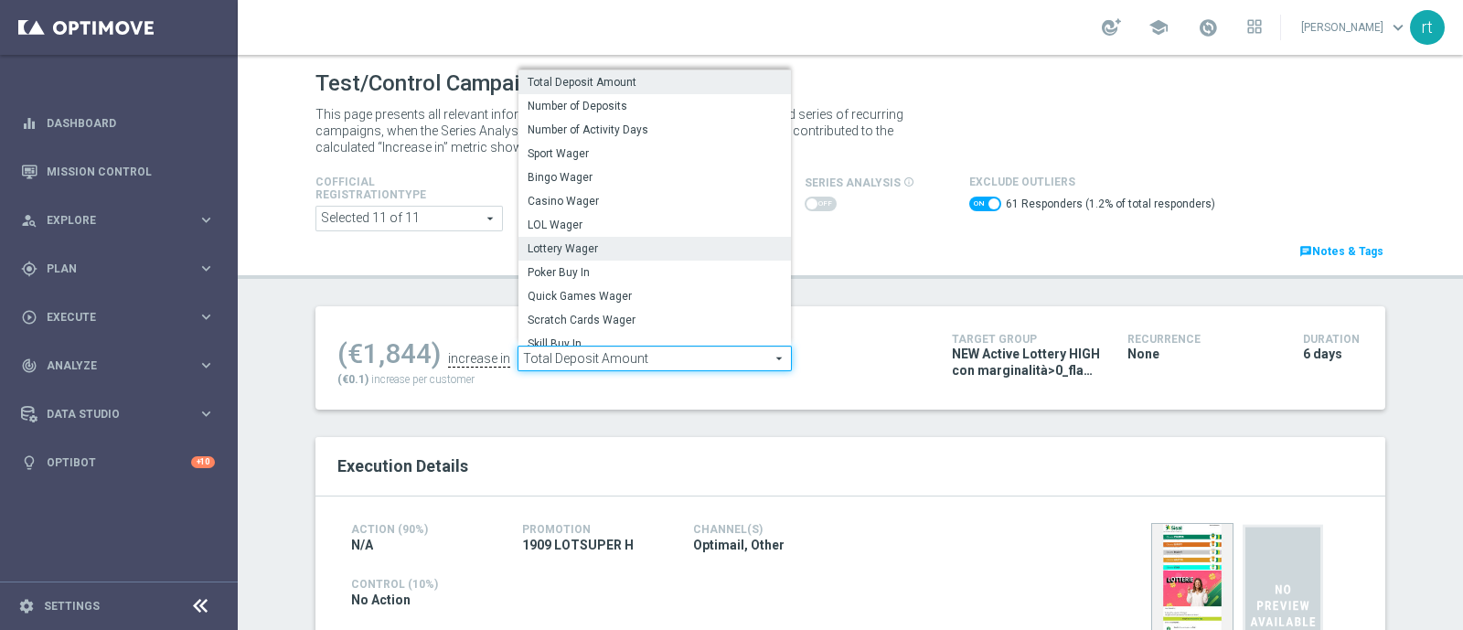
click at [562, 250] on span "Lottery Wager" at bounding box center [655, 248] width 254 height 15
checkbox input "false"
type input "Lottery Wager"
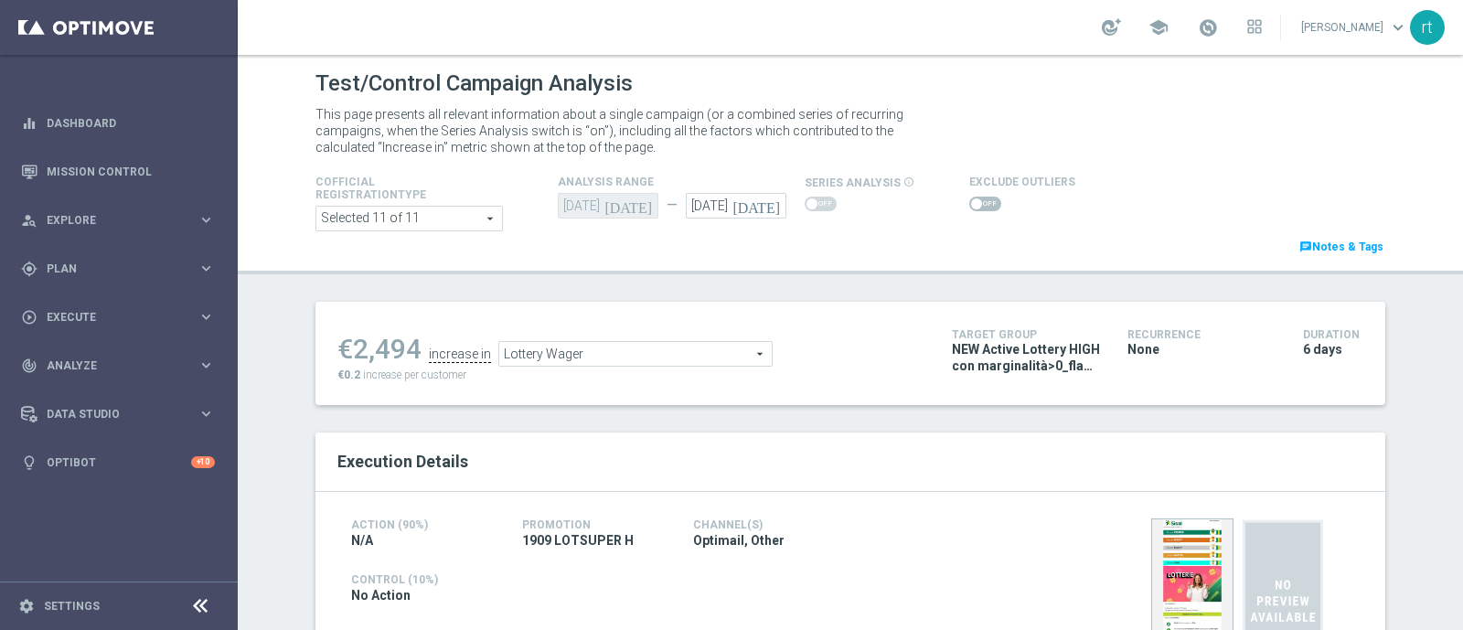
click at [972, 207] on span at bounding box center [985, 204] width 32 height 15
click at [972, 207] on input "checkbox" at bounding box center [985, 204] width 32 height 15
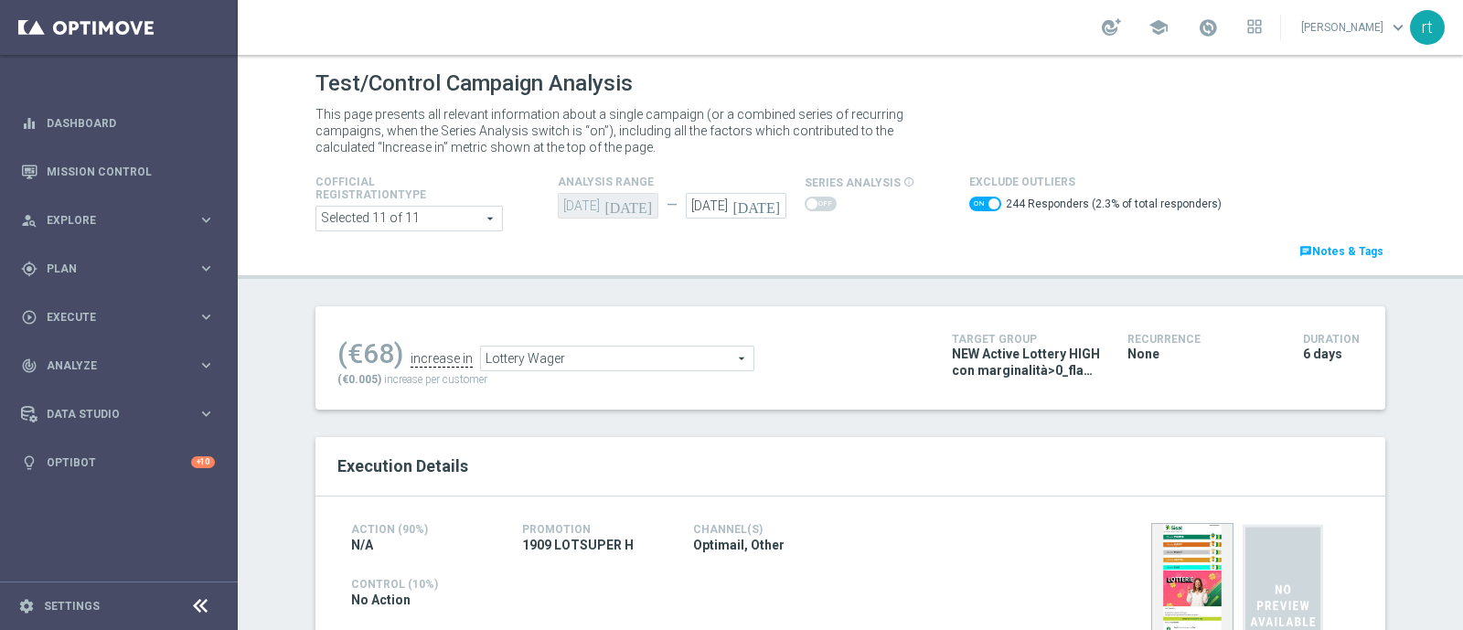
click at [642, 352] on span "Lottery Wager" at bounding box center [617, 359] width 272 height 24
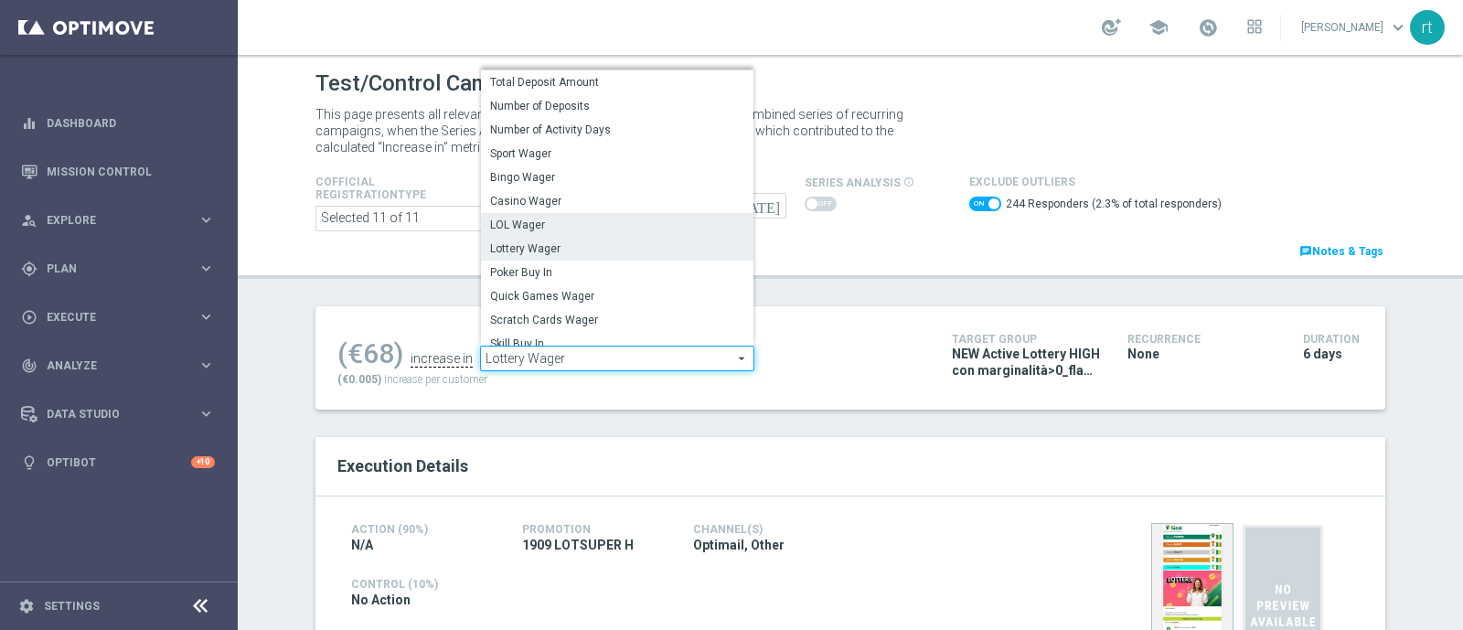
click at [527, 227] on span "LOL Wager" at bounding box center [617, 225] width 254 height 15
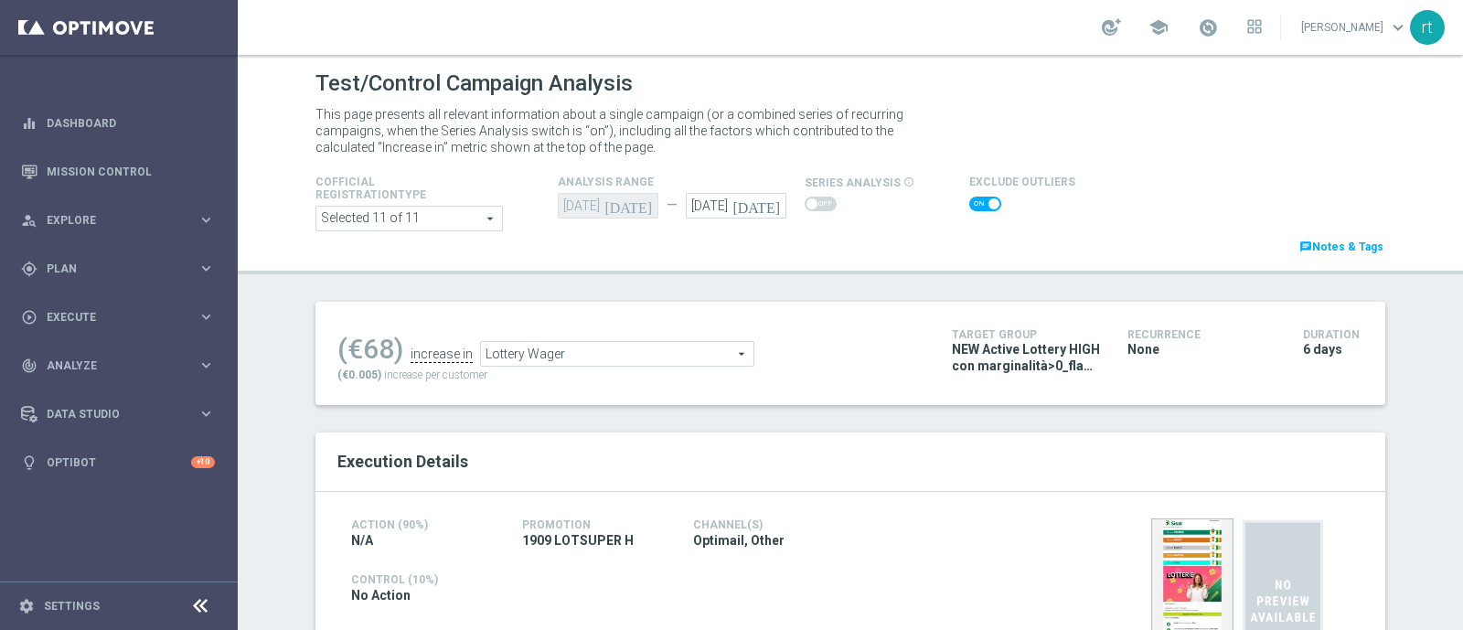
checkbox input "false"
type input "LOL Wager"
click at [972, 208] on span at bounding box center [985, 204] width 32 height 15
click at [972, 208] on input "checkbox" at bounding box center [985, 204] width 32 height 15
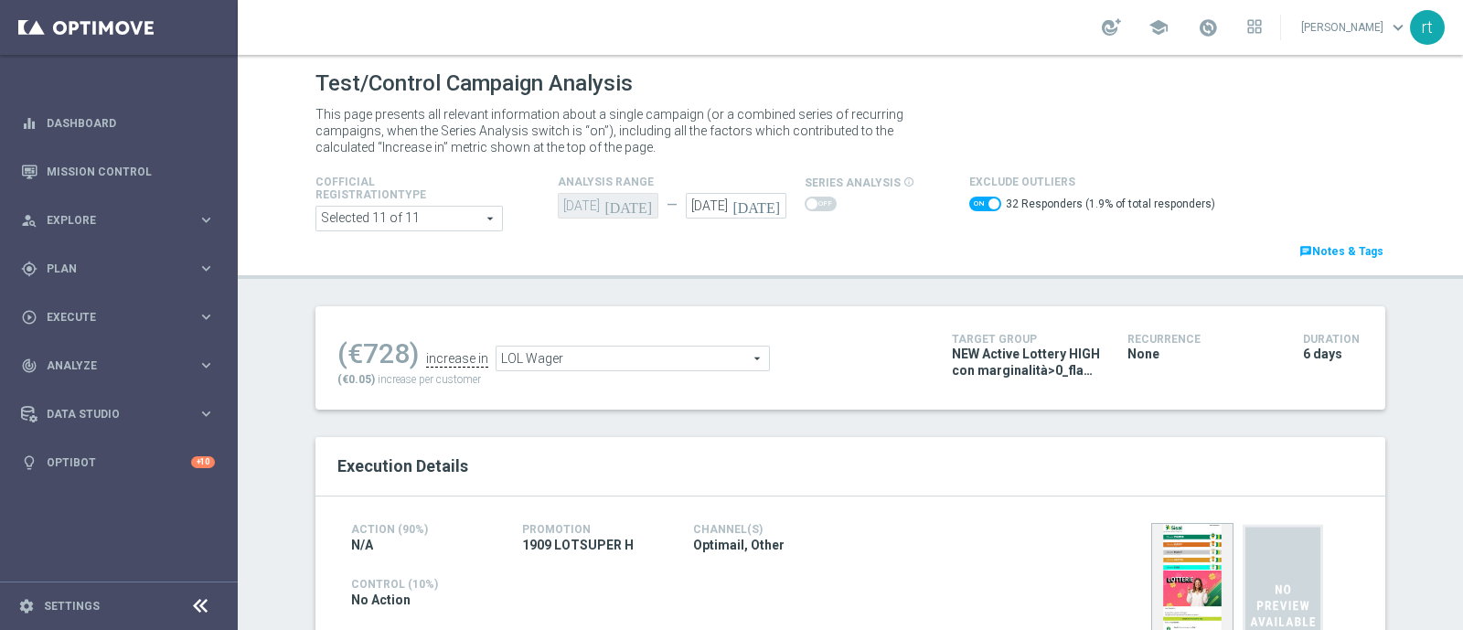
click at [547, 364] on span "LOL Wager" at bounding box center [633, 359] width 272 height 24
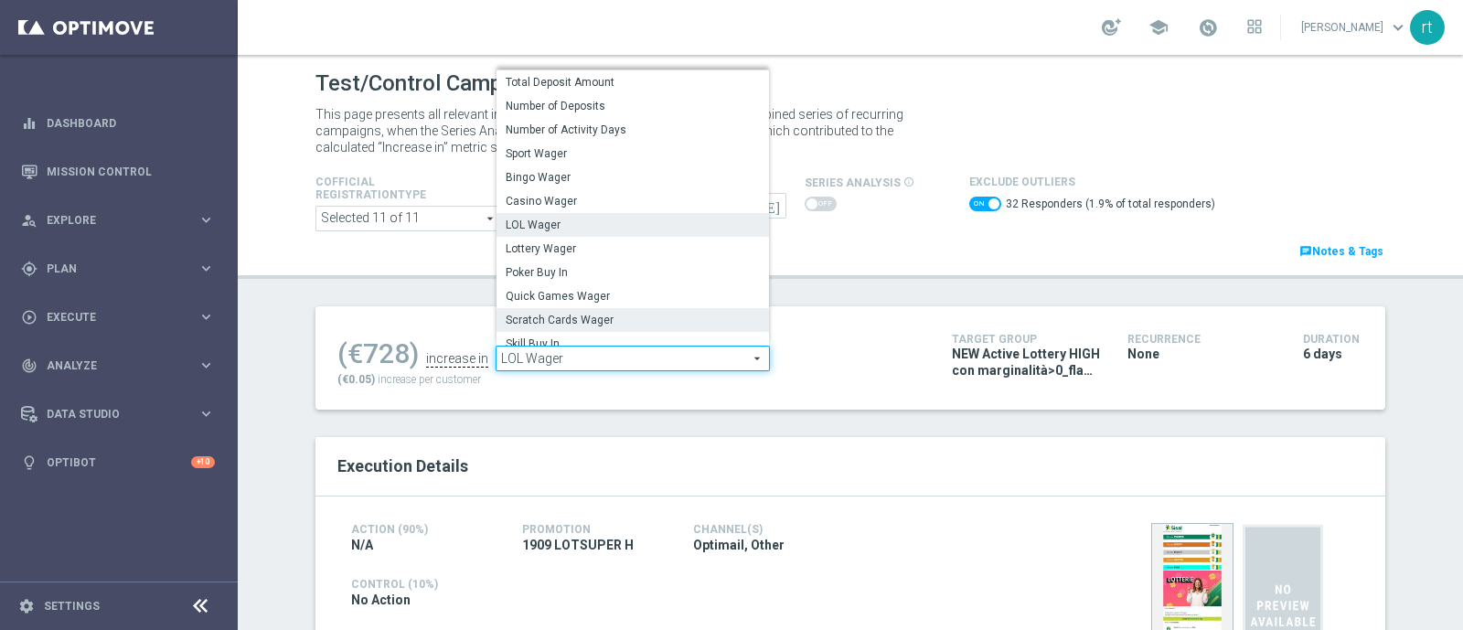
click at [564, 308] on label "Scratch Cards Wager" at bounding box center [633, 320] width 272 height 24
checkbox input "false"
type input "Scratch Cards Wager"
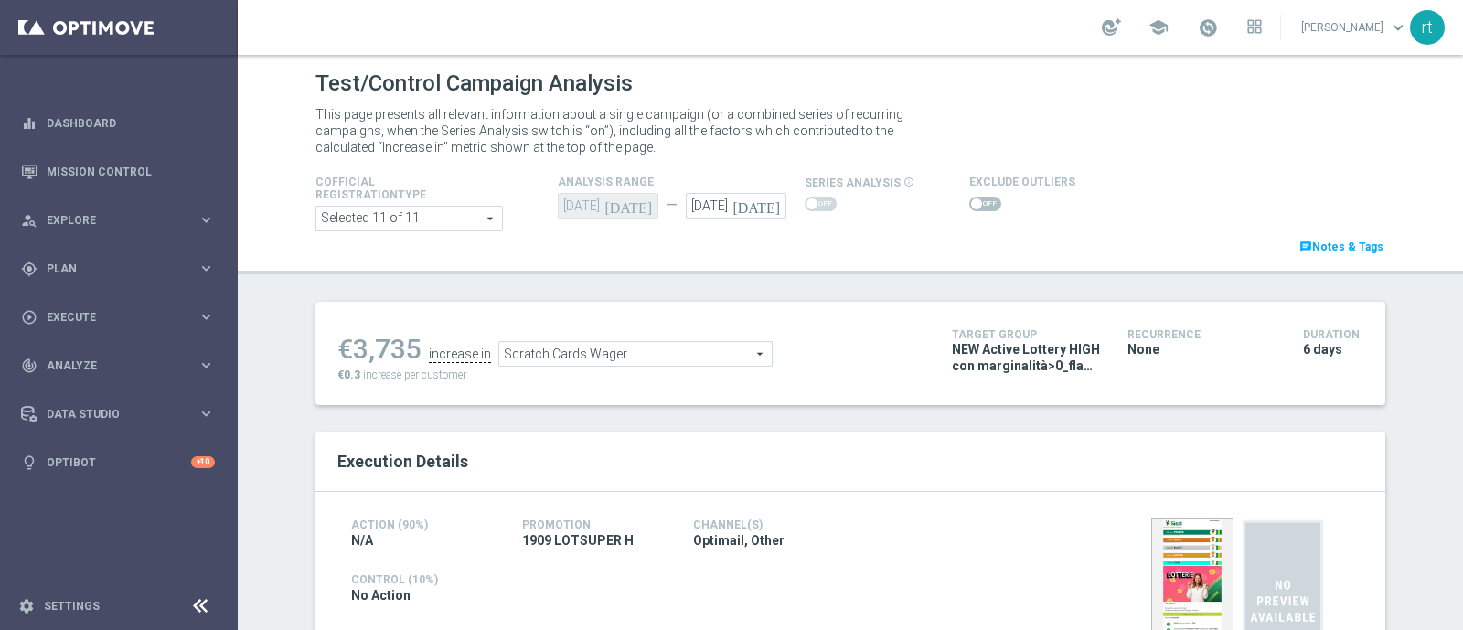
click at [982, 199] on span at bounding box center [985, 204] width 32 height 15
click at [982, 199] on input "checkbox" at bounding box center [985, 204] width 32 height 15
checkbox input "true"
click at [976, 208] on span at bounding box center [985, 204] width 32 height 15
click at [976, 208] on input "checkbox" at bounding box center [985, 204] width 32 height 15
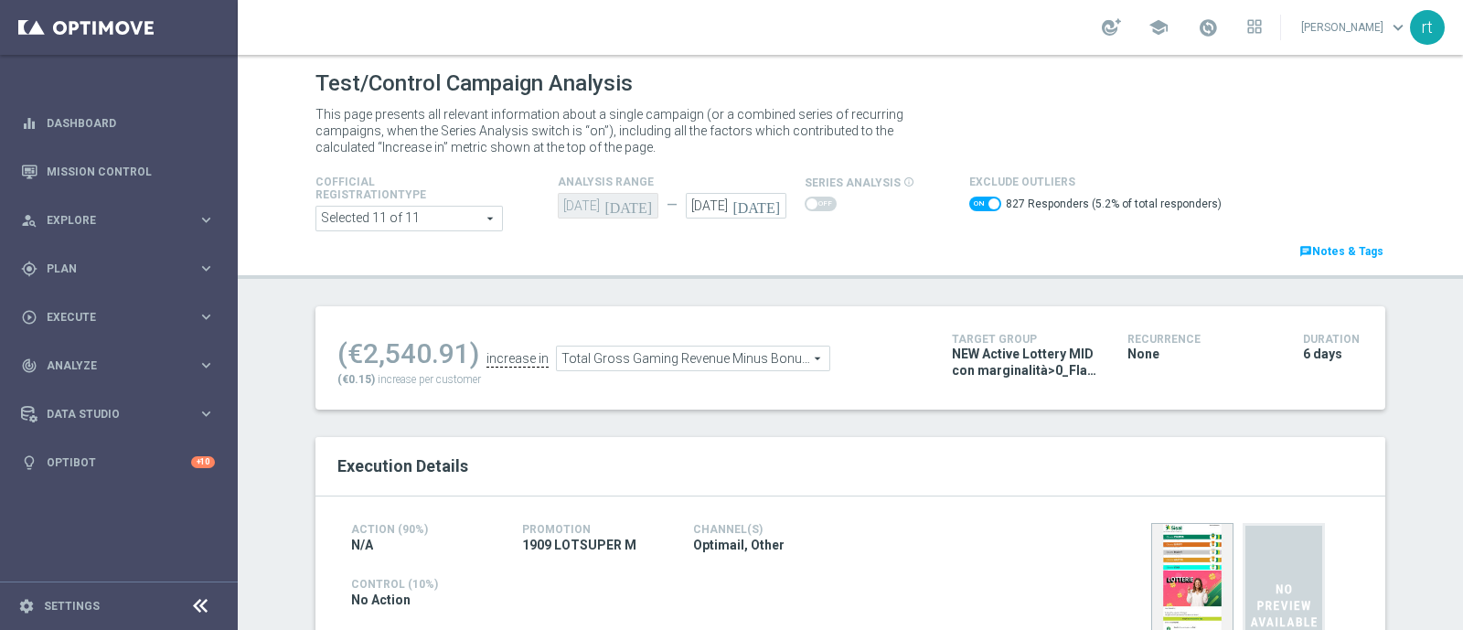
click at [649, 354] on span "Total Gross Gaming Revenue Minus Bonus Wagared" at bounding box center [693, 359] width 272 height 24
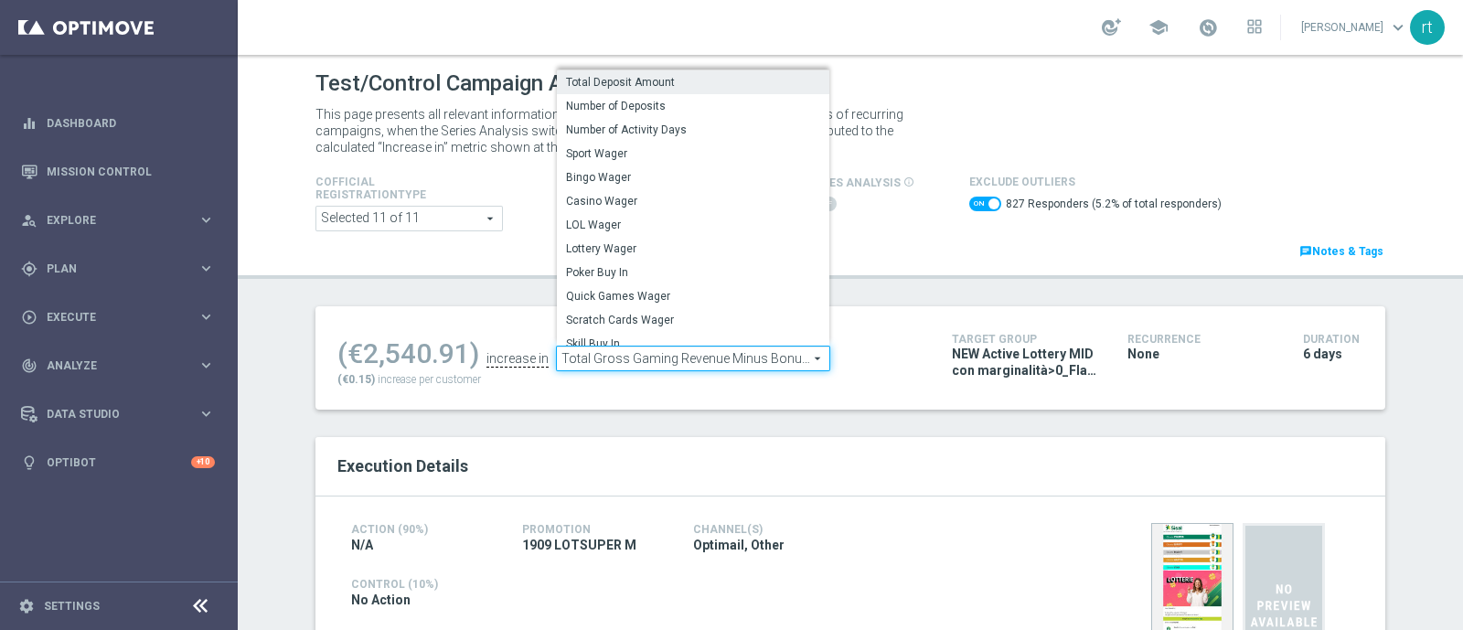
click at [615, 80] on span "Total Deposit Amount" at bounding box center [693, 82] width 254 height 15
checkbox input "false"
type input "Total Deposit Amount"
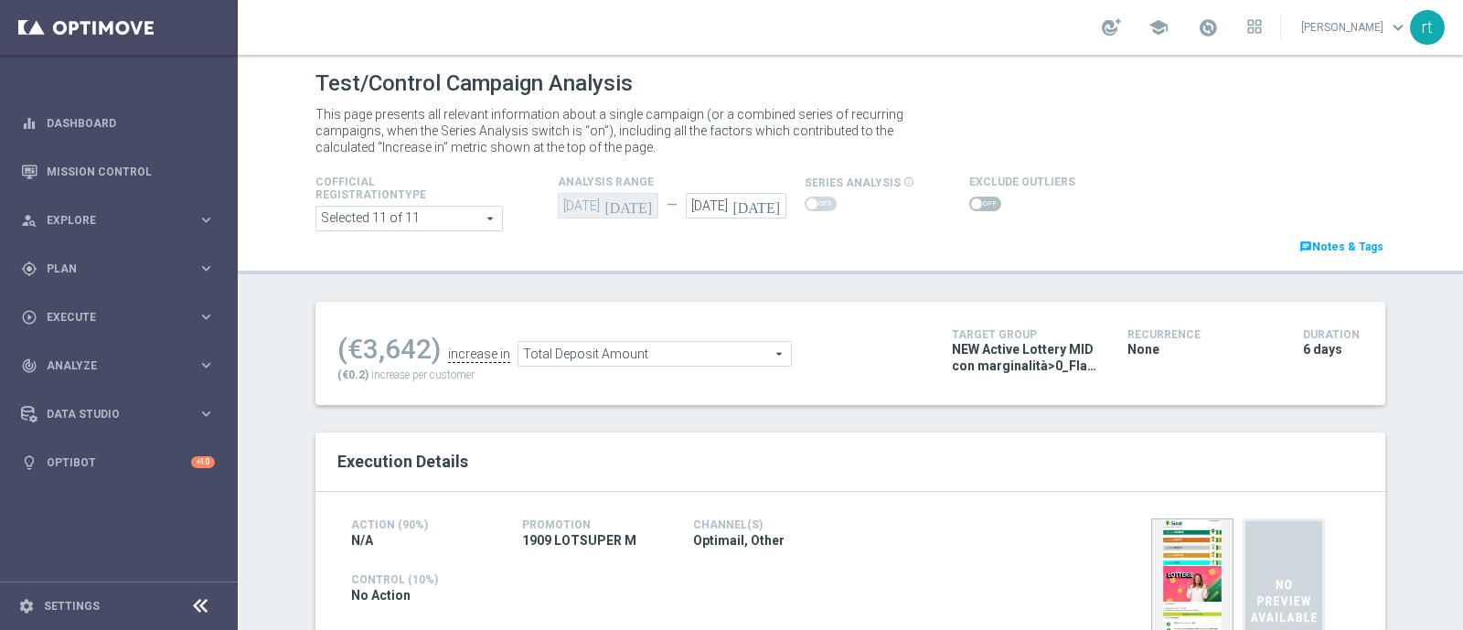
click at [971, 204] on span at bounding box center [976, 203] width 11 height 11
click at [969, 204] on input "checkbox" at bounding box center [985, 204] width 32 height 15
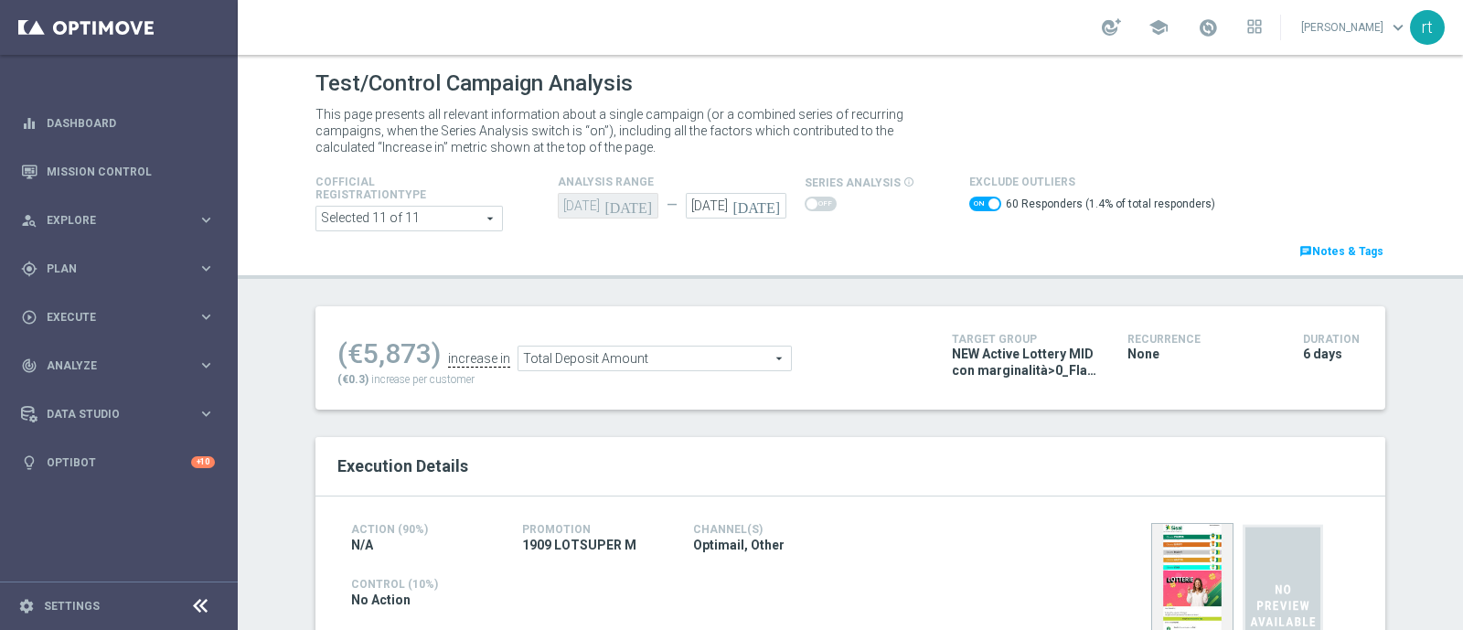
click at [649, 358] on span "Total Deposit Amount" at bounding box center [654, 359] width 272 height 24
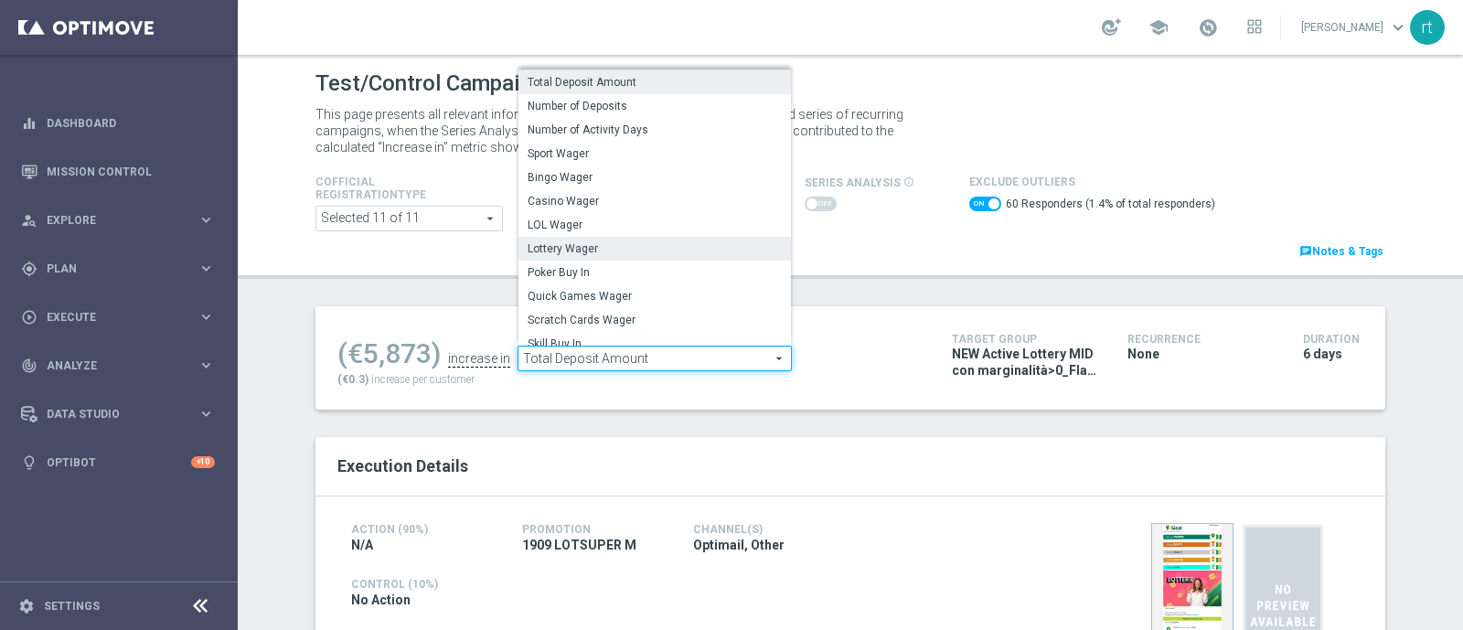
click at [592, 253] on span "Lottery Wager" at bounding box center [655, 248] width 254 height 15
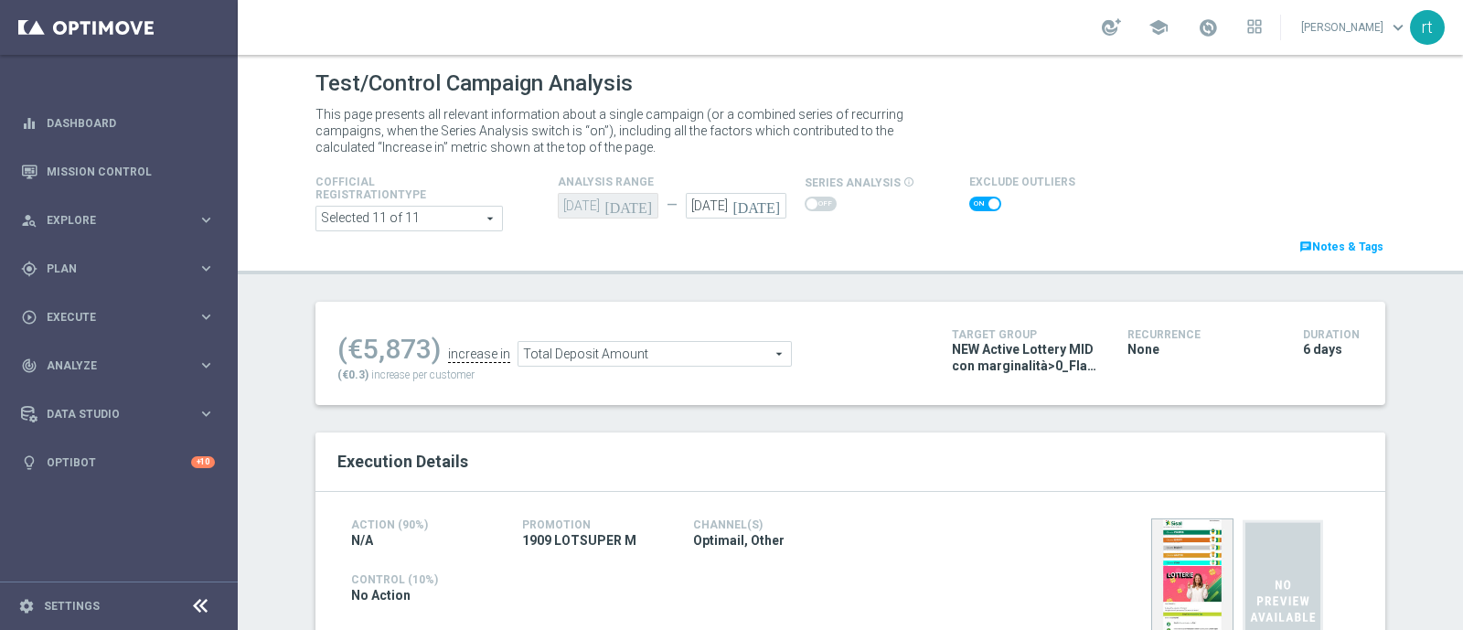
checkbox input "false"
type input "Lottery Wager"
click at [978, 201] on span at bounding box center [985, 204] width 32 height 15
click at [978, 201] on input "checkbox" at bounding box center [985, 204] width 32 height 15
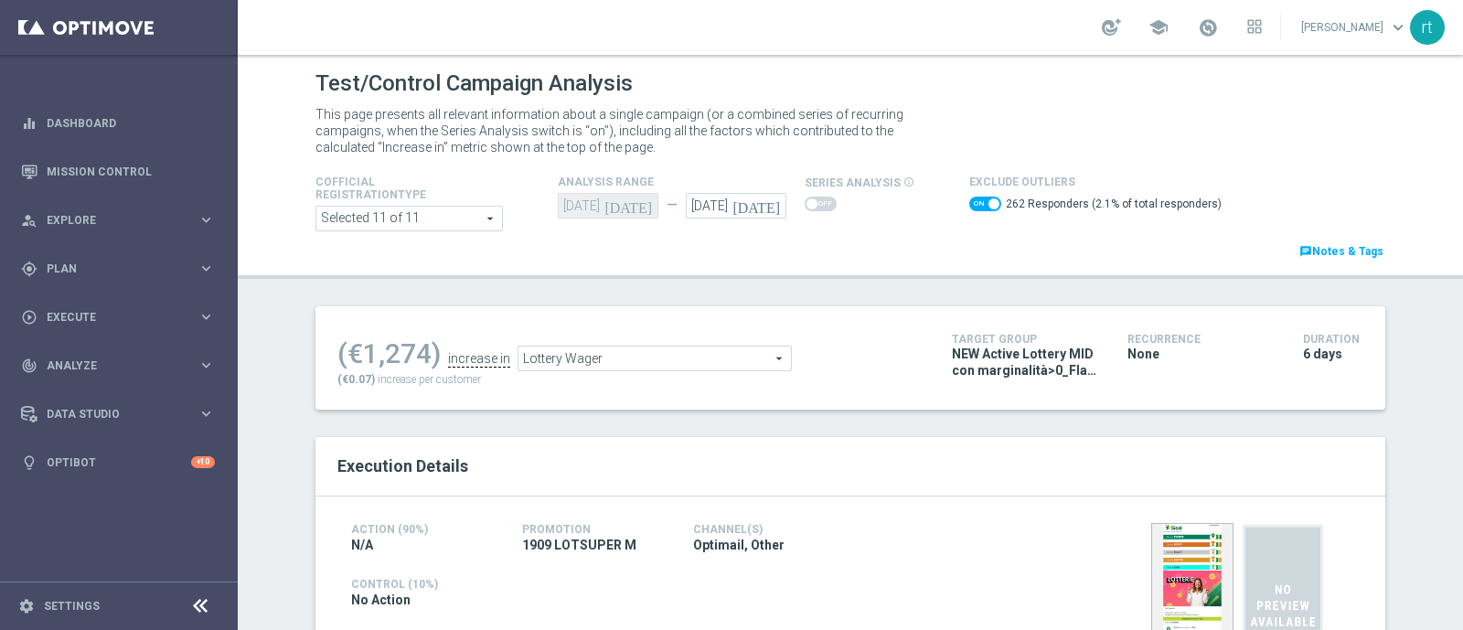
click at [621, 365] on span "Lottery Wager" at bounding box center [654, 359] width 272 height 24
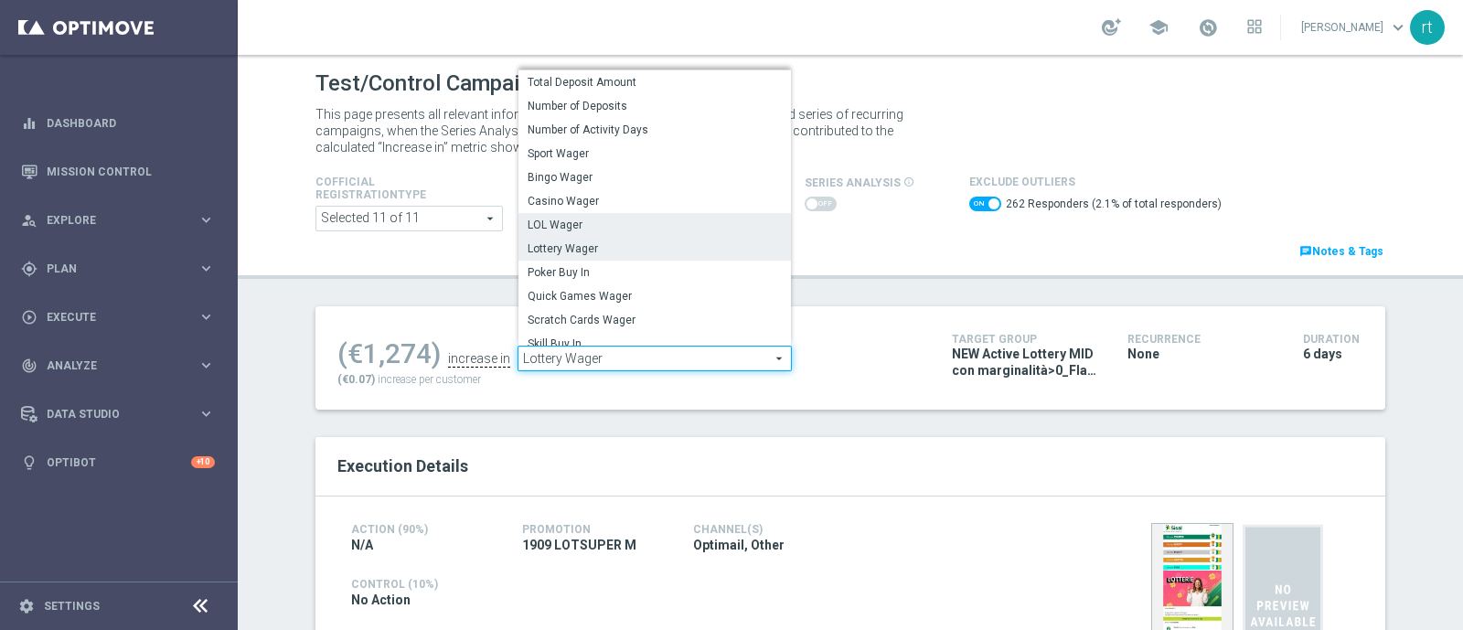
click at [564, 221] on span "LOL Wager" at bounding box center [655, 225] width 254 height 15
checkbox input "false"
type input "LOL Wager"
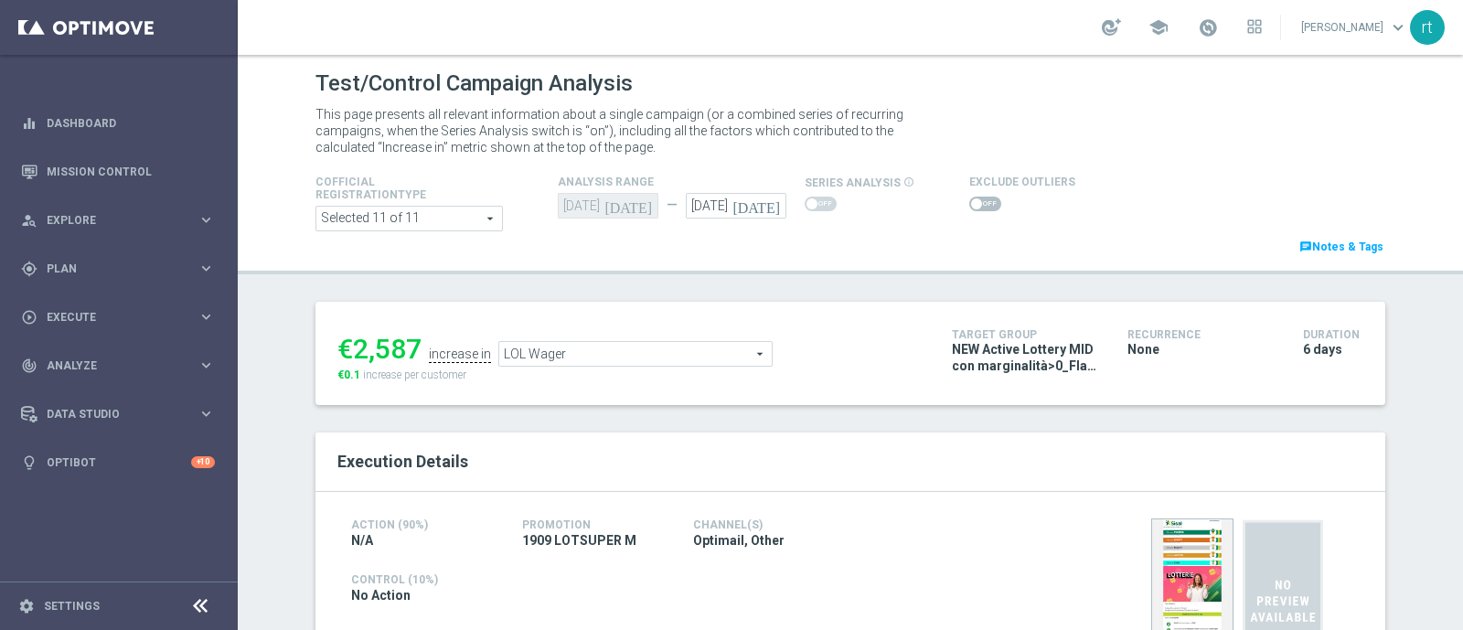
click at [969, 206] on span at bounding box center [985, 204] width 32 height 15
click at [969, 206] on input "checkbox" at bounding box center [985, 204] width 32 height 15
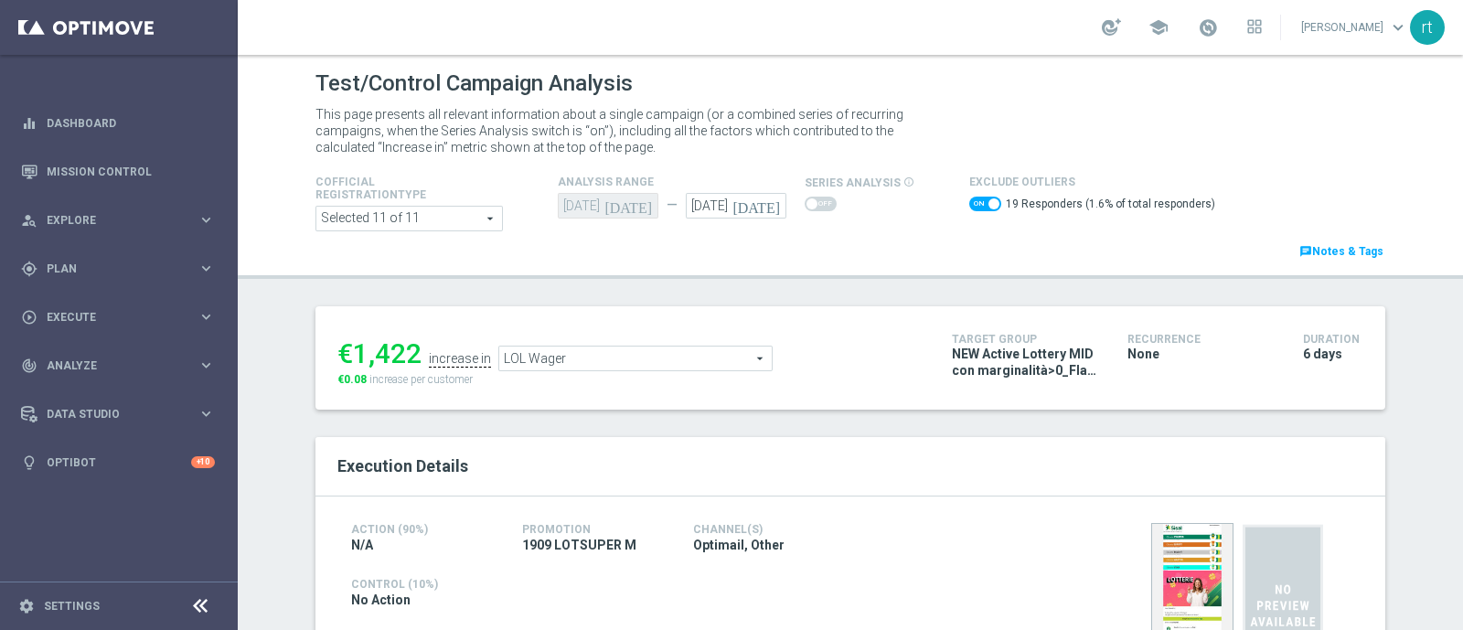
click at [969, 206] on span at bounding box center [985, 204] width 32 height 15
click at [969, 206] on input "checkbox" at bounding box center [985, 204] width 32 height 15
checkbox input "false"
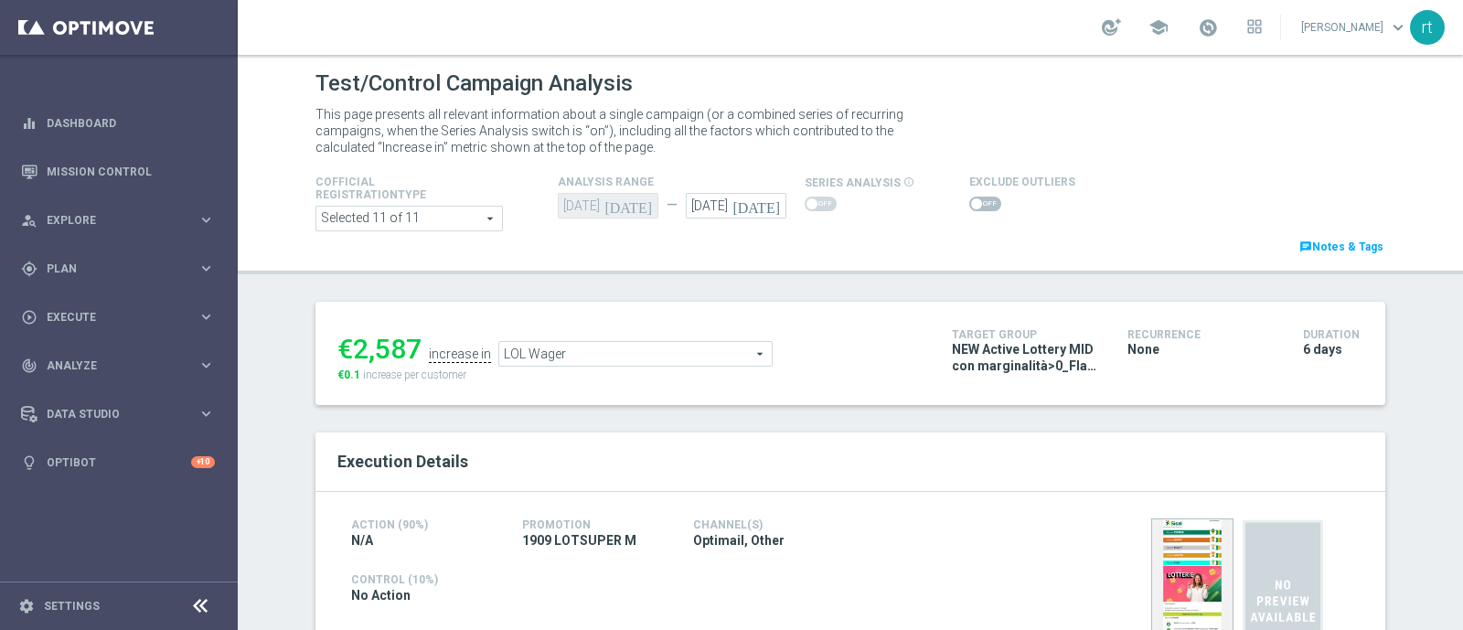
click at [614, 355] on span "LOL Wager" at bounding box center [635, 354] width 272 height 24
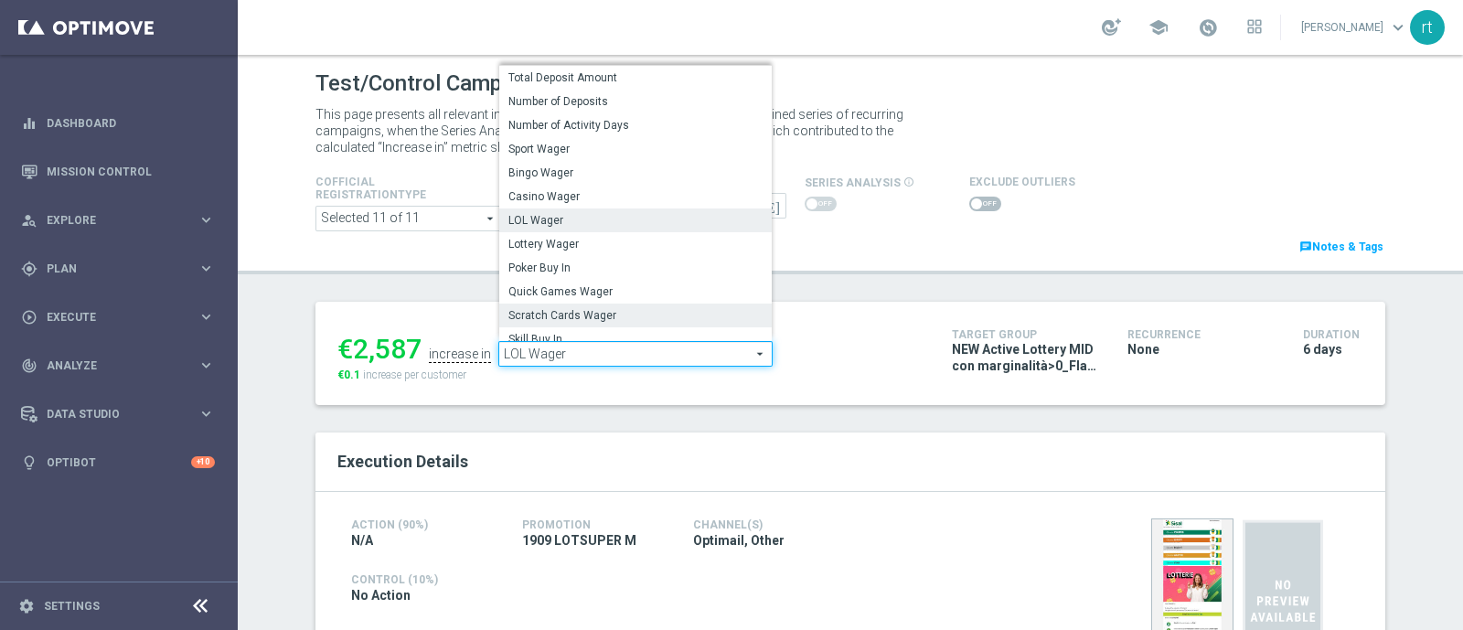
click at [599, 313] on span "Scratch Cards Wager" at bounding box center [635, 315] width 254 height 15
type input "Scratch Cards Wager"
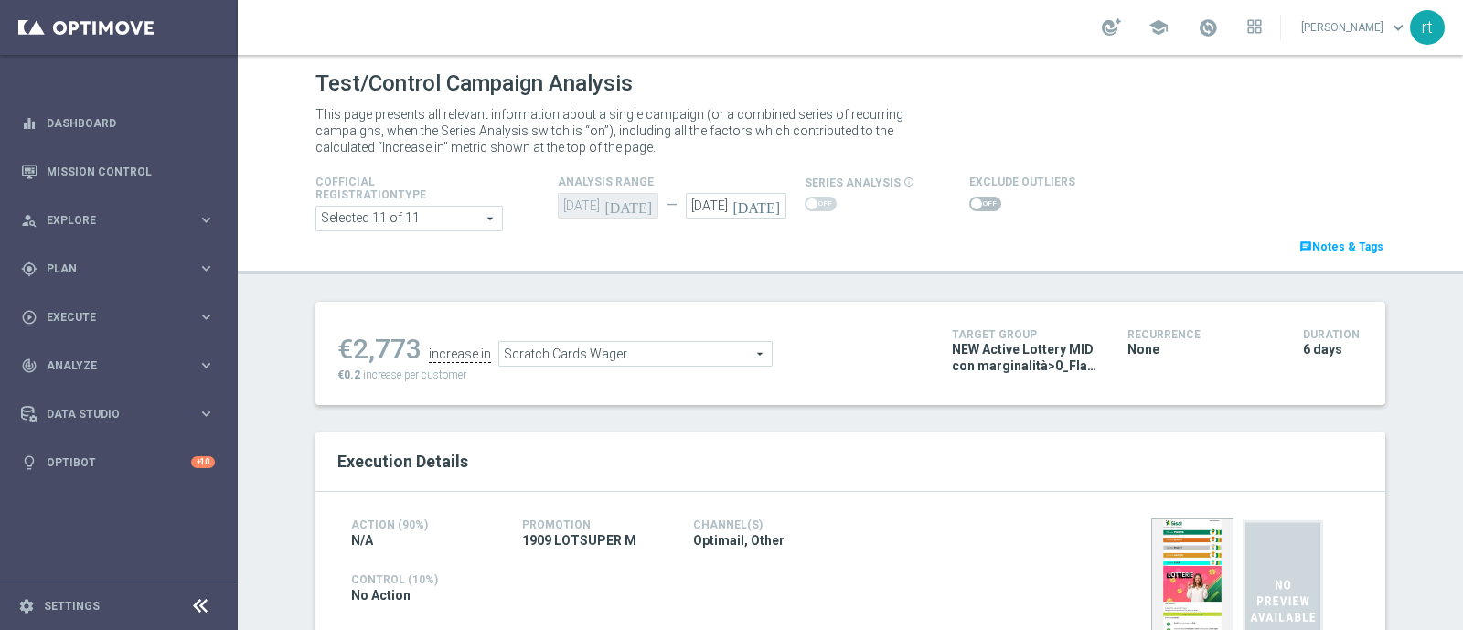
click at [980, 202] on span at bounding box center [985, 204] width 32 height 15
click at [980, 202] on input "checkbox" at bounding box center [985, 204] width 32 height 15
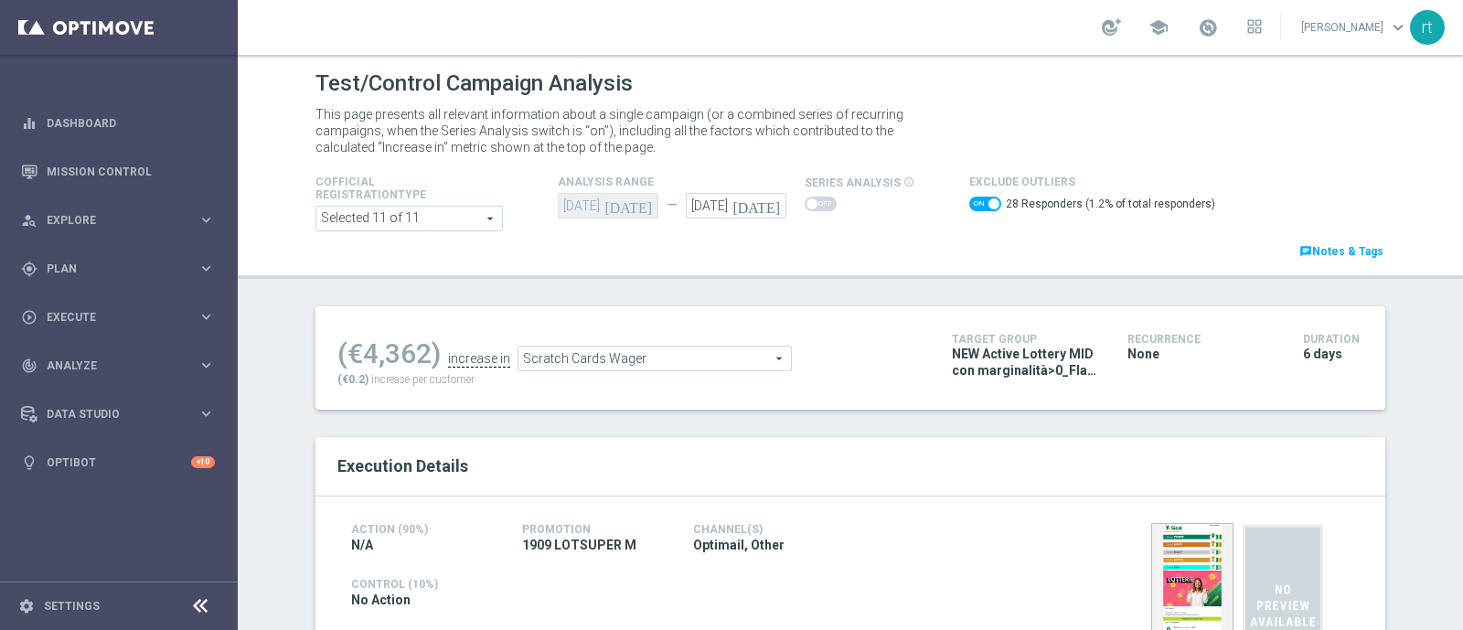
click at [610, 349] on span "Scratch Cards Wager" at bounding box center [654, 359] width 272 height 24
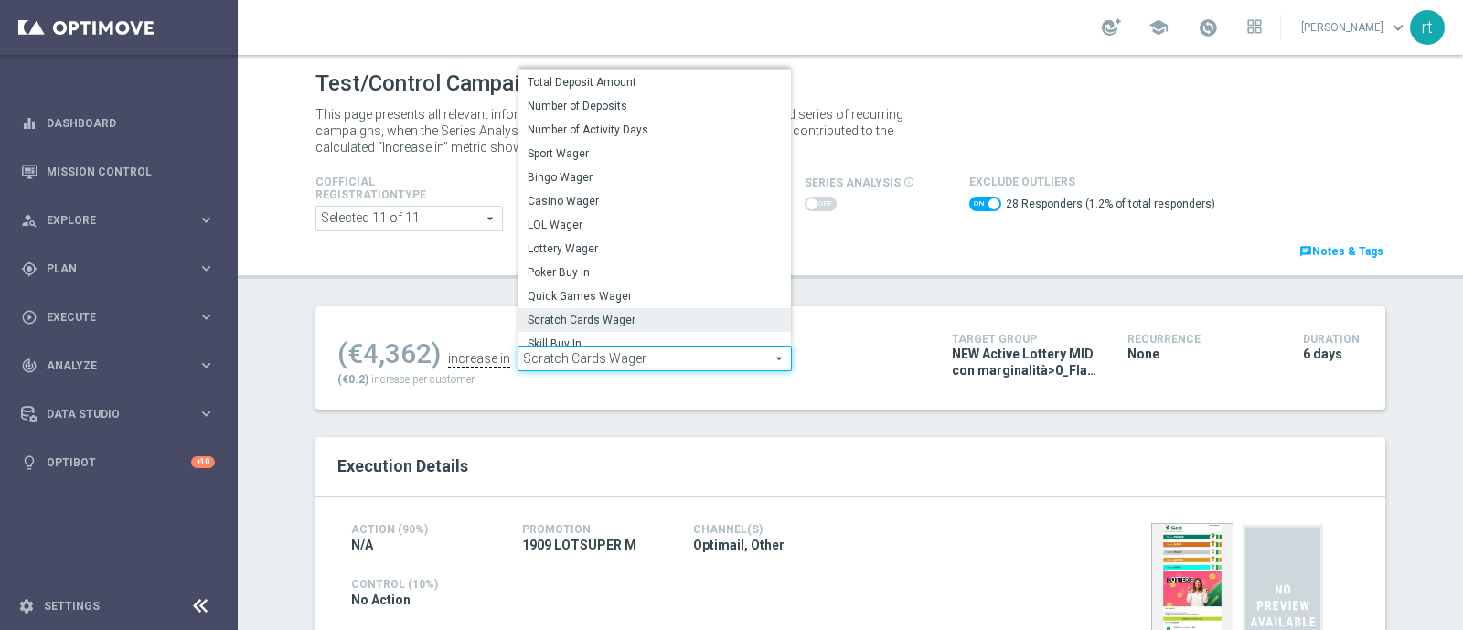
click at [858, 248] on div "Cofficial Registrationtype Selected 11 of 11 arrow_drop_down search Show Select…" at bounding box center [850, 216] width 1097 height 91
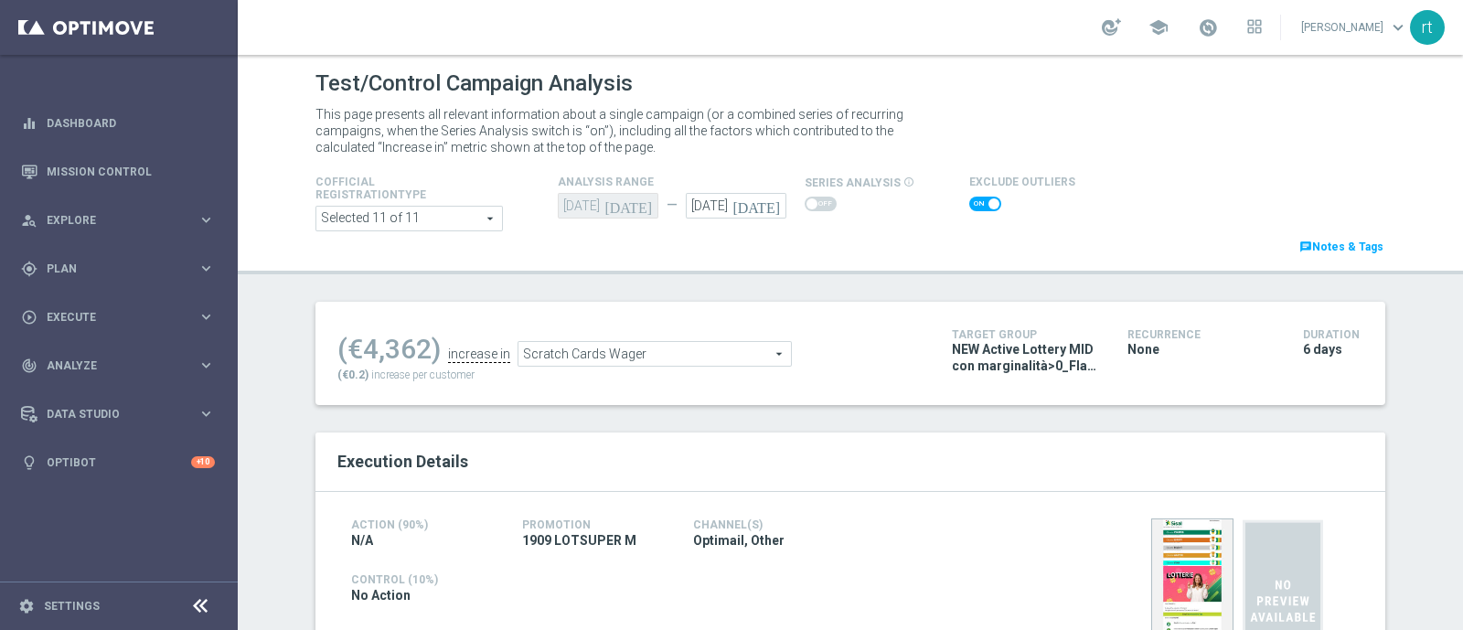
checkbox input "false"
click at [969, 207] on span at bounding box center [985, 204] width 32 height 15
click at [969, 207] on input "checkbox" at bounding box center [985, 204] width 32 height 15
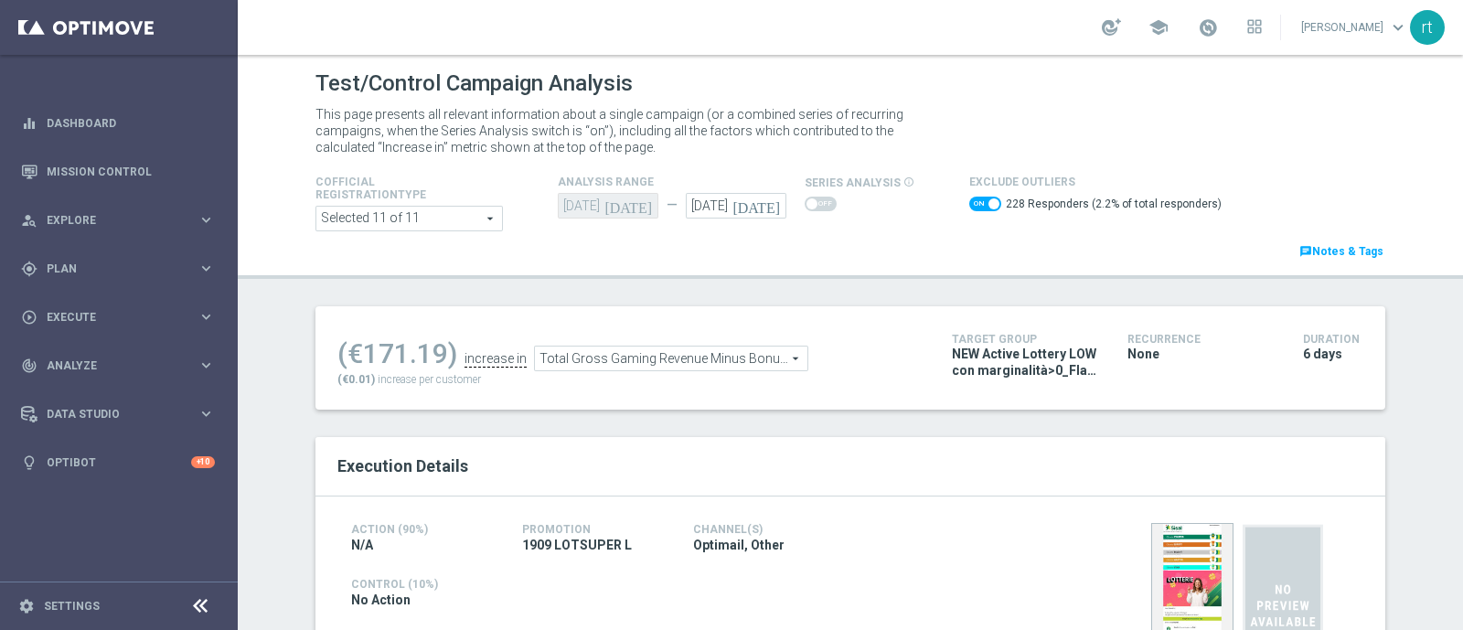
click at [549, 355] on span "Total Gross Gaming Revenue Minus Bonus Wagared" at bounding box center [671, 359] width 272 height 24
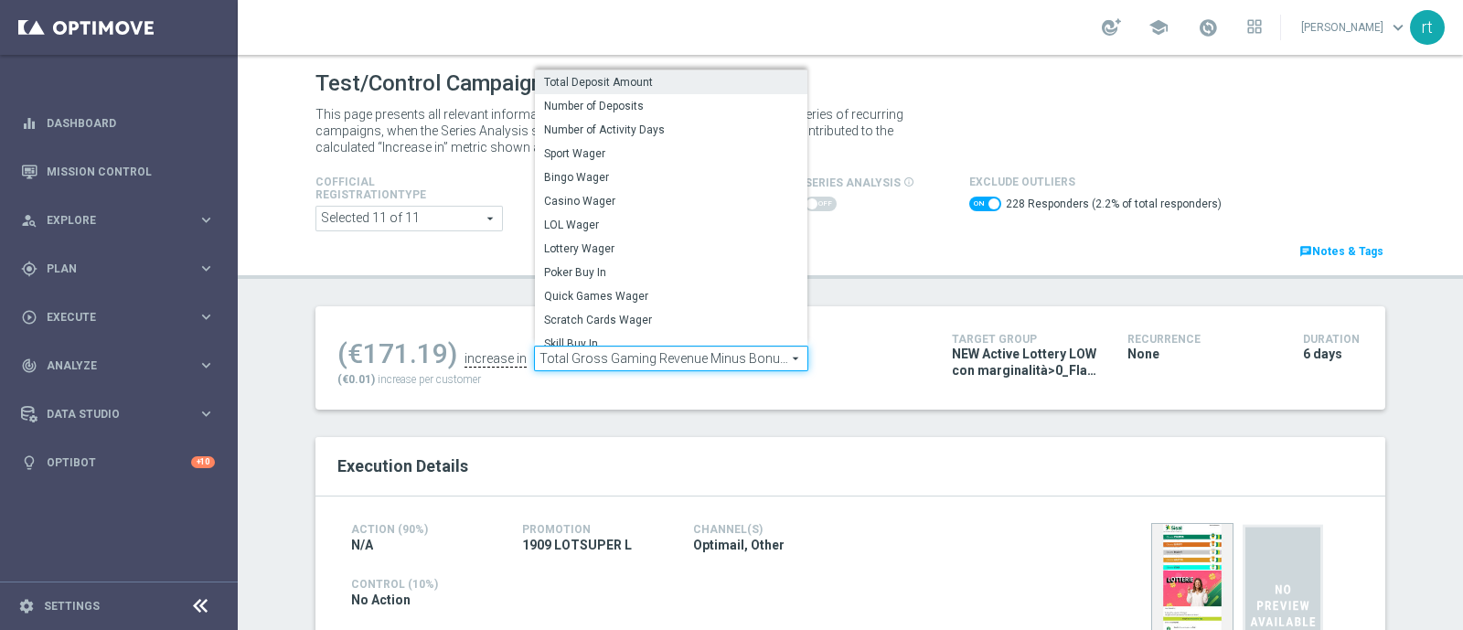
click at [652, 80] on span "Total Deposit Amount" at bounding box center [671, 82] width 254 height 15
checkbox input "false"
type input "Total Deposit Amount"
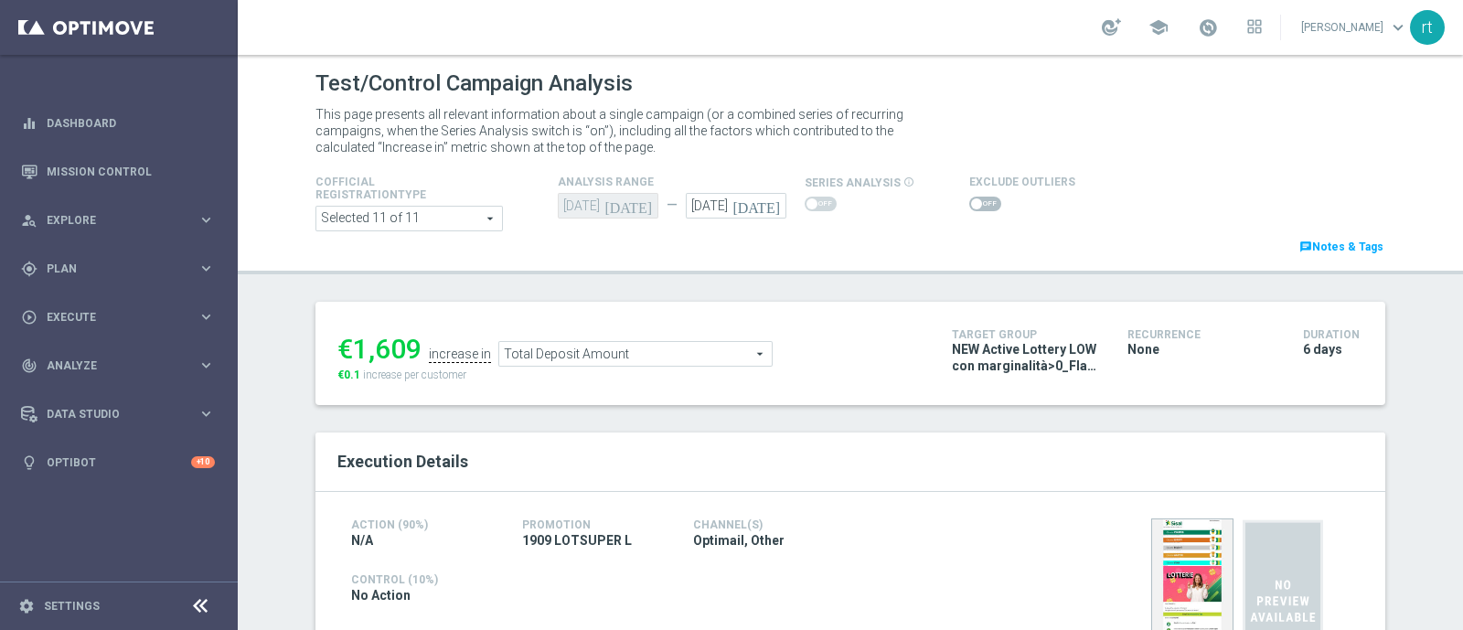
click at [974, 208] on span at bounding box center [985, 204] width 32 height 15
click at [974, 208] on input "checkbox" at bounding box center [985, 204] width 32 height 15
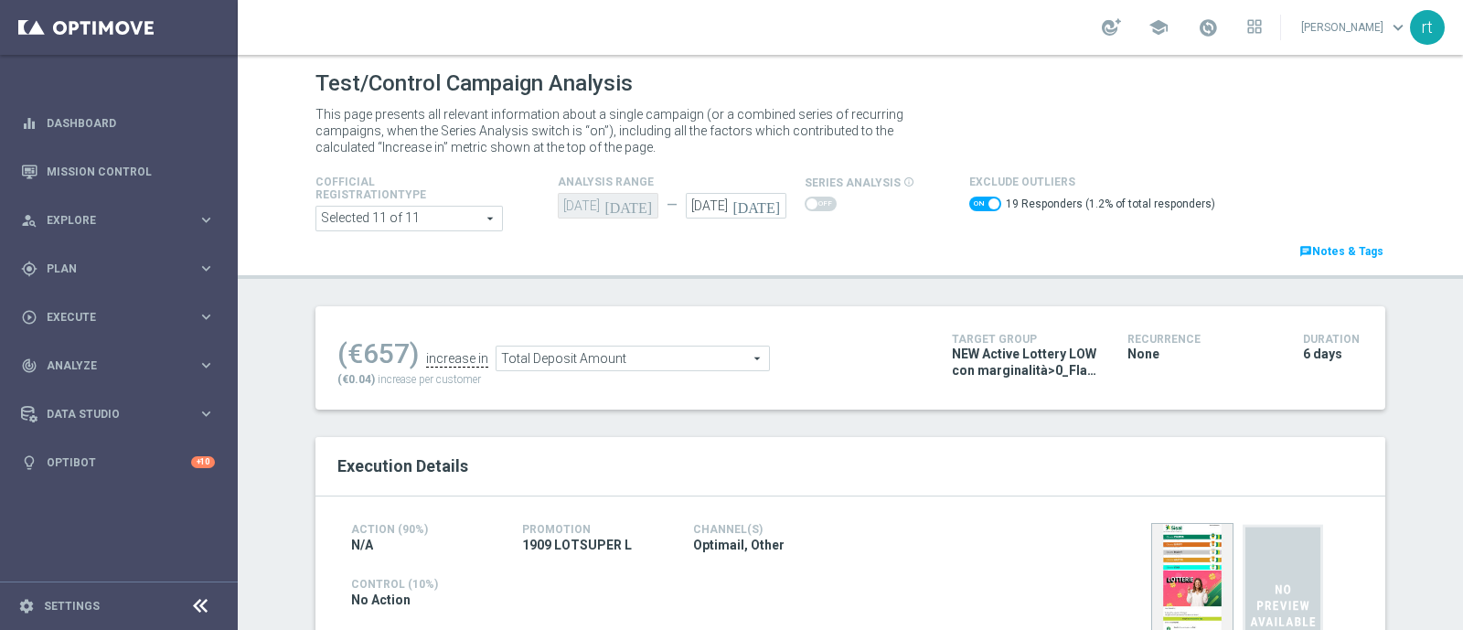
click at [587, 363] on span "Total Deposit Amount" at bounding box center [633, 359] width 272 height 24
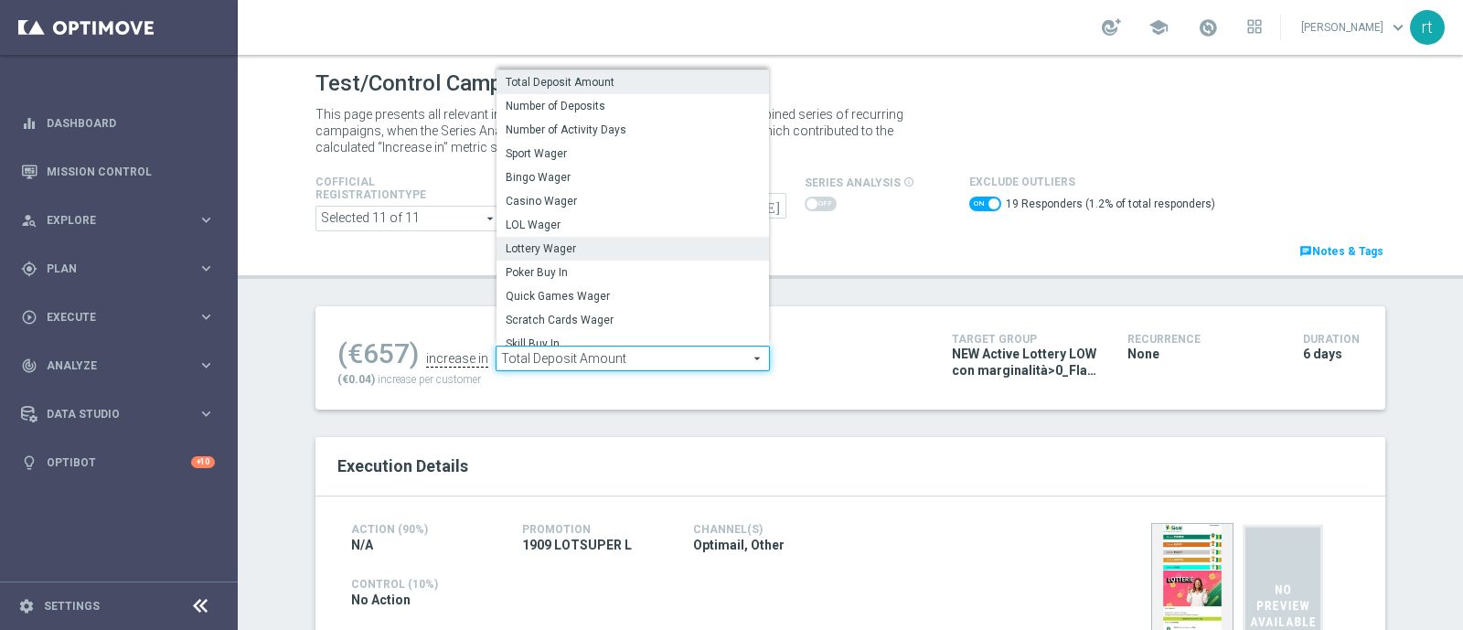
click at [561, 252] on span "Lottery Wager" at bounding box center [633, 248] width 254 height 15
checkbox input "false"
type input "Lottery Wager"
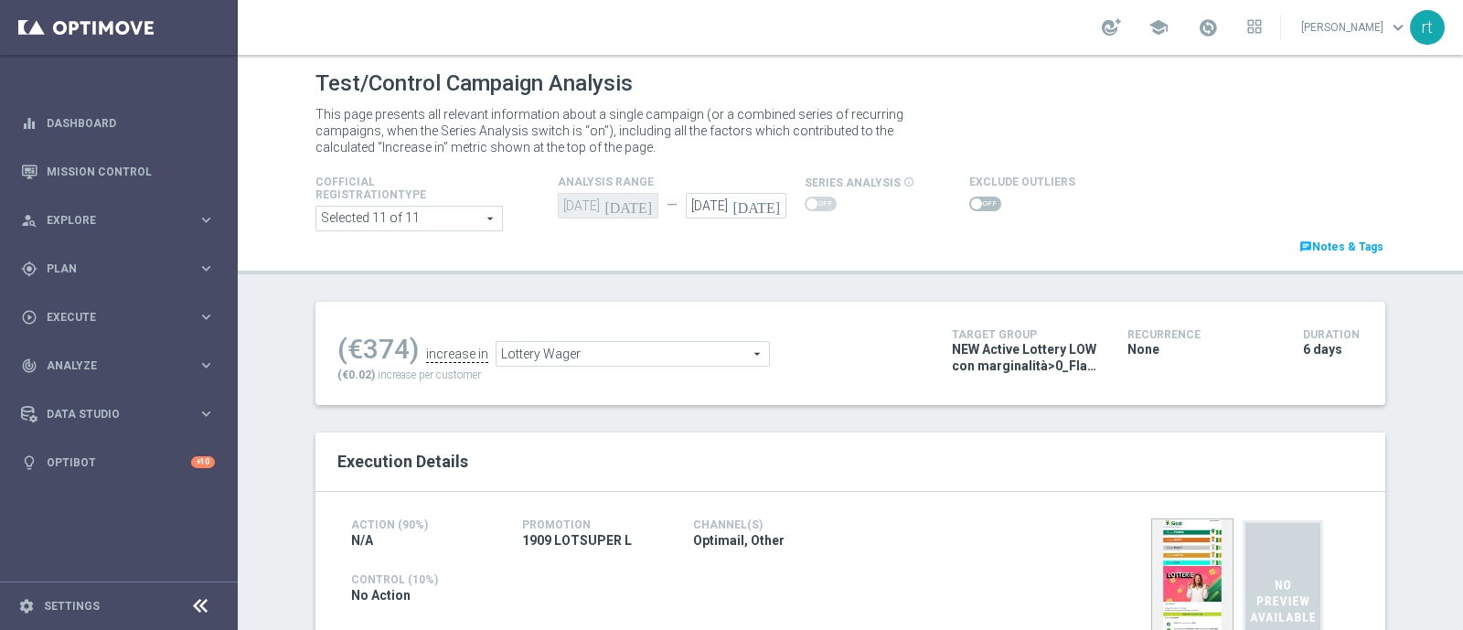
click at [976, 204] on span at bounding box center [985, 204] width 32 height 15
click at [976, 204] on input "checkbox" at bounding box center [985, 204] width 32 height 15
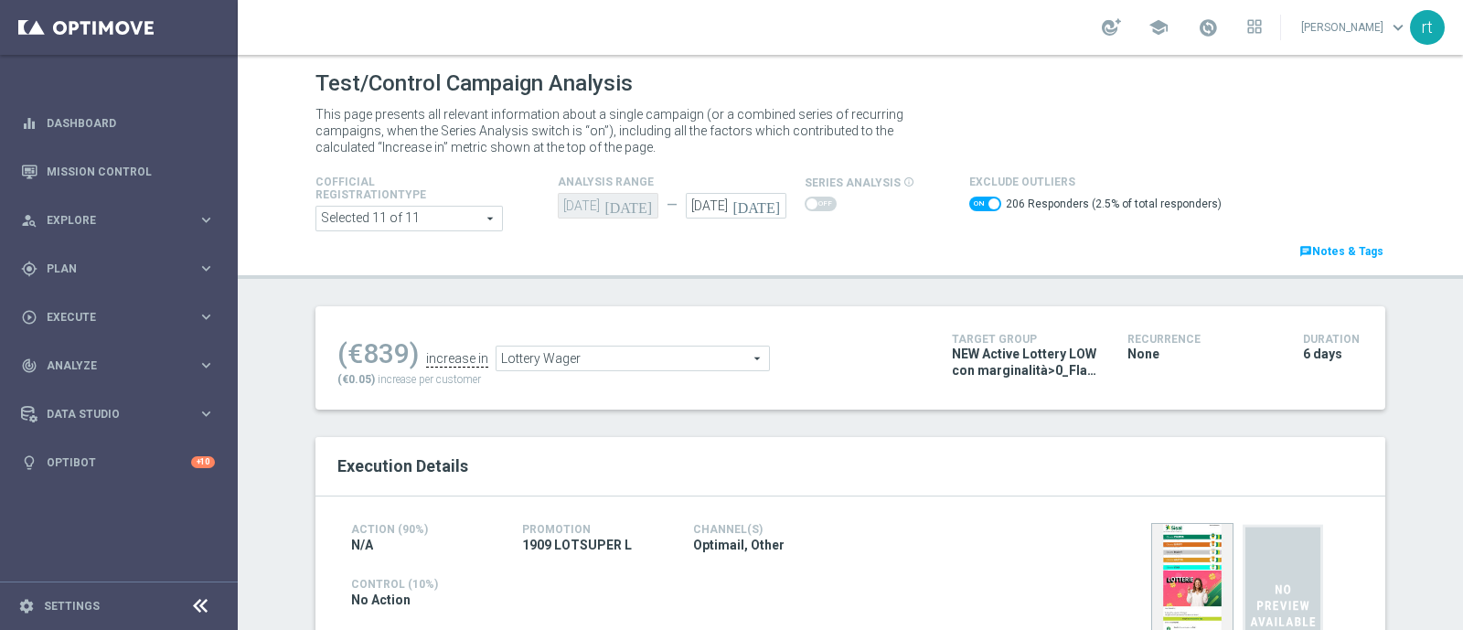
click at [628, 363] on span "Lottery Wager" at bounding box center [633, 359] width 272 height 24
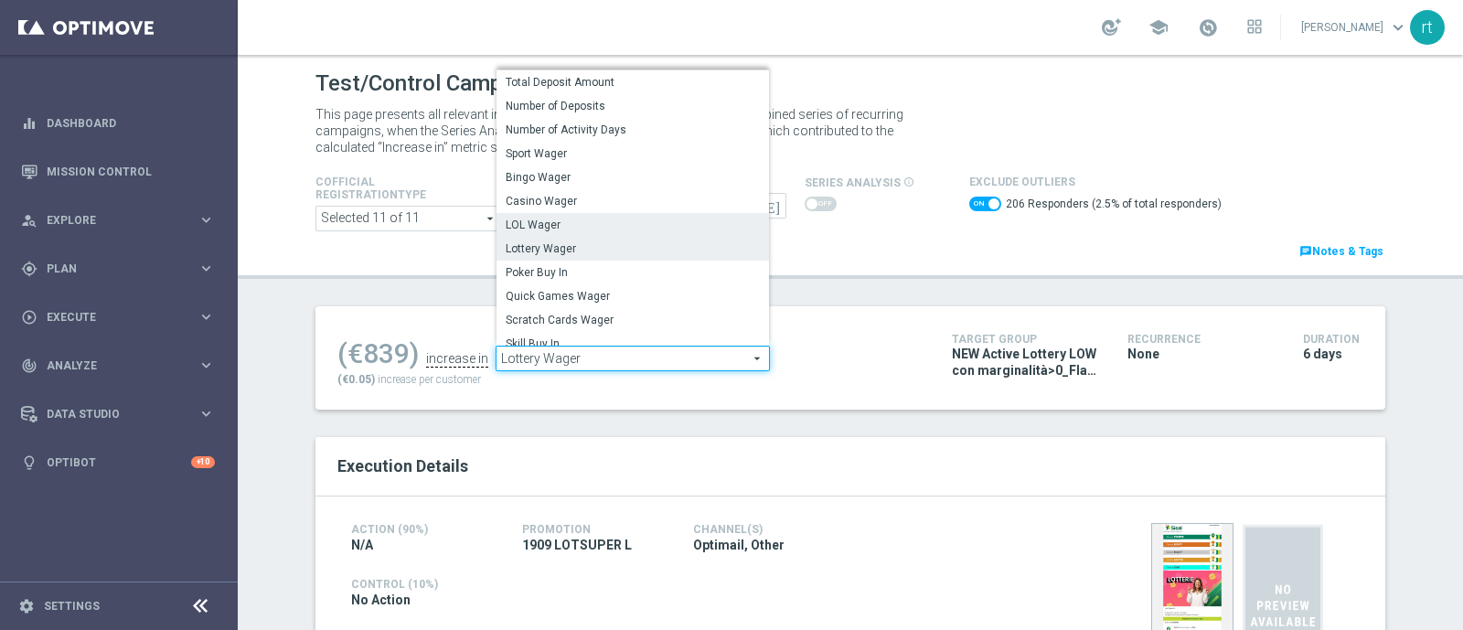
click at [534, 229] on span "LOL Wager" at bounding box center [633, 225] width 254 height 15
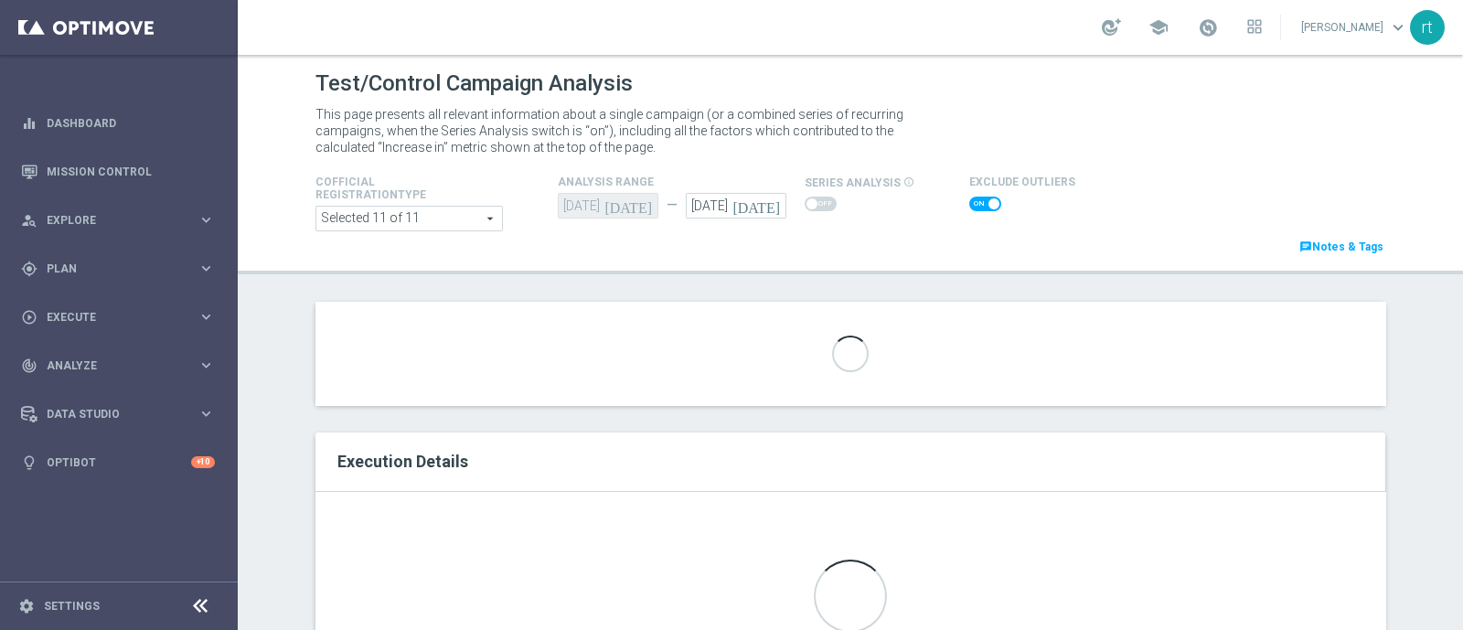
checkbox input "false"
type input "LOL Wager"
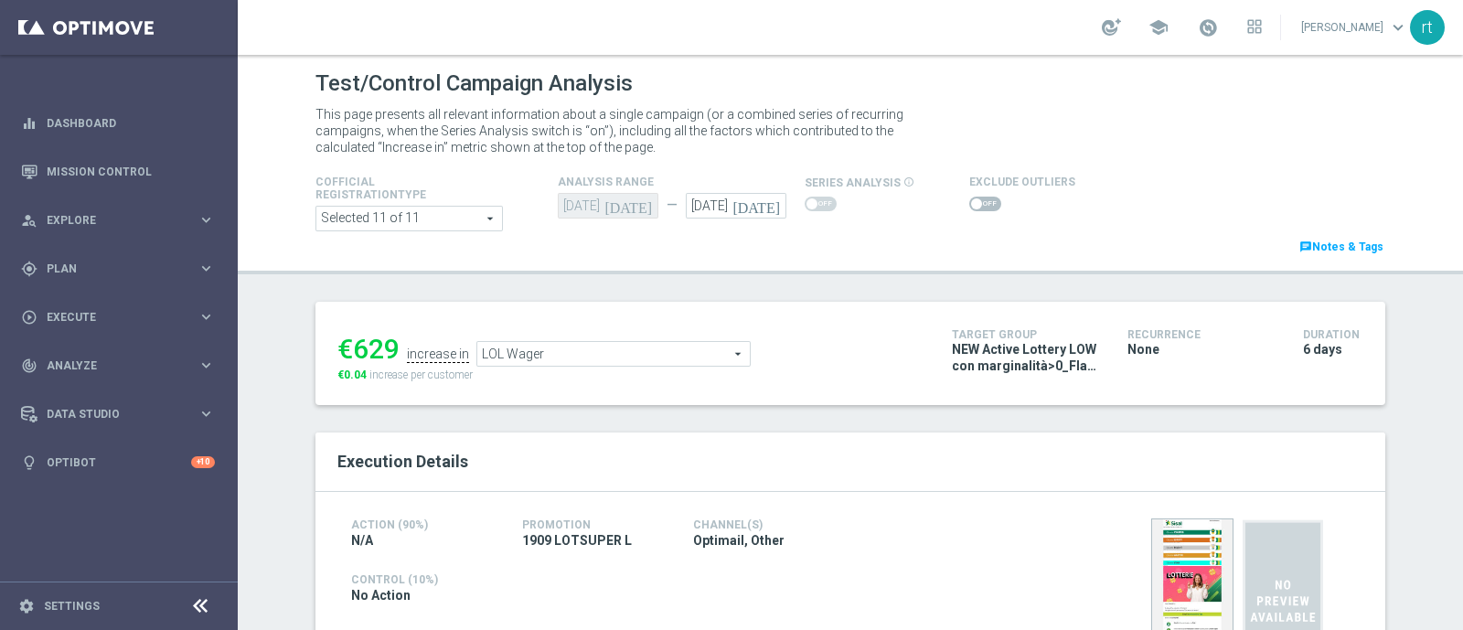
click at [973, 199] on span at bounding box center [985, 204] width 32 height 15
click at [973, 199] on input "checkbox" at bounding box center [985, 204] width 32 height 15
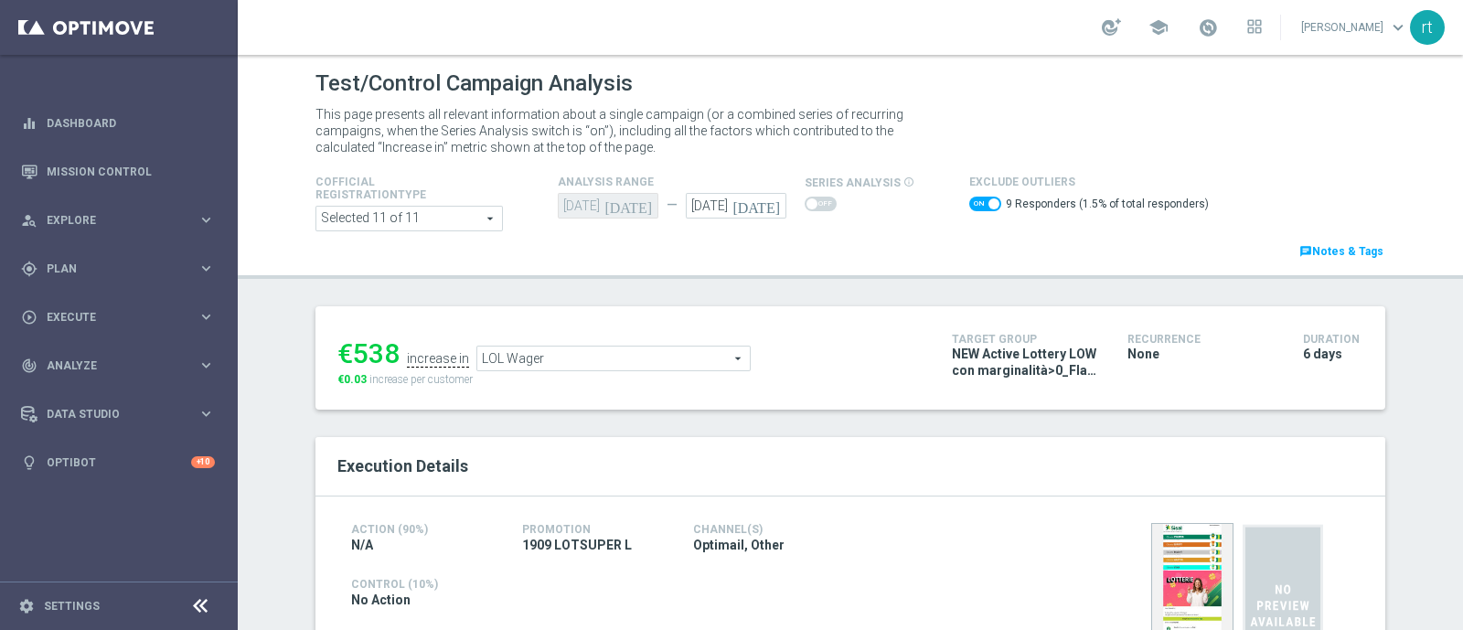
click at [520, 358] on span "LOL Wager" at bounding box center [613, 359] width 272 height 24
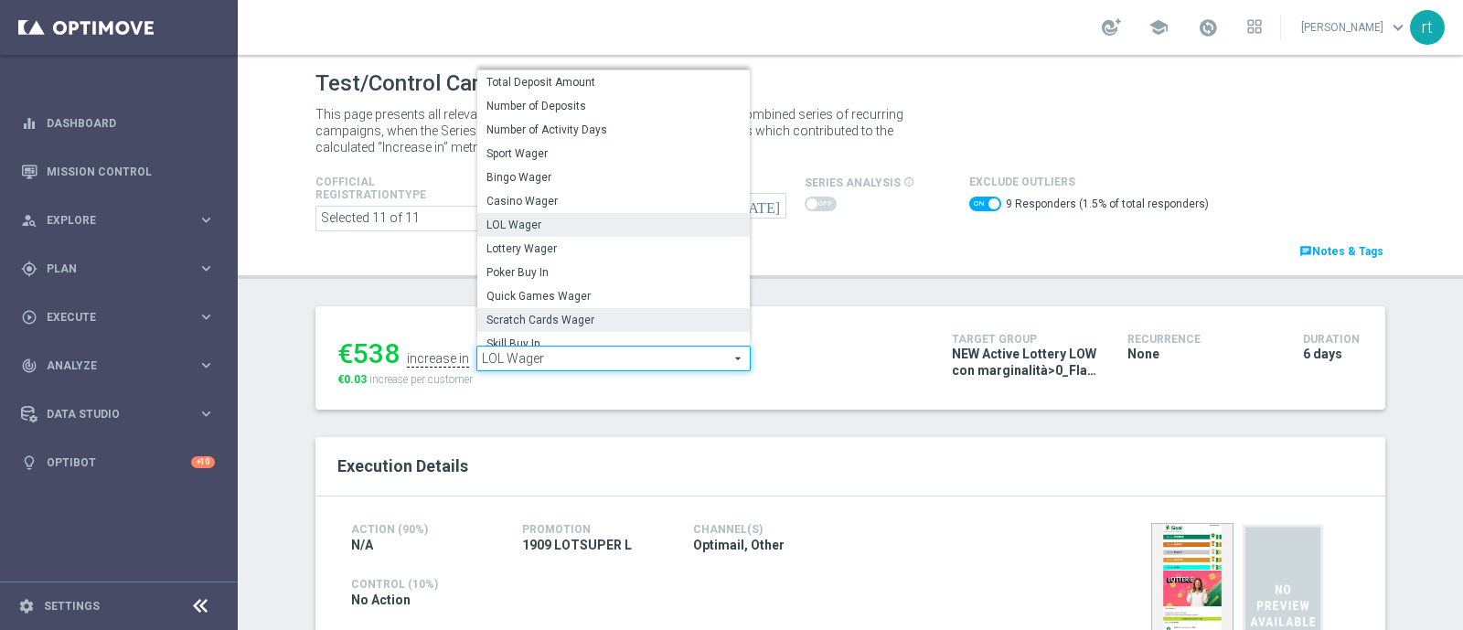
click at [535, 326] on span "Scratch Cards Wager" at bounding box center [613, 320] width 254 height 15
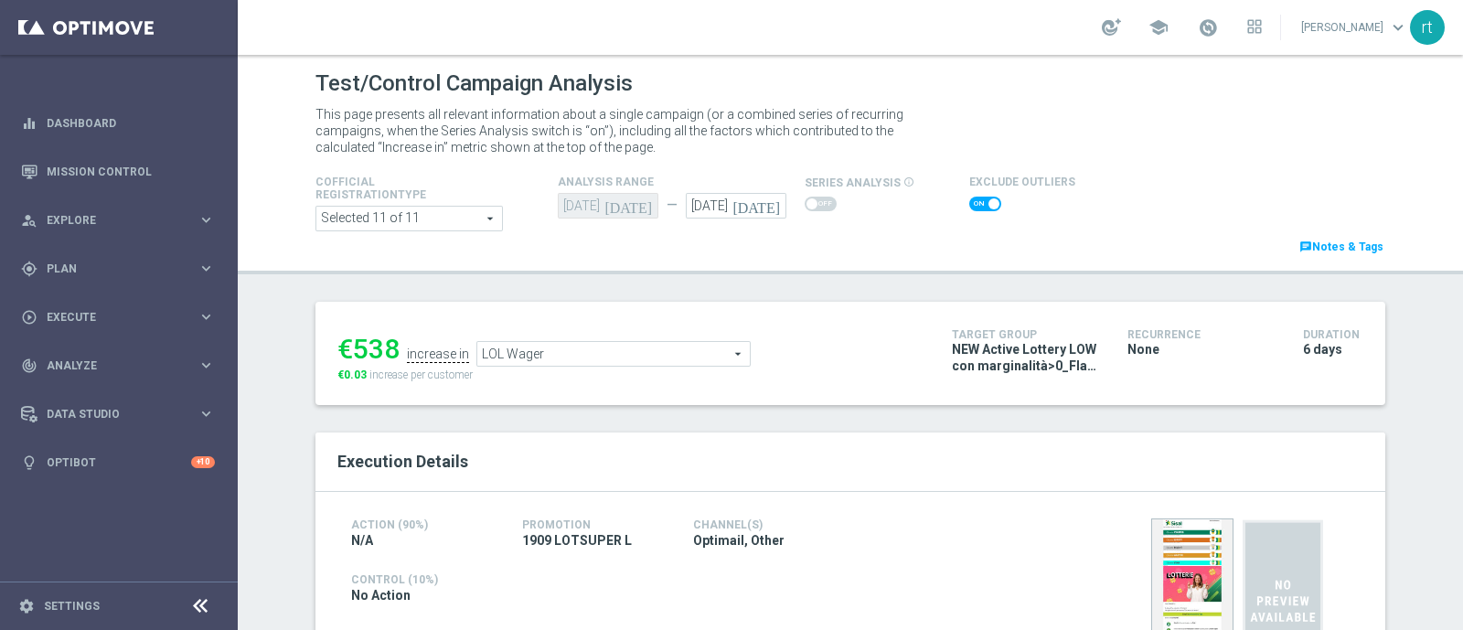
checkbox input "false"
click at [396, 299] on div "Test/Control Campaign Analysis This page presents all relevant information abou…" at bounding box center [850, 342] width 1225 height 575
click at [635, 347] on span "Scratch Cards Wager" at bounding box center [613, 354] width 272 height 24
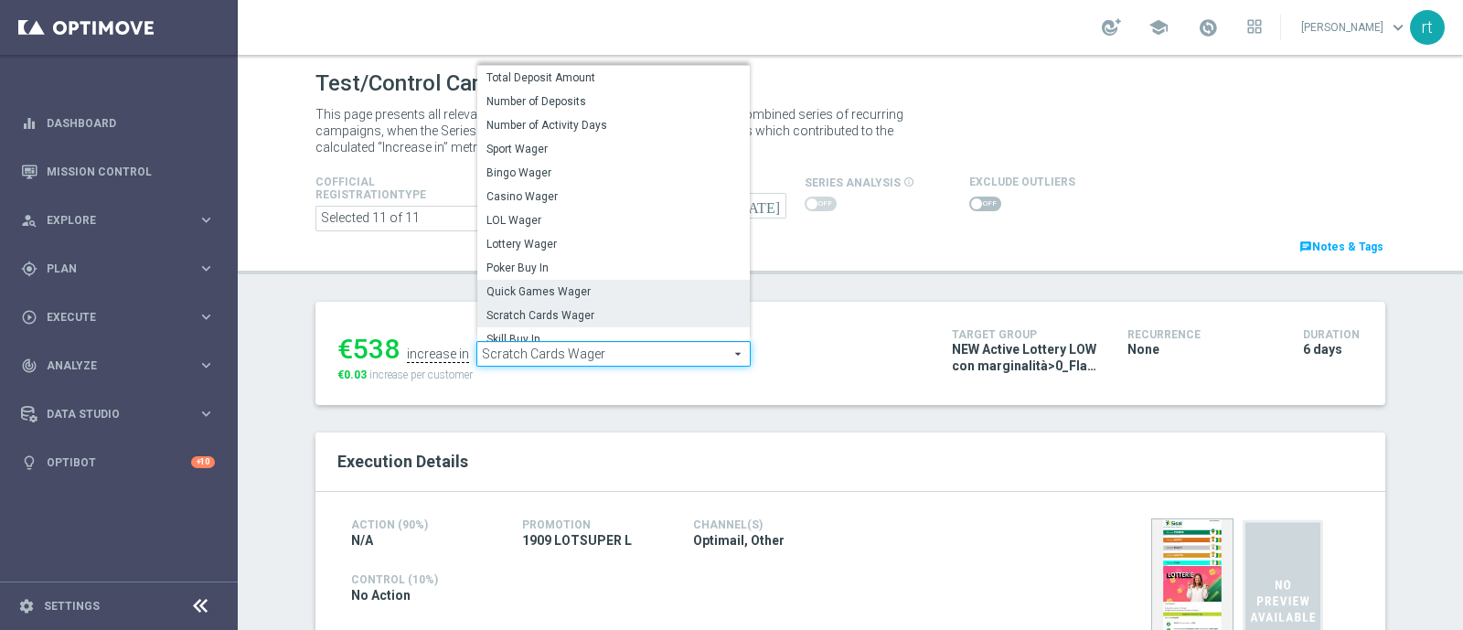
click at [555, 294] on span "Quick Games Wager" at bounding box center [613, 291] width 254 height 15
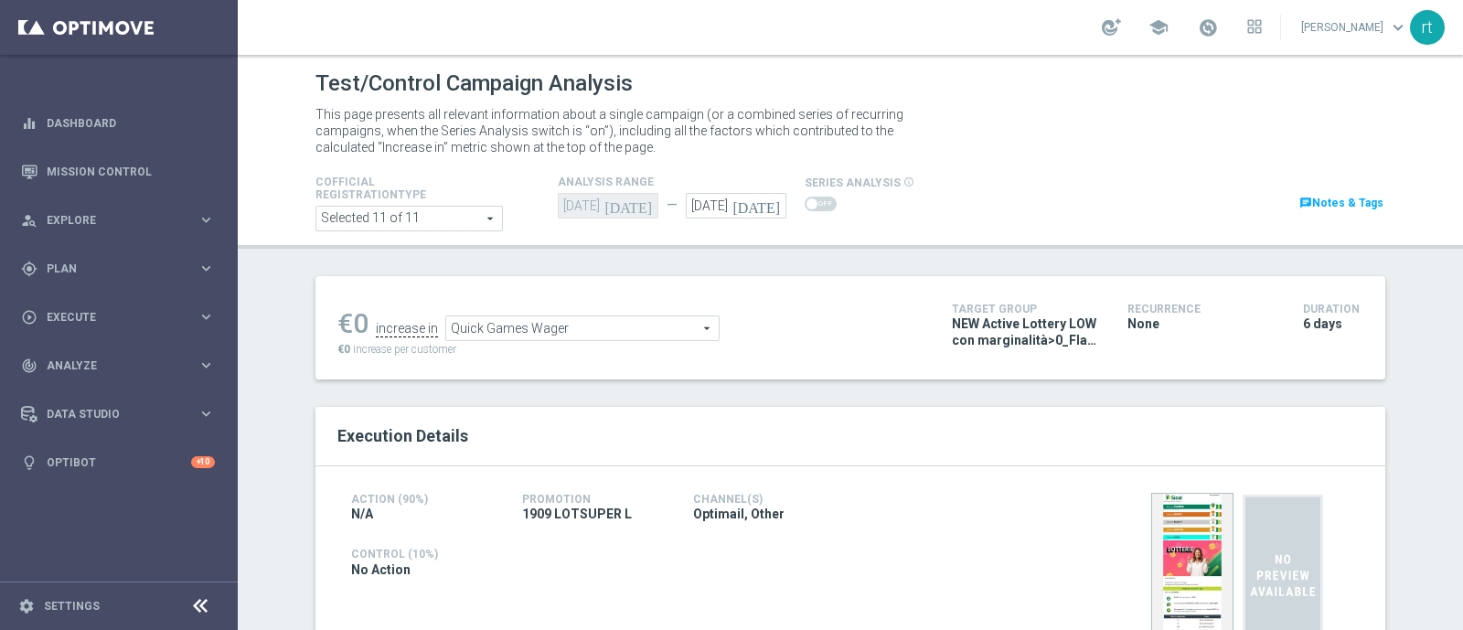
click at [582, 331] on span "Quick Games Wager" at bounding box center [582, 328] width 272 height 24
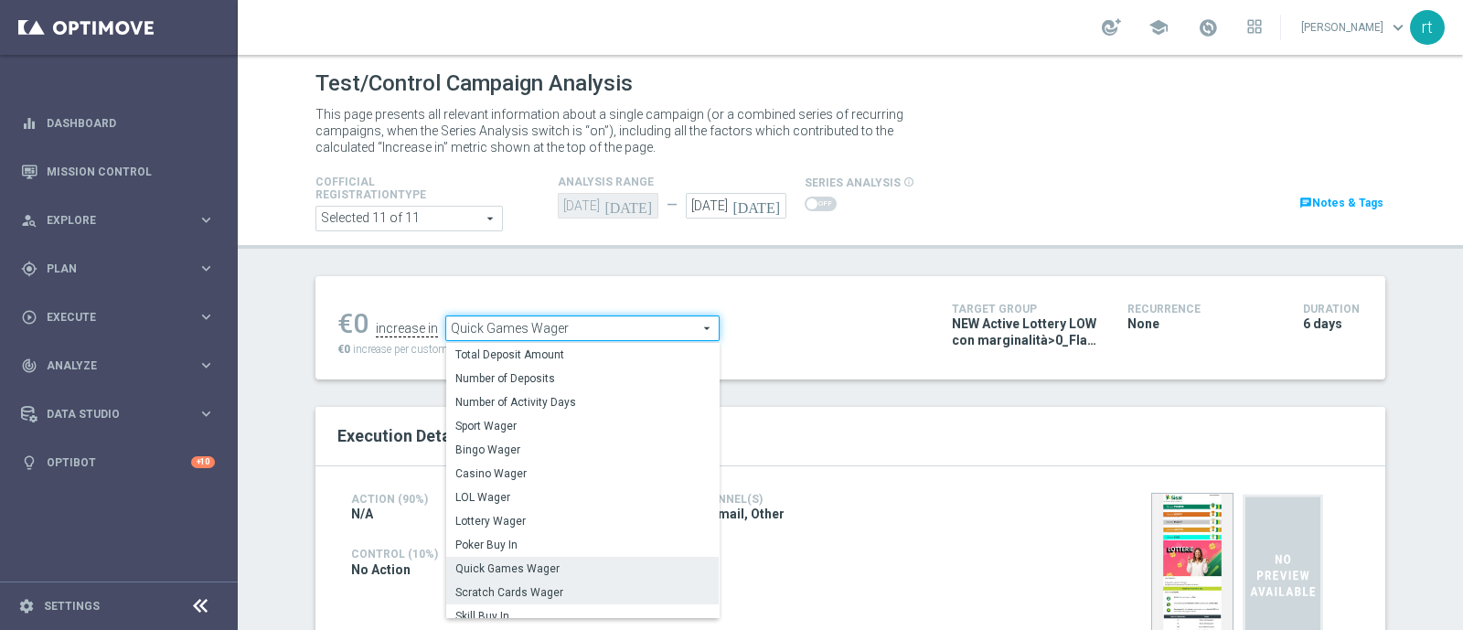
click at [529, 589] on span "Scratch Cards Wager" at bounding box center [582, 592] width 254 height 15
type input "Scratch Cards Wager"
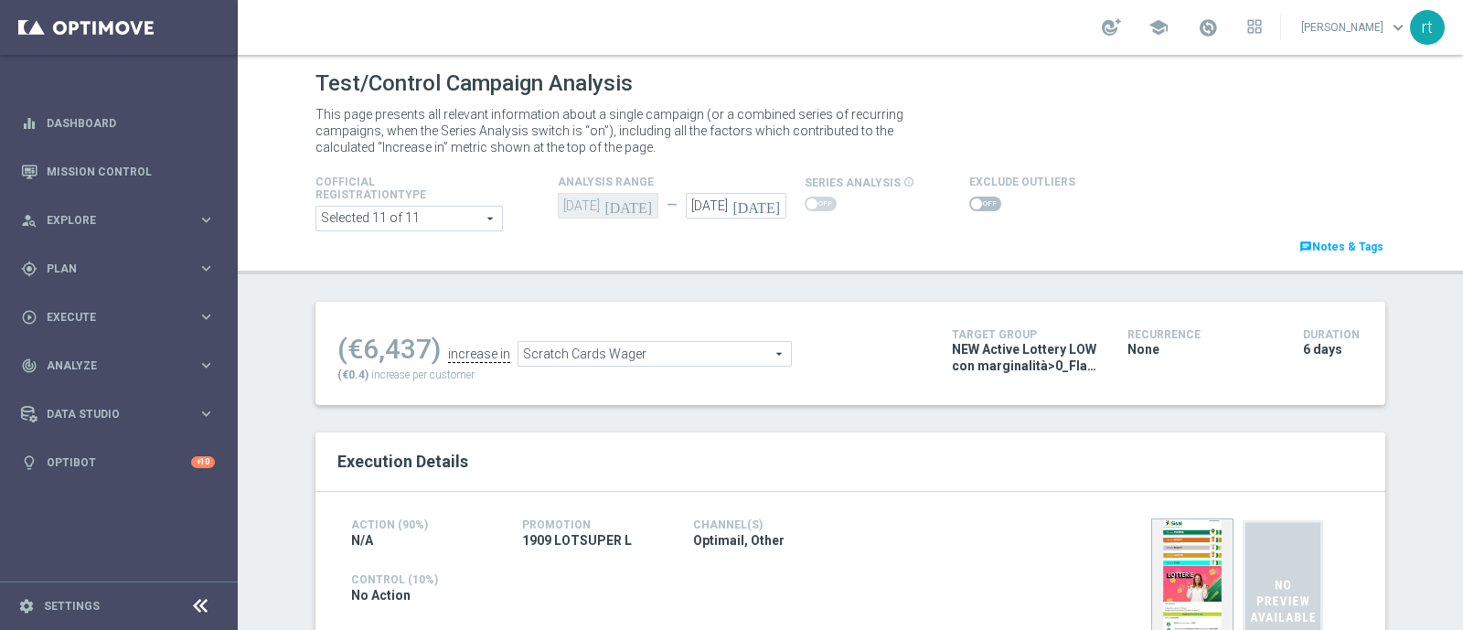
click at [974, 204] on span at bounding box center [985, 204] width 32 height 15
click at [974, 204] on input "checkbox" at bounding box center [985, 204] width 32 height 15
checkbox input "true"
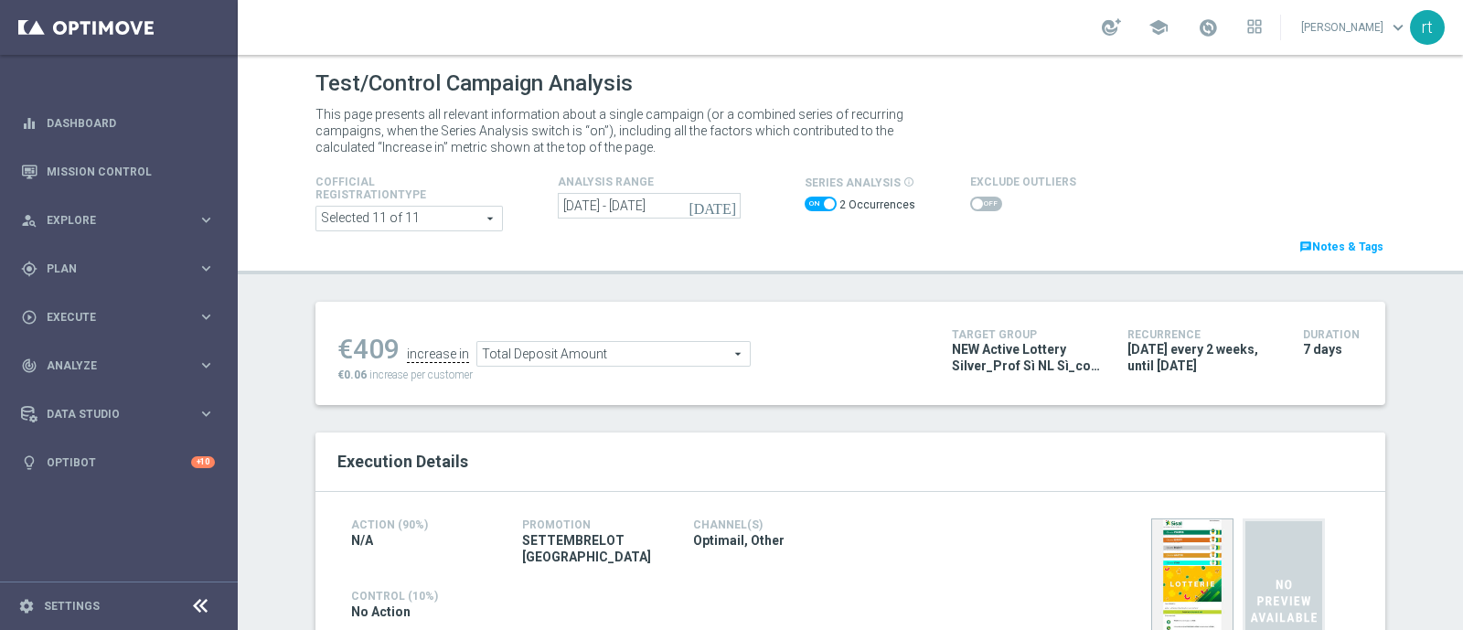
click at [809, 212] on div "2 Occurrences" at bounding box center [860, 207] width 111 height 27
click at [810, 208] on span at bounding box center [821, 204] width 32 height 15
click at [810, 208] on input "checkbox" at bounding box center [821, 204] width 32 height 15
checkbox input "false"
click at [969, 203] on span at bounding box center [985, 204] width 32 height 15
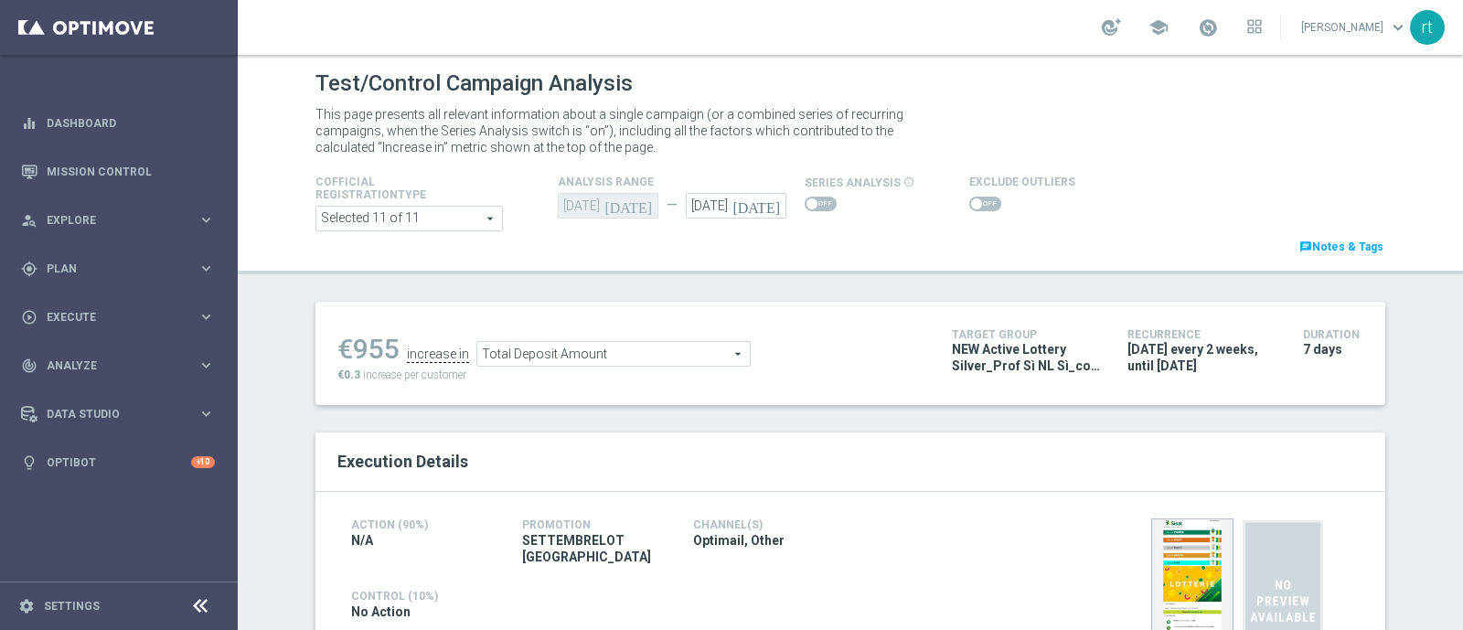
click at [969, 203] on input "checkbox" at bounding box center [985, 204] width 32 height 15
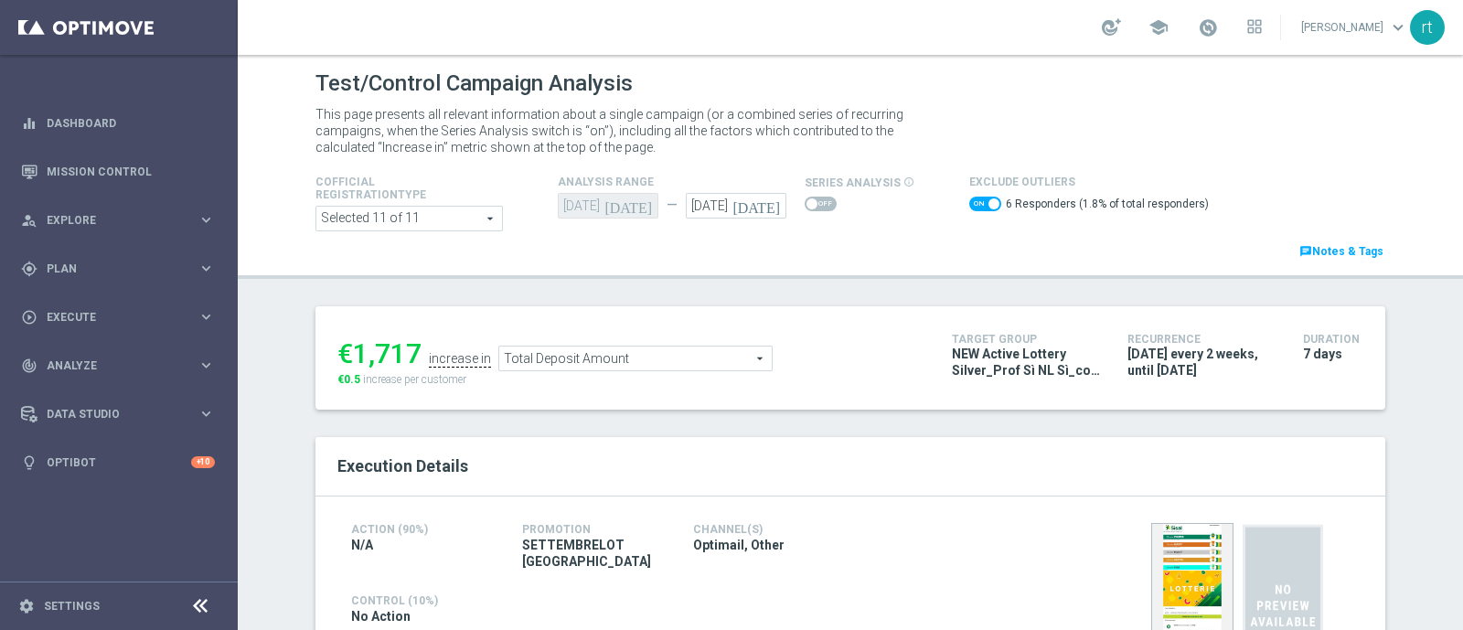
click at [550, 359] on span "Total Deposit Amount" at bounding box center [635, 359] width 272 height 24
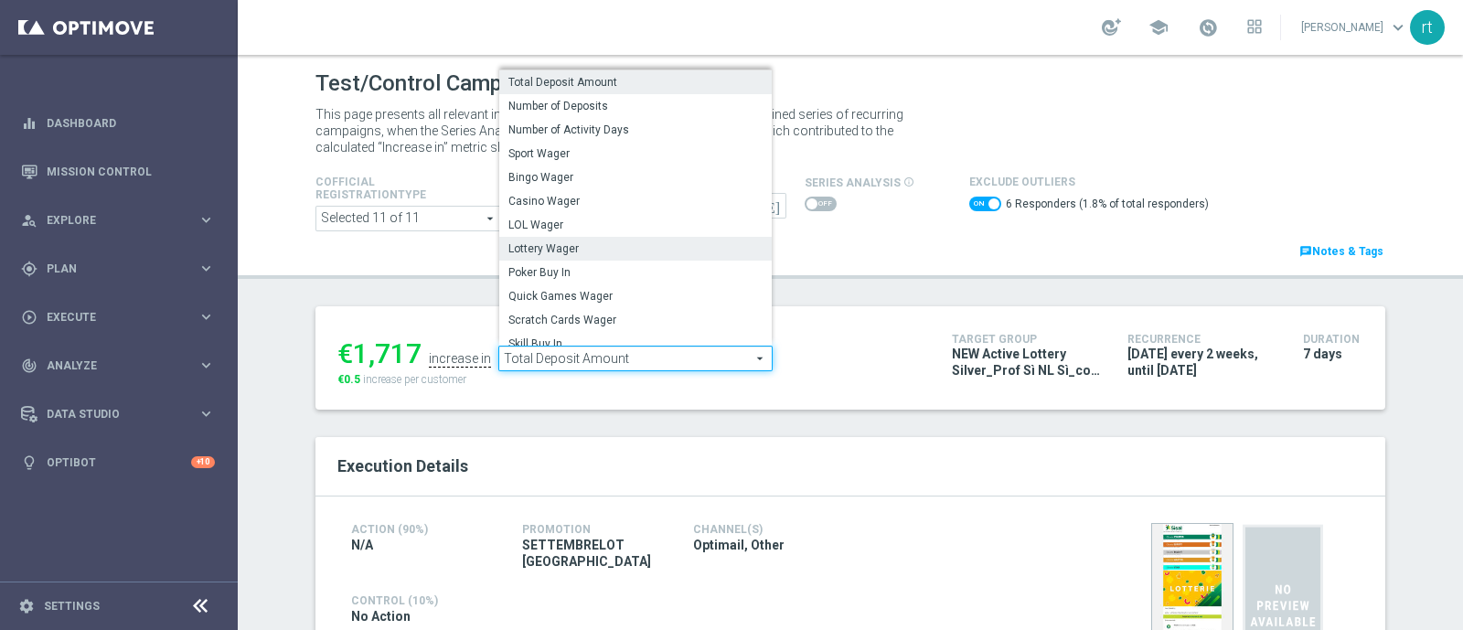
click at [586, 253] on span "Lottery Wager" at bounding box center [635, 248] width 254 height 15
checkbox input "false"
type input "Lottery Wager"
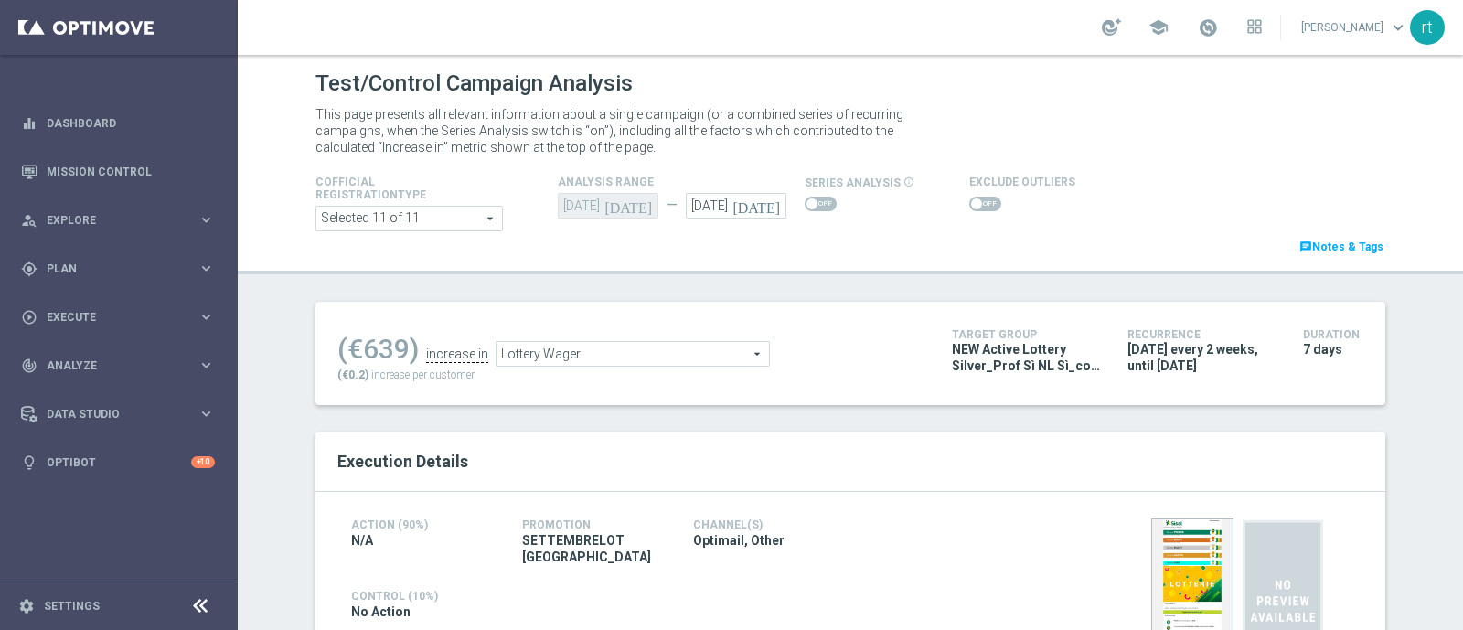
click at [969, 208] on span at bounding box center [985, 204] width 32 height 15
click at [969, 208] on input "checkbox" at bounding box center [985, 204] width 32 height 15
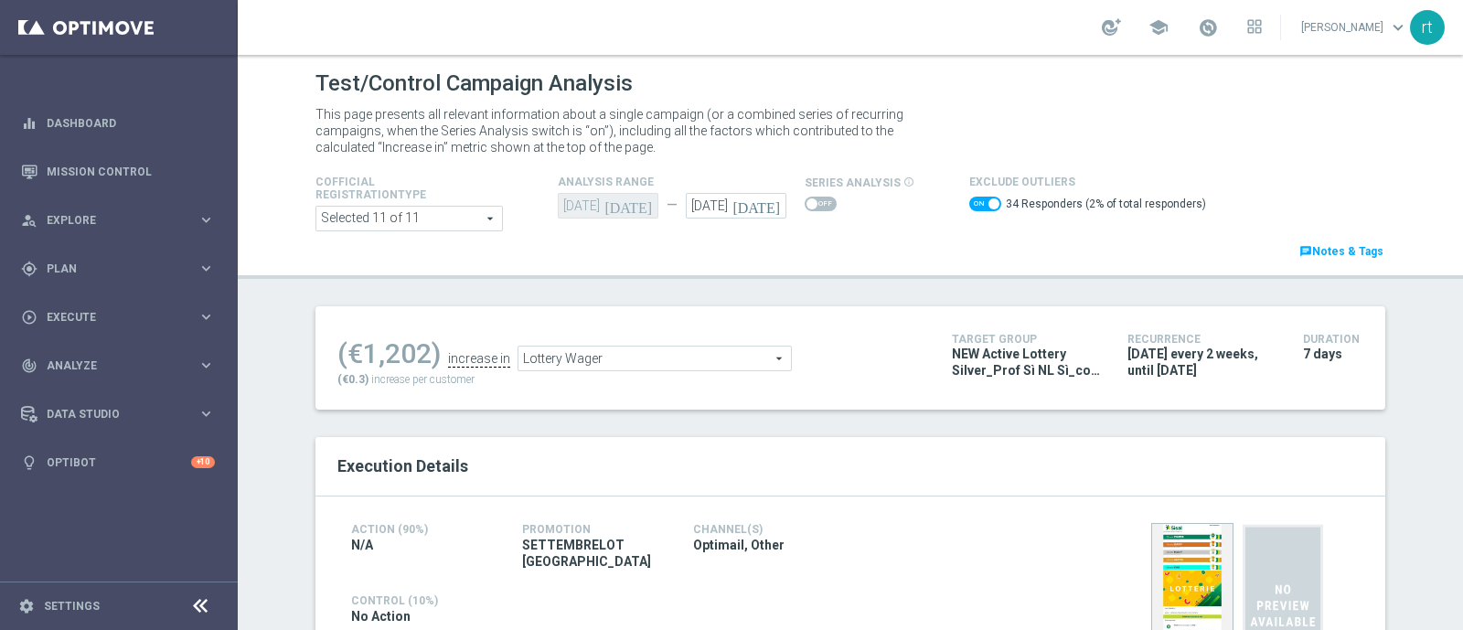
click at [593, 351] on span "Lottery Wager" at bounding box center [654, 359] width 272 height 24
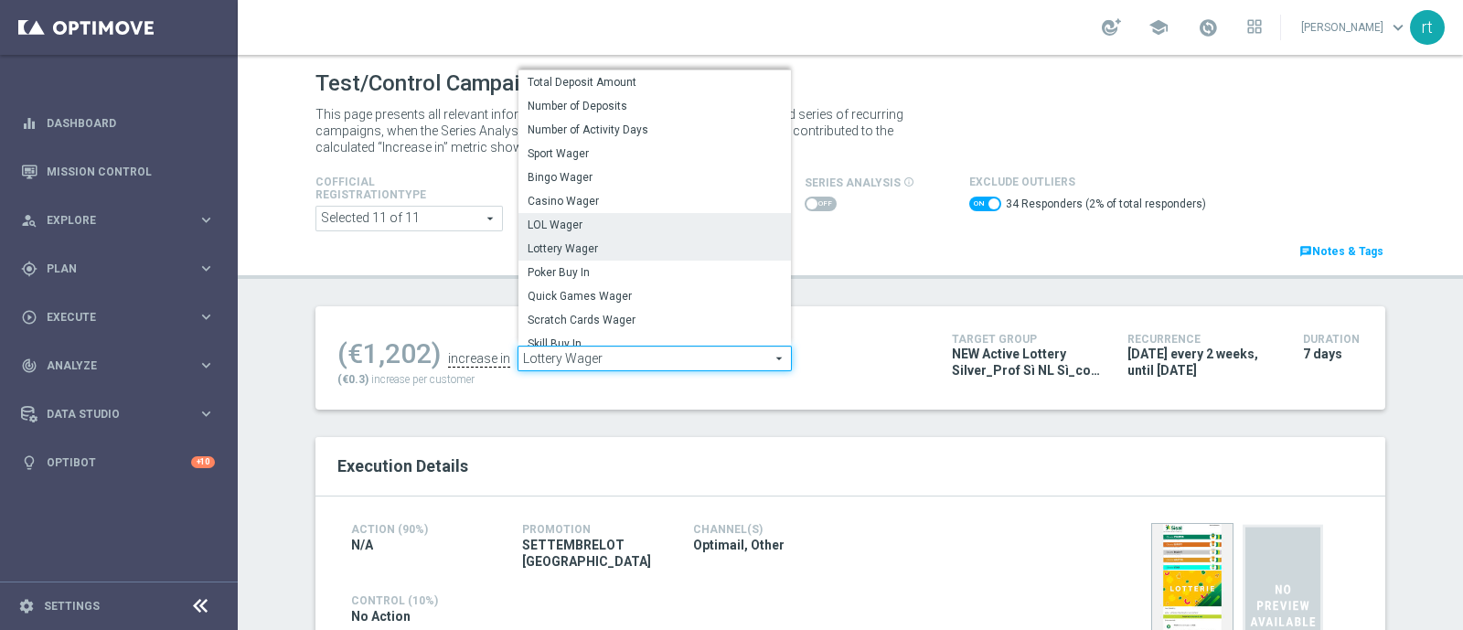
click at [589, 226] on span "LOL Wager" at bounding box center [655, 225] width 254 height 15
checkbox input "false"
type input "LOL Wager"
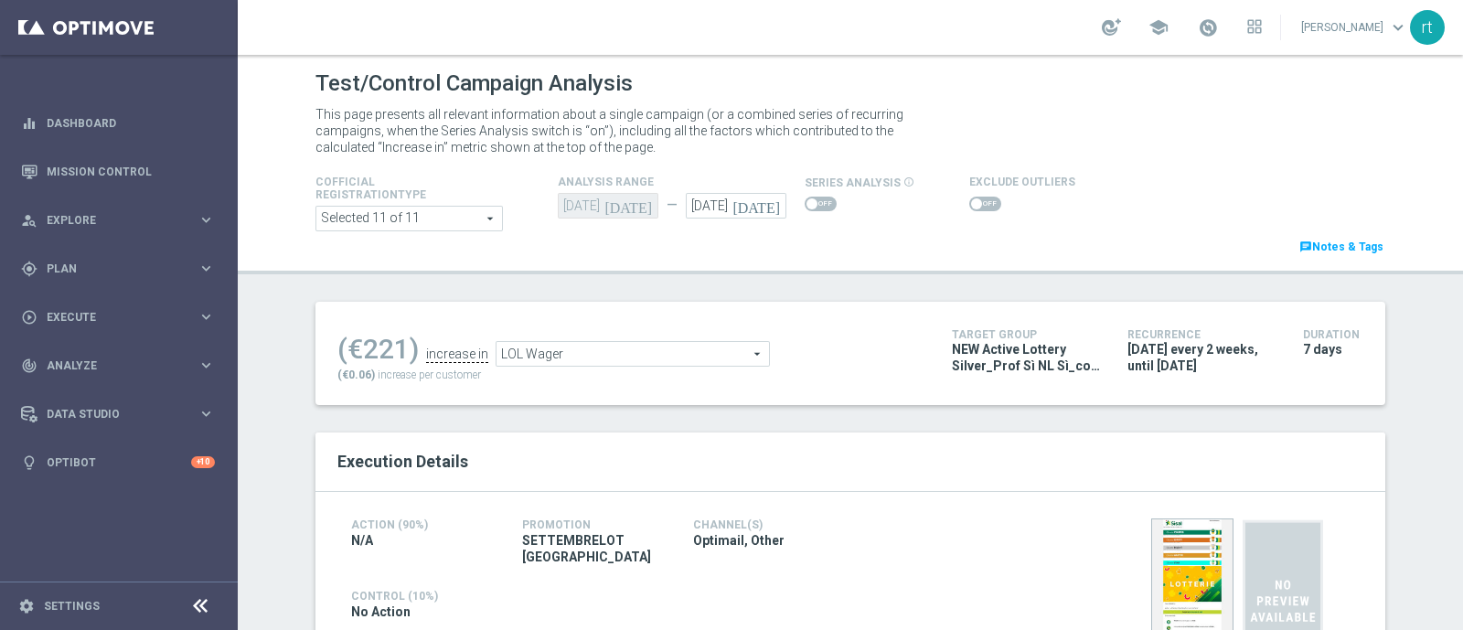
click at [973, 202] on span at bounding box center [985, 204] width 32 height 15
click at [973, 202] on input "checkbox" at bounding box center [985, 204] width 32 height 15
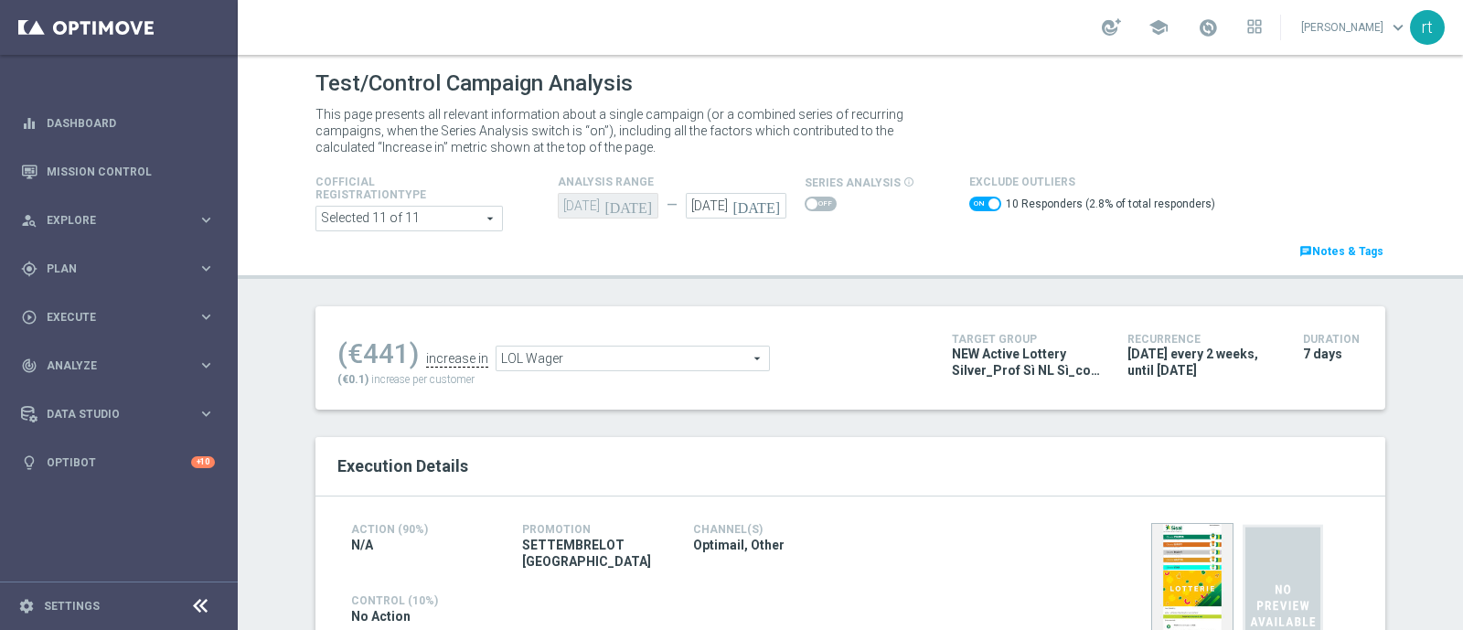
click at [577, 347] on span "LOL Wager" at bounding box center [633, 359] width 272 height 24
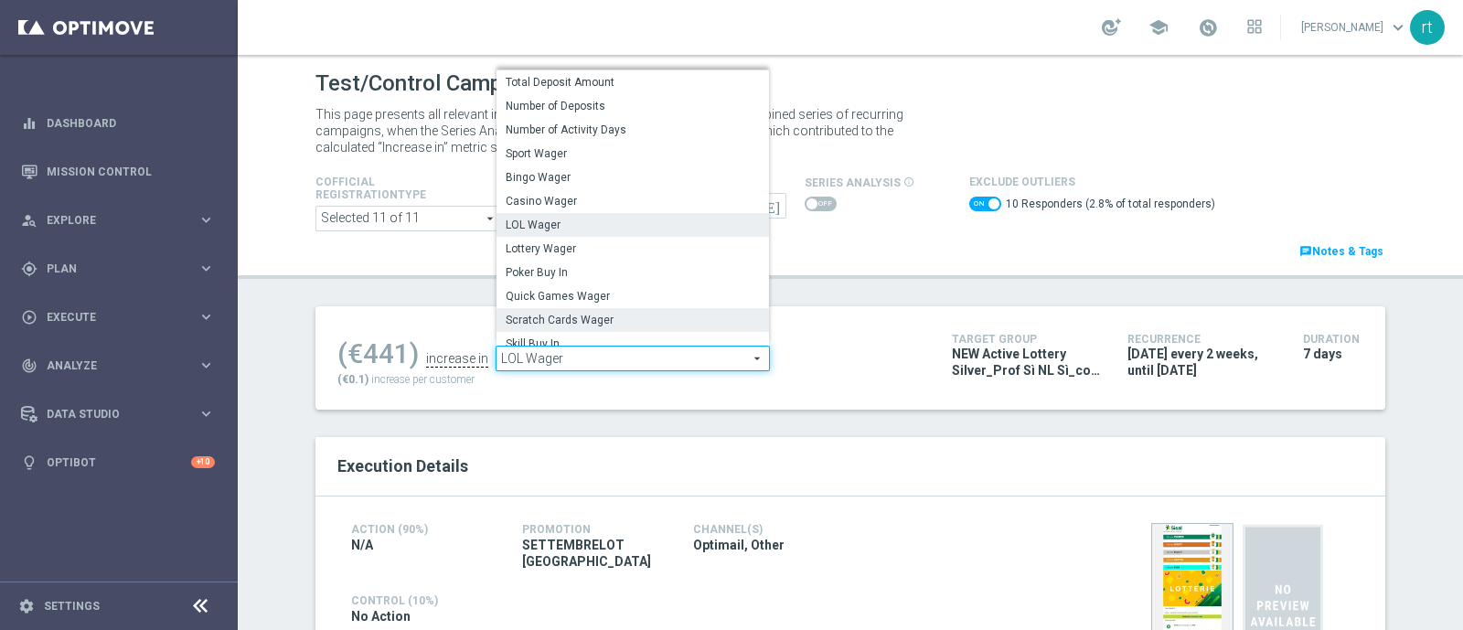
click at [555, 319] on span "Scratch Cards Wager" at bounding box center [633, 320] width 254 height 15
checkbox input "false"
type input "Scratch Cards Wager"
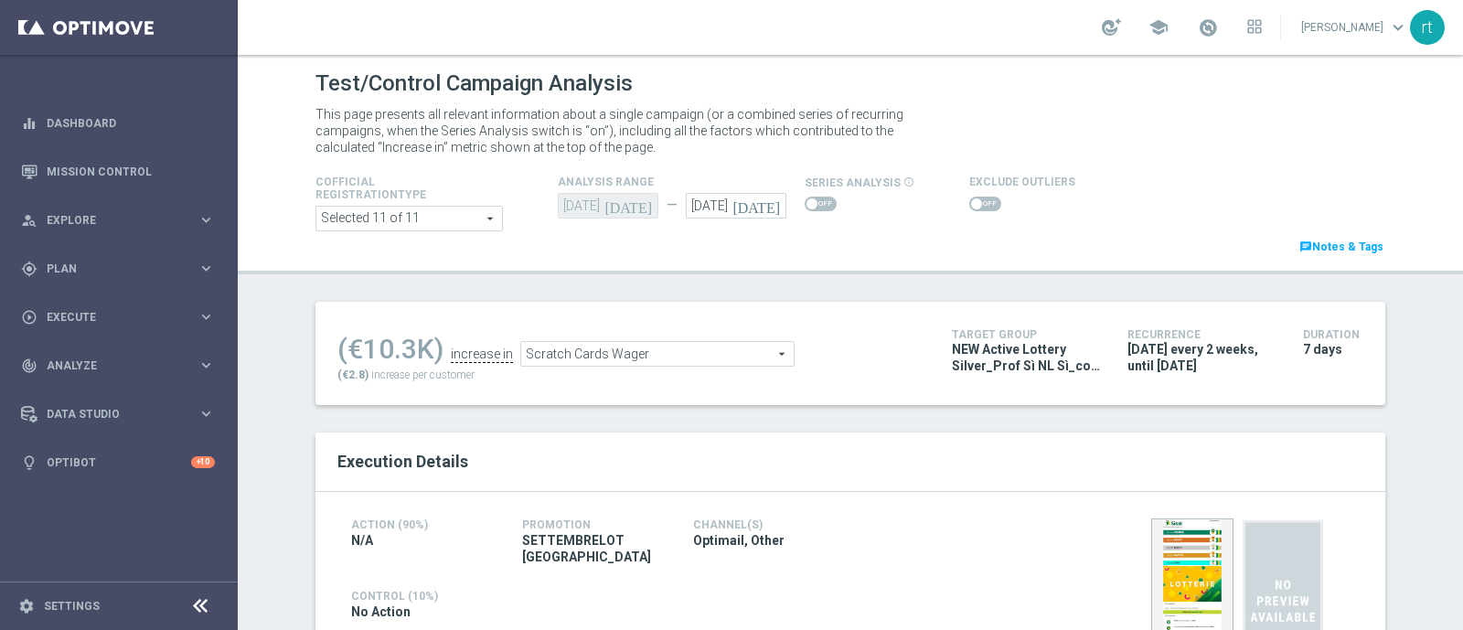
click at [969, 201] on span at bounding box center [985, 204] width 32 height 15
click at [969, 201] on input "checkbox" at bounding box center [985, 204] width 32 height 15
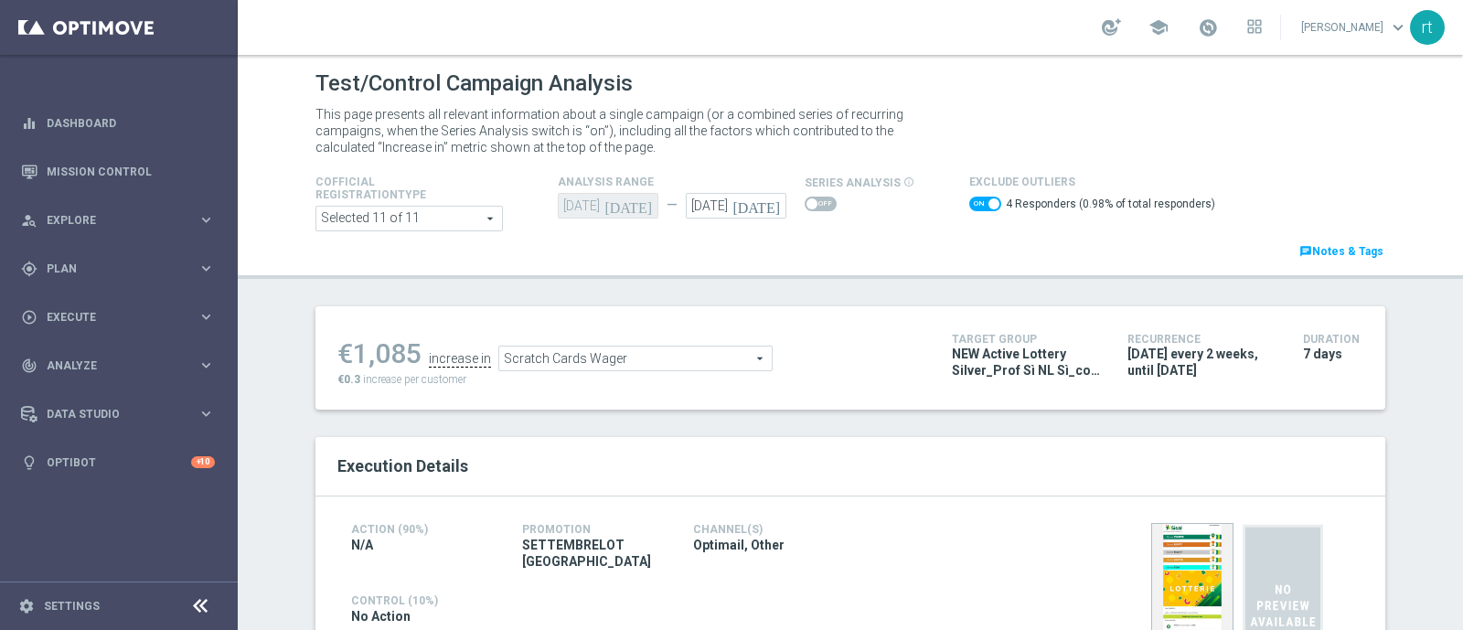
click at [565, 349] on span "Scratch Cards Wager" at bounding box center [635, 359] width 272 height 24
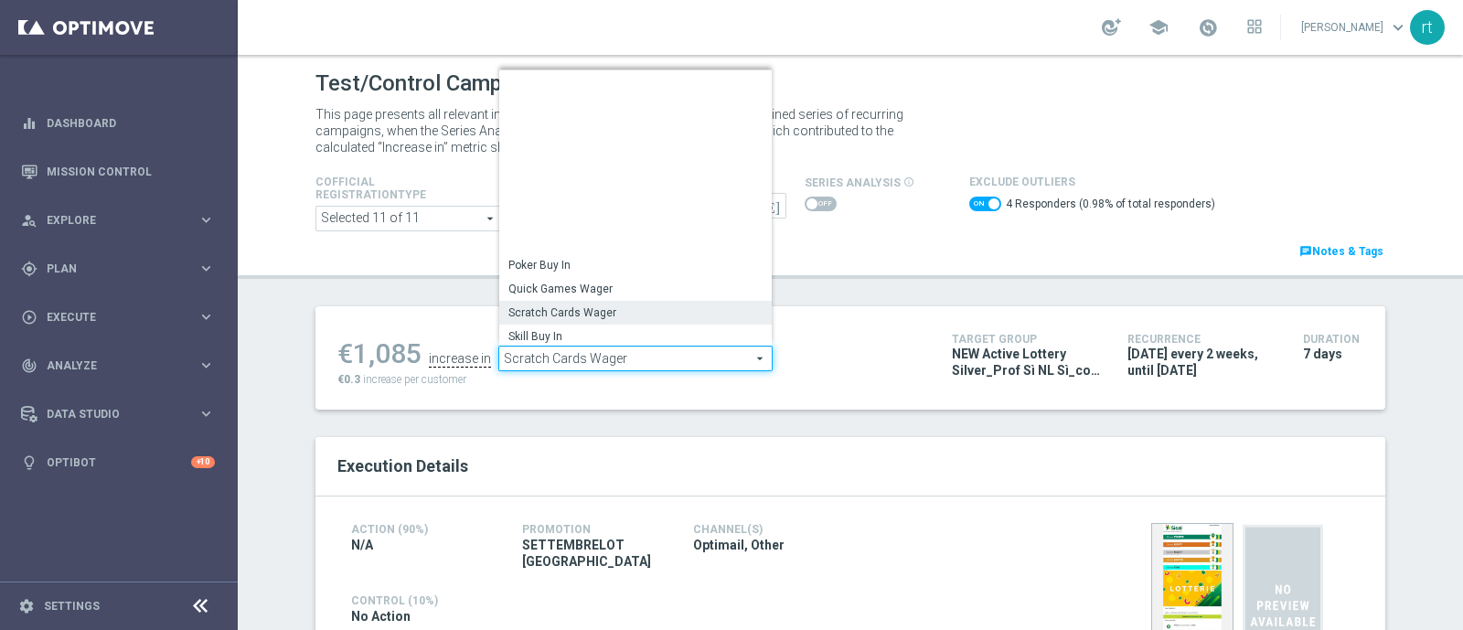
scroll to position [272, 0]
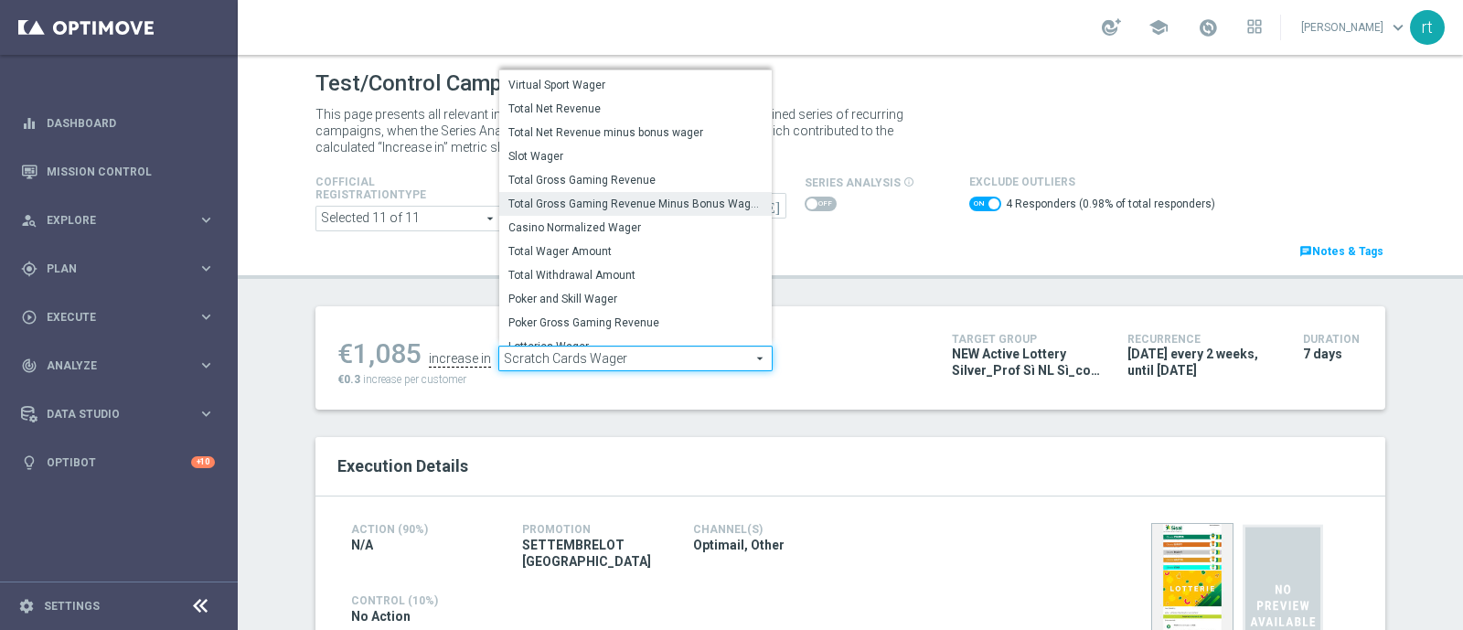
click at [604, 205] on span "Total Gross Gaming Revenue Minus Bonus Wagared" at bounding box center [635, 204] width 254 height 15
checkbox input "false"
type input "Total Gross Gaming Revenue Minus Bonus Wagared"
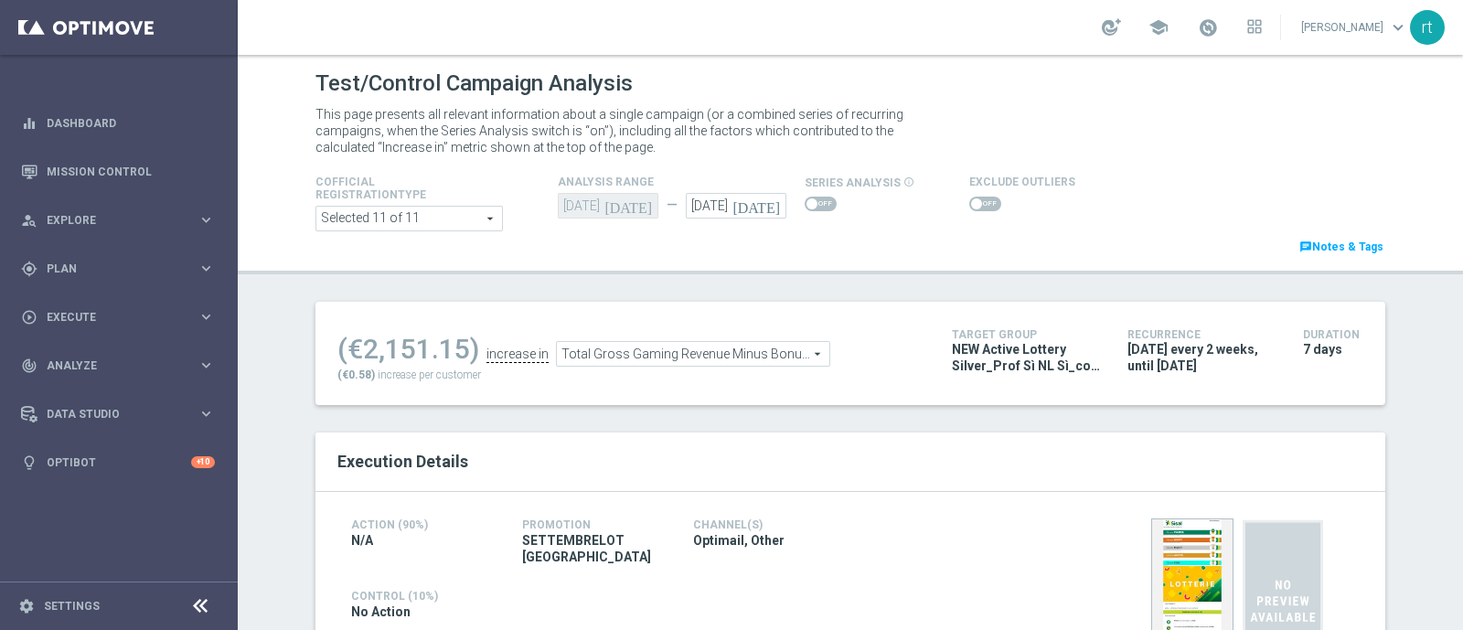
click at [977, 199] on span at bounding box center [985, 204] width 32 height 15
click at [977, 199] on input "checkbox" at bounding box center [985, 204] width 32 height 15
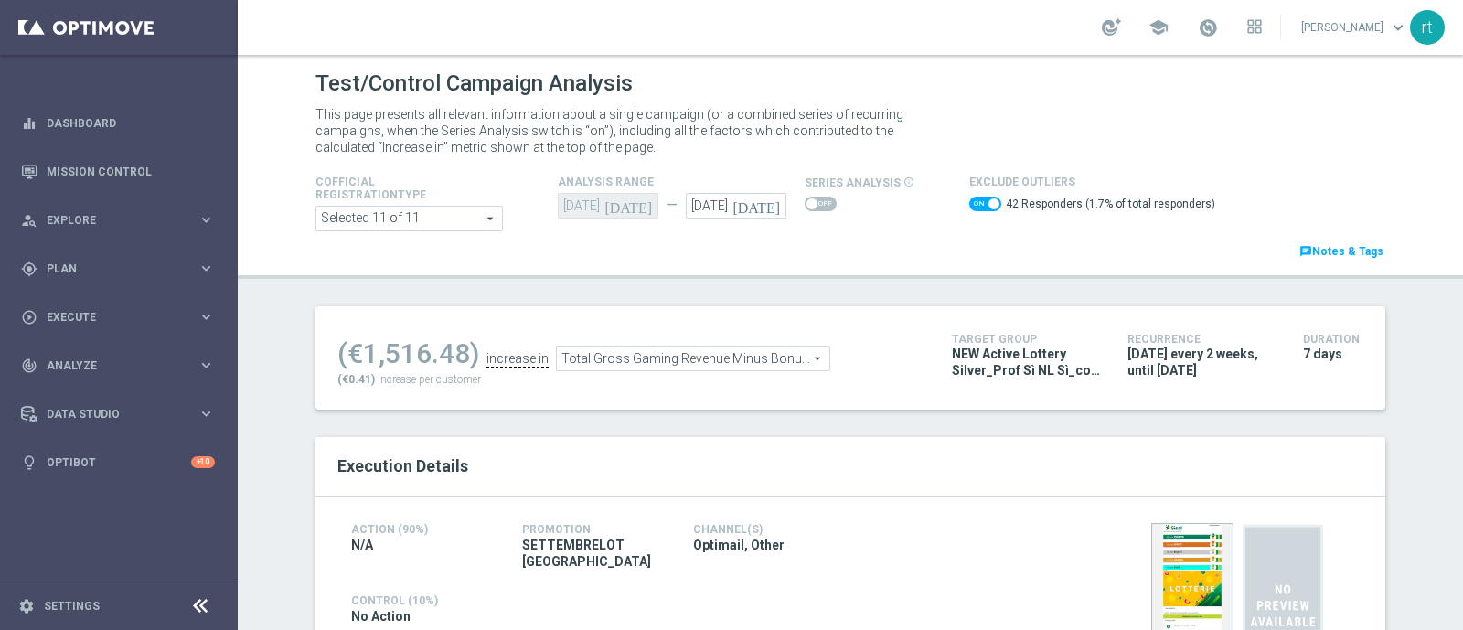
click at [988, 205] on span at bounding box center [993, 203] width 11 height 11
click at [977, 205] on input "checkbox" at bounding box center [985, 204] width 32 height 15
checkbox input "false"
